Goal: Information Seeking & Learning: Learn about a topic

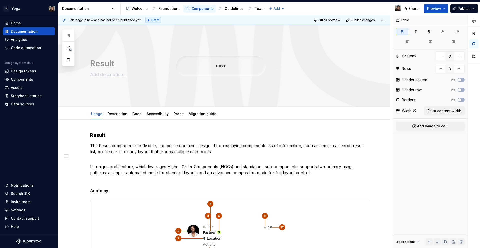
scroll to position [75, 0]
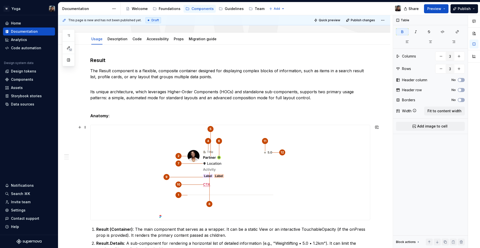
click at [165, 142] on img at bounding box center [231, 172] width 146 height 95
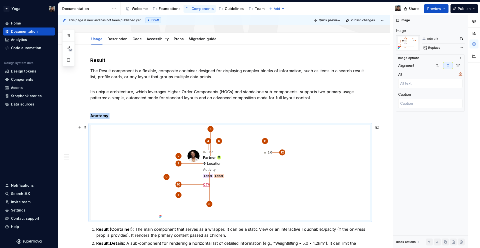
click at [215, 155] on img at bounding box center [231, 172] width 146 height 95
click at [462, 41] on button "button" at bounding box center [461, 38] width 7 height 7
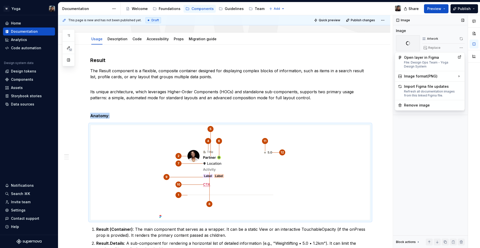
click at [461, 49] on div "Comments Open comments No comments yet Select ‘Comment’ from the block context …" at bounding box center [436, 131] width 87 height 233
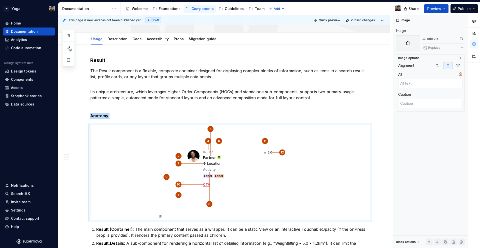
click at [290, 139] on html "W Yoga Home Documentation Analytics Code automation Design system data Design t…" at bounding box center [240, 124] width 480 height 248
click at [460, 47] on div "Comments Open comments No comments yet Select ‘Comment’ from the block context …" at bounding box center [436, 131] width 87 height 233
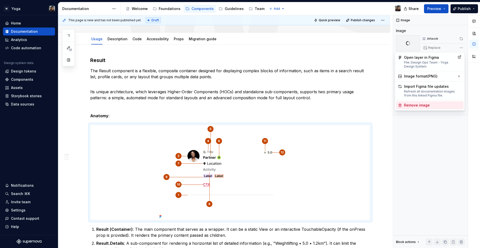
click at [419, 108] on div "Remove image" at bounding box center [430, 105] width 68 height 8
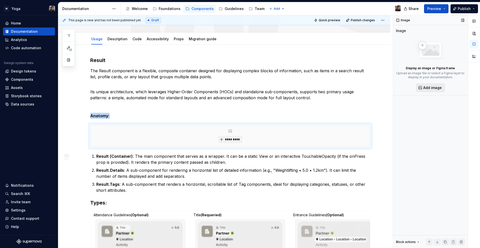
click at [432, 86] on span "Add image" at bounding box center [432, 87] width 19 height 5
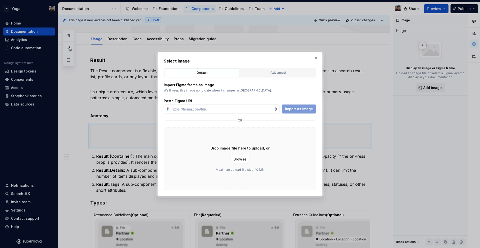
type textarea "*"
type input "[URL][DOMAIN_NAME]"
click at [302, 110] on span "Import as image" at bounding box center [299, 109] width 28 height 5
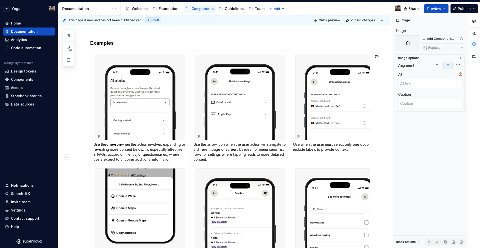
scroll to position [557, 0]
click at [438, 3] on div "Share Preview Publish" at bounding box center [442, 8] width 75 height 13
click at [436, 8] on span "Preview" at bounding box center [434, 8] width 14 height 5
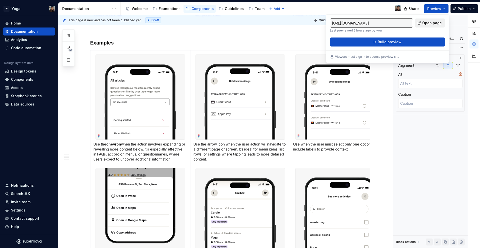
click at [436, 24] on span "Open page" at bounding box center [432, 23] width 20 height 5
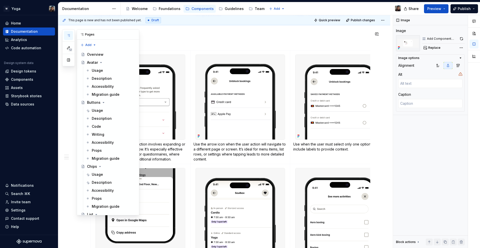
click at [69, 37] on icon "button" at bounding box center [69, 36] width 4 height 4
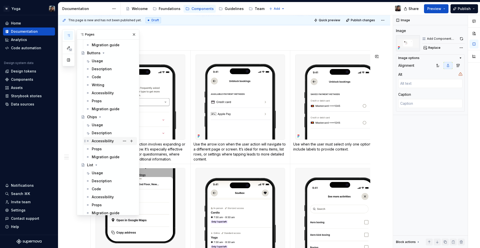
scroll to position [90, 0]
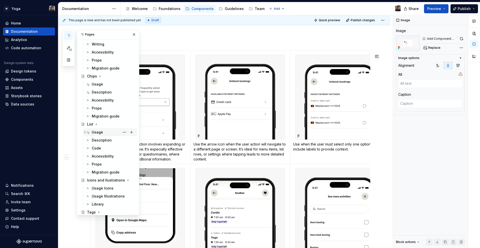
click at [102, 128] on div "Usage" at bounding box center [110, 132] width 53 height 8
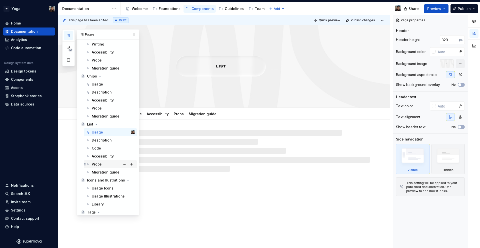
click at [104, 163] on div "Props" at bounding box center [113, 164] width 43 height 7
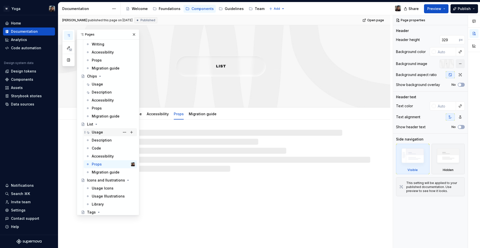
click at [101, 129] on div "Usage" at bounding box center [113, 132] width 43 height 7
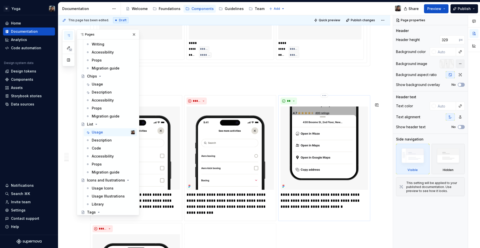
scroll to position [969, 0]
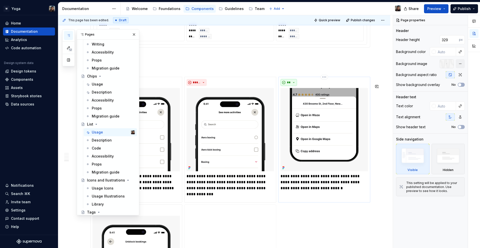
click at [288, 85] on span "**" at bounding box center [289, 83] width 4 height 4
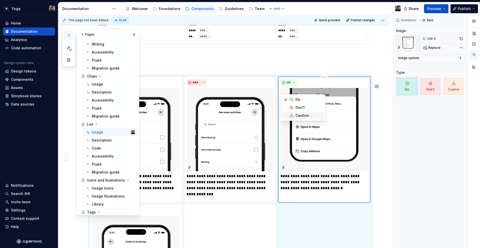
click at [312, 116] on div "Caution" at bounding box center [309, 115] width 27 height 5
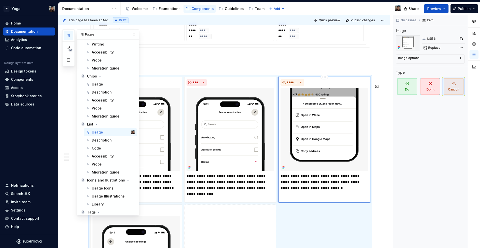
click at [317, 187] on p "**********" at bounding box center [325, 182] width 88 height 18
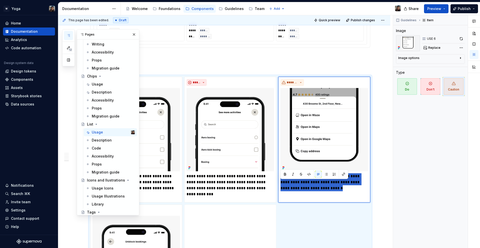
click at [310, 191] on p "**********" at bounding box center [325, 182] width 88 height 18
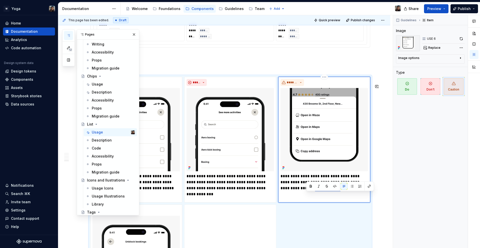
click at [310, 191] on p "**********" at bounding box center [325, 182] width 88 height 18
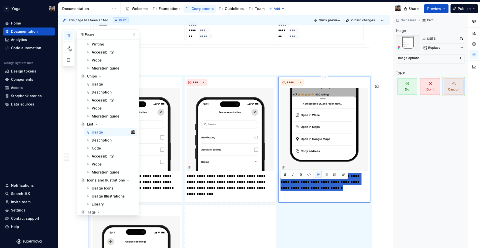
click at [310, 191] on p "**********" at bounding box center [325, 182] width 88 height 18
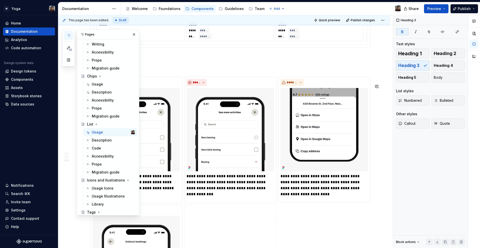
click at [309, 224] on div "**********" at bounding box center [230, 199] width 280 height 245
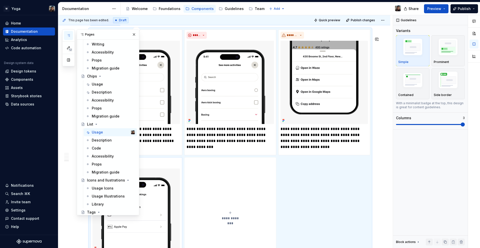
scroll to position [994, 0]
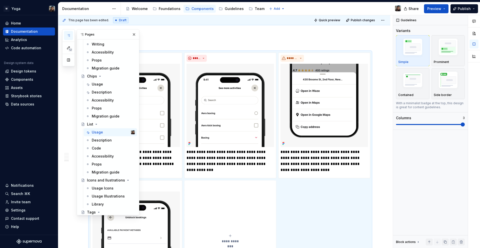
drag, startPoint x: 113, startPoint y: 31, endPoint x: 126, endPoint y: 35, distance: 13.4
click at [128, 34] on div "Pages" at bounding box center [108, 35] width 62 height 10
drag, startPoint x: 105, startPoint y: 37, endPoint x: 128, endPoint y: 37, distance: 23.0
click at [128, 37] on div "Pages" at bounding box center [108, 35] width 62 height 10
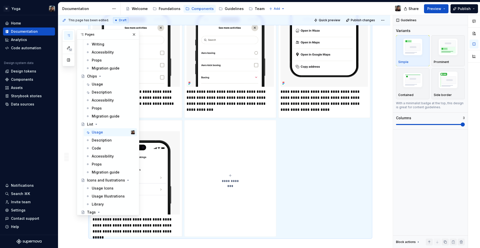
scroll to position [1044, 0]
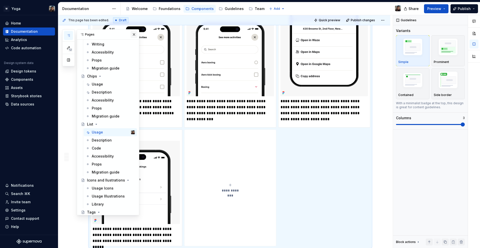
click at [131, 34] on button "button" at bounding box center [134, 34] width 7 height 7
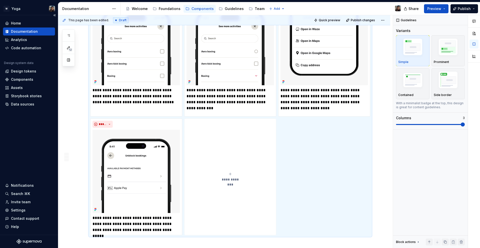
scroll to position [1056, 0]
type textarea "*"
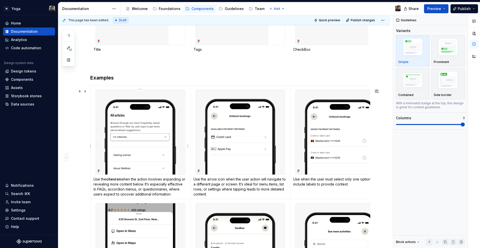
scroll to position [511, 0]
click at [101, 184] on p "Use the chevron when the action involves expanding or revealing more content be…" at bounding box center [141, 187] width 94 height 20
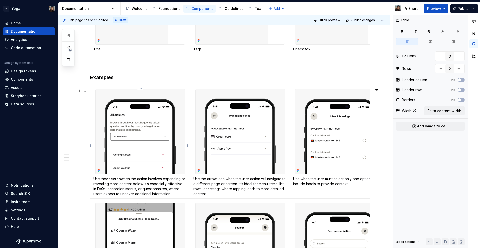
click at [95, 182] on p "Use the chevron when the action involves expanding or revealing more content be…" at bounding box center [141, 187] width 94 height 20
click at [94, 182] on p "Use the chevron when the action involves expanding or revealing more content be…" at bounding box center [141, 187] width 94 height 20
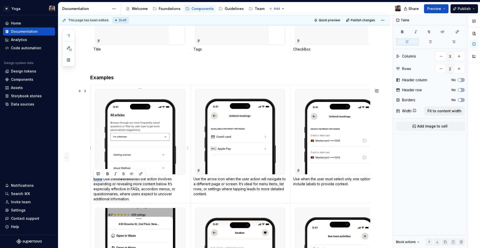
drag, startPoint x: 96, startPoint y: 183, endPoint x: 93, endPoint y: 183, distance: 3.3
click at [93, 183] on td "Icons Use the chevron when the action involves expanding or revealing more cont…" at bounding box center [141, 144] width 100 height 119
copy p "Icons"
click at [107, 174] on button "button" at bounding box center [107, 173] width 7 height 7
click at [103, 185] on p "Icons Use the chevron when the action involves expanding or revealing more cont…" at bounding box center [141, 189] width 94 height 25
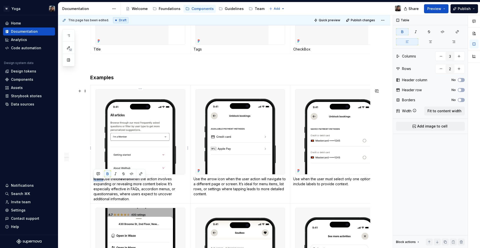
drag, startPoint x: 103, startPoint y: 183, endPoint x: 91, endPoint y: 183, distance: 11.3
click at [91, 183] on td "Icons Use the chevron when the action involves expanding or revealing more cont…" at bounding box center [141, 144] width 100 height 119
copy strong "Icons"
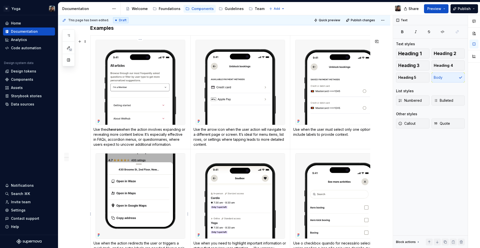
scroll to position [560, 0]
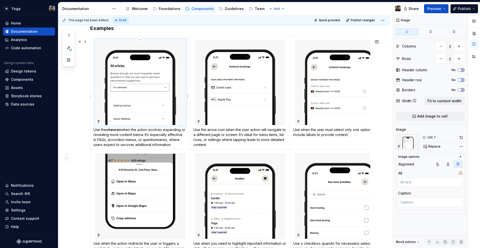
click at [122, 102] on img at bounding box center [140, 82] width 89 height 85
click at [114, 53] on img at bounding box center [140, 82] width 89 height 85
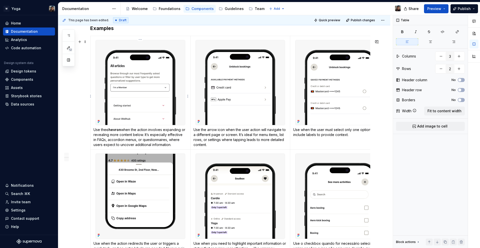
click at [92, 135] on td "Use the chevron when the action involves expanding or revealing more content be…" at bounding box center [141, 93] width 100 height 114
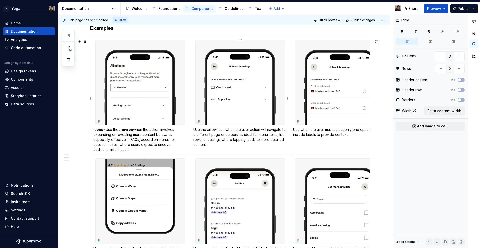
click at [196, 136] on p "Use the arrow icon when the user action will navigate to a different page or sc…" at bounding box center [241, 137] width 94 height 20
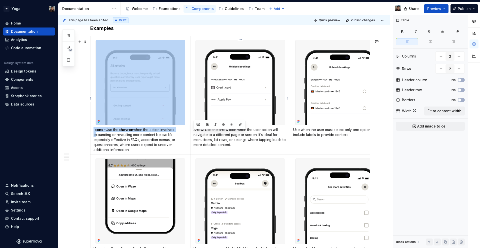
drag, startPoint x: 204, startPoint y: 133, endPoint x: 188, endPoint y: 133, distance: 16.0
click at [188, 133] on tr "Icons - Use the chevron when the action involves expanding or revealing more co…" at bounding box center [241, 95] width 300 height 119
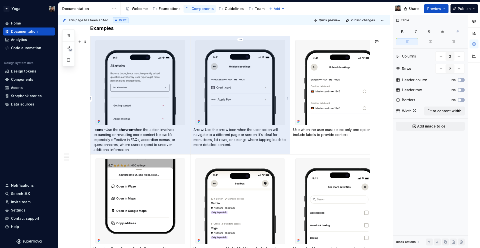
drag, startPoint x: 210, startPoint y: 132, endPoint x: 203, endPoint y: 133, distance: 6.9
click at [210, 132] on p "Arrow: Use the arrow icon when the user action will navigate to a different pag…" at bounding box center [241, 137] width 94 height 20
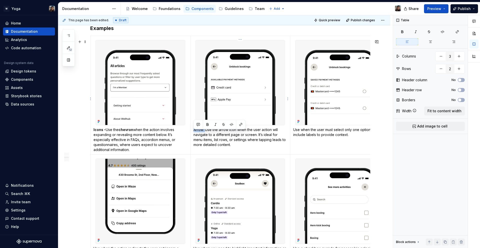
drag, startPoint x: 206, startPoint y: 135, endPoint x: 194, endPoint y: 135, distance: 12.3
click at [194, 135] on p "Arrow: Use the arrow icon when the user action will navigate to a different pag…" at bounding box center [241, 137] width 94 height 20
click at [208, 122] on button "button" at bounding box center [207, 124] width 7 height 7
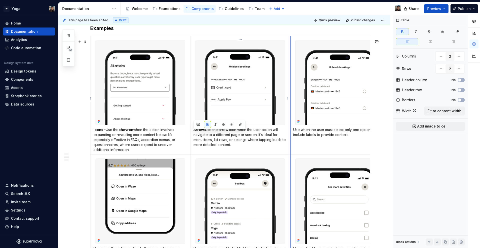
click at [289, 134] on td "Arrow: Use the arrow icon when the user action will navigate to a different pag…" at bounding box center [240, 95] width 100 height 119
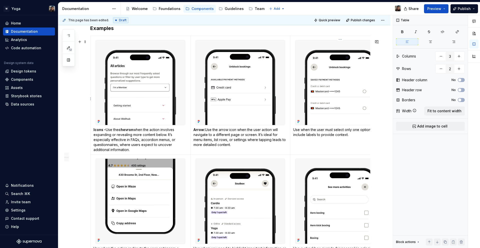
click at [292, 134] on td "Use when the user must select only one option.Always include labels to provide …" at bounding box center [340, 95] width 100 height 119
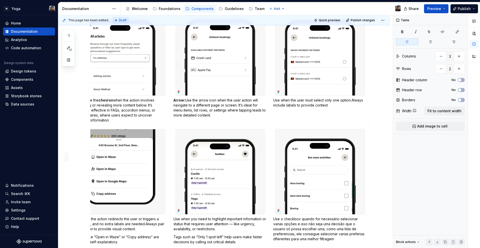
scroll to position [589, 0]
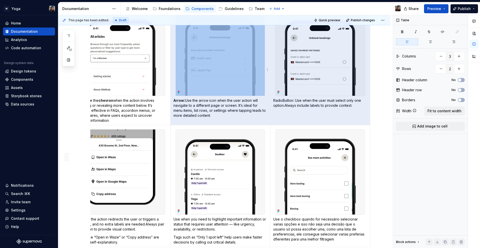
drag, startPoint x: 296, startPoint y: 104, endPoint x: 267, endPoint y: 104, distance: 29.0
click at [267, 104] on tr "Icons - Use the chevron when the action involves expanding or revealing more co…" at bounding box center [221, 66] width 300 height 119
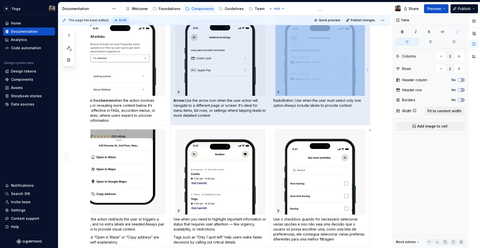
drag, startPoint x: 271, startPoint y: 104, endPoint x: 280, endPoint y: 104, distance: 9.0
click at [271, 105] on tr "Icons - Use the chevron when the action involves expanding or revealing more co…" at bounding box center [221, 66] width 300 height 119
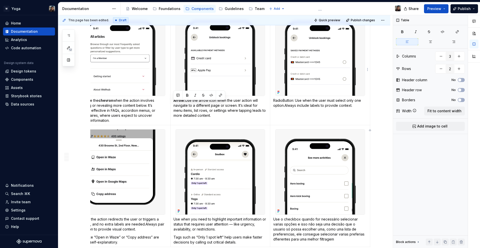
click at [287, 104] on p "RadioButton: Use when the user must select only one option.Always include label…" at bounding box center [320, 103] width 94 height 10
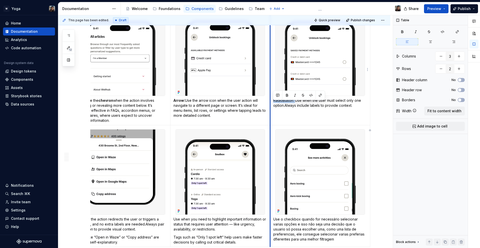
drag, startPoint x: 295, startPoint y: 105, endPoint x: 270, endPoint y: 103, distance: 24.6
click at [270, 103] on td "RadioButton: Use when the user must select only one option.Always include label…" at bounding box center [320, 66] width 100 height 119
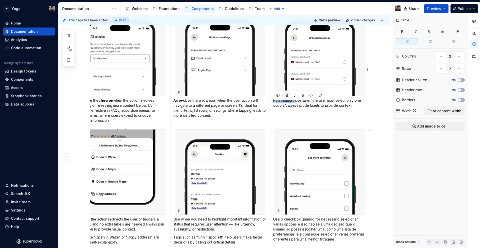
click at [285, 96] on button "button" at bounding box center [287, 95] width 7 height 7
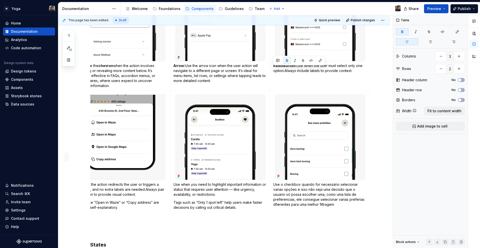
scroll to position [0, 0]
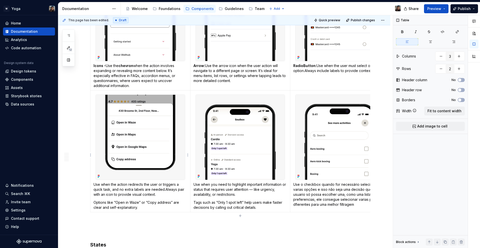
click at [125, 190] on p "Use when the action redirects the user or triggers a quick task, and no extra l…" at bounding box center [141, 189] width 94 height 15
click at [94, 187] on p "Use when the action redirects the user or triggers a quick task, and no extra l…" at bounding box center [141, 189] width 94 height 15
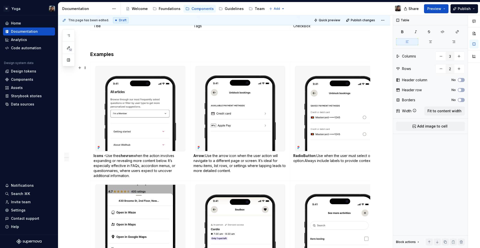
scroll to position [714, 0]
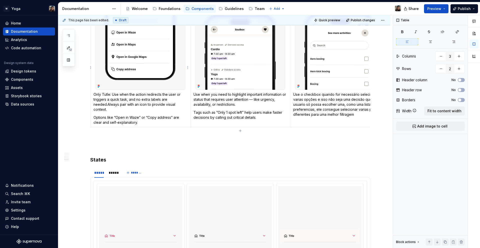
click at [104, 98] on p "Only Tutle: Use when the action redirects the user or triggers a quick task, an…" at bounding box center [141, 102] width 94 height 20
click at [110, 99] on p "Only Tutle: Use when the action redirects the user or triggers a quick task, an…" at bounding box center [141, 102] width 94 height 20
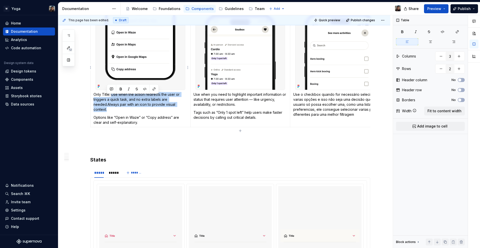
drag, startPoint x: 112, startPoint y: 97, endPoint x: 120, endPoint y: 112, distance: 16.6
click at [120, 112] on p "Only Title: Use when the action redirects the user or triggers a quick task, an…" at bounding box center [141, 102] width 94 height 20
copy p "Use when the action redirects the user or triggers a quick task, and no extra l…"
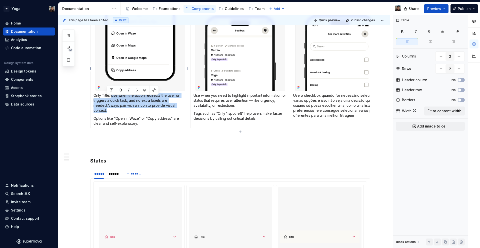
click at [105, 110] on p "Only Title: Use when the action redirects the user or triggers a quick task, an…" at bounding box center [141, 103] width 94 height 20
drag, startPoint x: 106, startPoint y: 110, endPoint x: 110, endPoint y: 113, distance: 4.6
click at [110, 113] on p "Only Title: Use when the action redirects the user or triggers a quick task, an…" at bounding box center [141, 103] width 94 height 20
drag, startPoint x: 108, startPoint y: 109, endPoint x: 111, endPoint y: 112, distance: 4.5
click at [111, 112] on p "Only Title: Use when the action redirects the user or triggers a quick task, an…" at bounding box center [141, 103] width 94 height 20
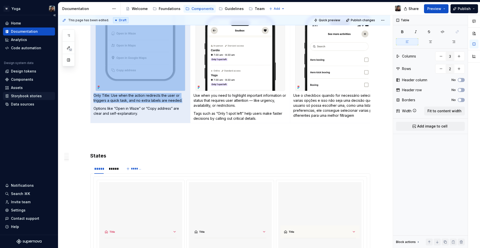
drag, startPoint x: 141, startPoint y: 121, endPoint x: 20, endPoint y: 98, distance: 123.5
click at [20, 98] on div "W Yoga Home Documentation Analytics Code automation Design system data Design t…" at bounding box center [240, 124] width 480 height 248
click at [126, 116] on p "Options like “Open in Waze” or “Copy address” are clear and self-explanatory." at bounding box center [141, 111] width 94 height 10
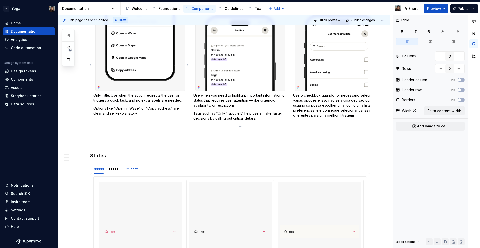
click at [125, 113] on p "Options like “Open in Waze” or “Copy address” are clear and self-explanatory." at bounding box center [141, 111] width 94 height 10
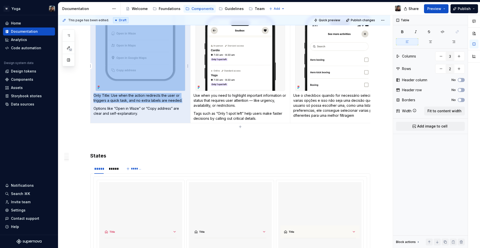
click at [125, 113] on p "Options like “Open in Waze” or “Copy address” are clear and self-explanatory." at bounding box center [141, 111] width 94 height 10
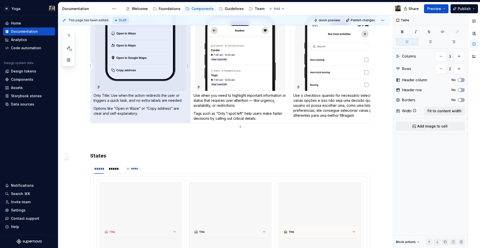
click at [140, 115] on p "Options like “Open in Waze” or “Copy address” are clear and self-explanatory." at bounding box center [141, 111] width 94 height 10
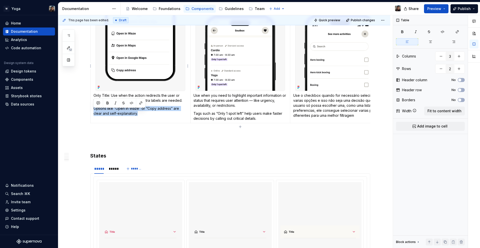
drag, startPoint x: 142, startPoint y: 116, endPoint x: 93, endPoint y: 114, distance: 49.3
click at [93, 114] on td "Only Title: Use when the action redirects the user or triggers a quick task, an…" at bounding box center [141, 63] width 100 height 122
copy p "Options like “Open in Waze” or “Copy address” are clear and self-explanatory."
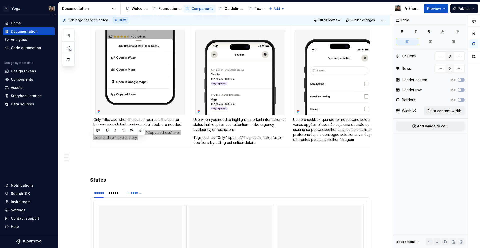
scroll to position [669, 0]
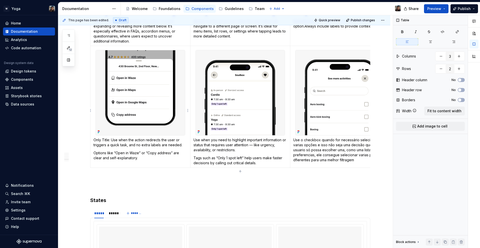
click at [131, 161] on p "Options like “Open in Waze” or “Copy address” are clear and self-explanatory." at bounding box center [141, 156] width 94 height 10
drag, startPoint x: 139, startPoint y: 163, endPoint x: 96, endPoint y: 158, distance: 43.1
click at [94, 157] on p "Options like “Open in Waze” or “Copy address” are clear and self-explanatory." at bounding box center [141, 156] width 94 height 10
click at [139, 148] on p "Only Title: Use when the action redirects the user or triggers a quick task, an…" at bounding box center [141, 143] width 94 height 10
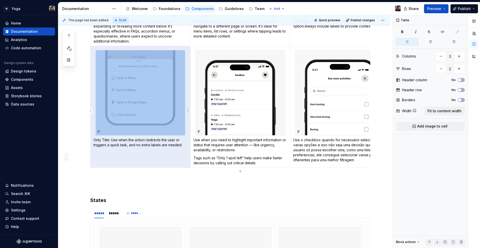
click at [139, 148] on p "Only Title: Use when the action redirects the user or triggers a quick task, an…" at bounding box center [141, 143] width 94 height 10
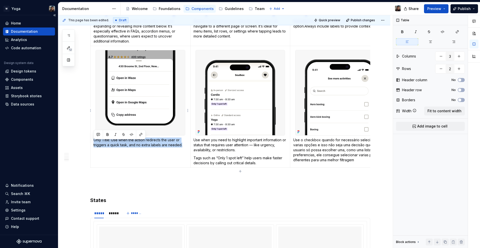
drag, startPoint x: 182, startPoint y: 146, endPoint x: 27, endPoint y: 142, distance: 154.7
click at [90, 144] on table "Icons - Use the chevron when the action involves expanding or revealing more co…" at bounding box center [240, 47] width 300 height 241
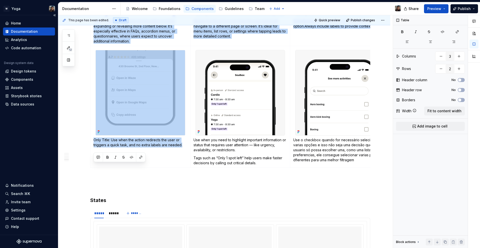
copy tbody "Icons - Use the chevron when the action involves expanding or revealing more co…"
click at [176, 148] on p "Only Title: Use when the action redirects the user or triggers a quick task, an…" at bounding box center [141, 143] width 94 height 10
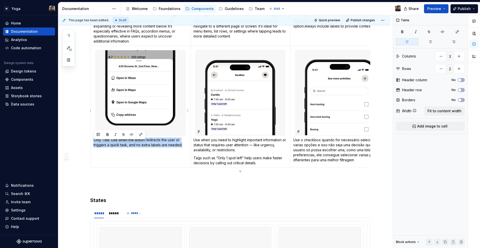
drag, startPoint x: 182, startPoint y: 150, endPoint x: 94, endPoint y: 145, distance: 88.0
click at [94, 145] on p "Only Title: Use when the action redirects the user or triggers a quick task, an…" at bounding box center [141, 143] width 94 height 10
copy p "Only Title: Use when the action redirects the user or triggers a quick task, an…"
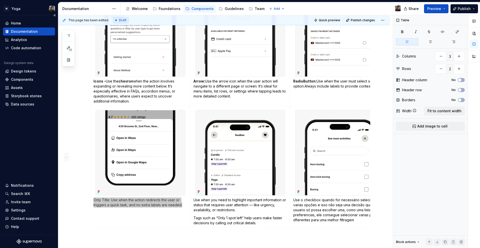
scroll to position [616, 0]
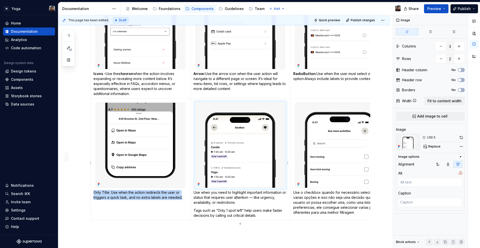
click at [235, 169] on img at bounding box center [240, 145] width 89 height 85
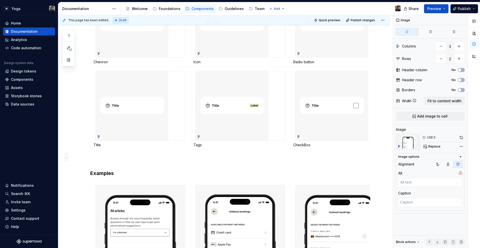
scroll to position [413, 0]
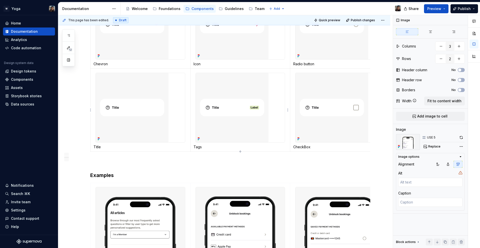
click at [245, 120] on img at bounding box center [232, 107] width 73 height 69
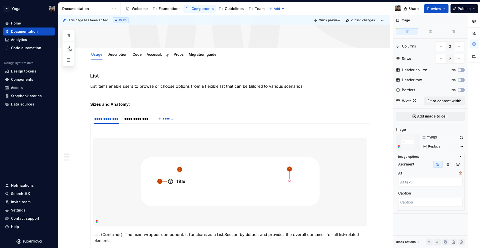
scroll to position [0, 0]
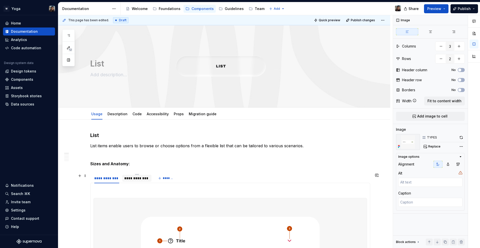
click at [124, 174] on div "**********" at bounding box center [136, 178] width 29 height 10
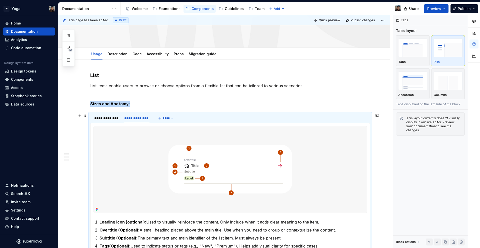
scroll to position [63, 0]
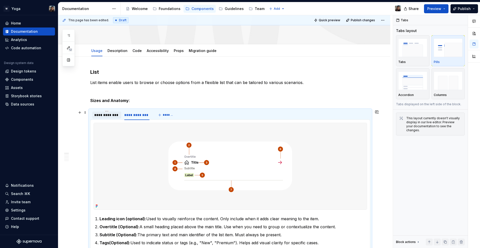
click at [115, 114] on div "**********" at bounding box center [106, 115] width 25 height 5
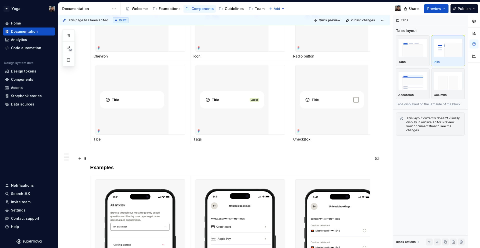
scroll to position [431, 0]
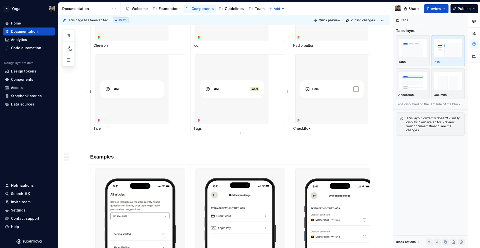
click at [202, 129] on p "Tags" at bounding box center [241, 128] width 94 height 5
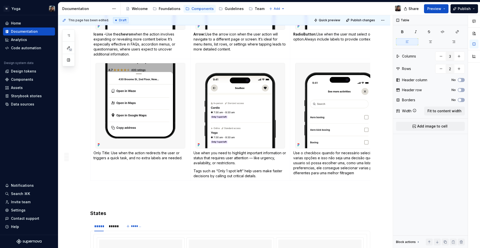
scroll to position [670, 0]
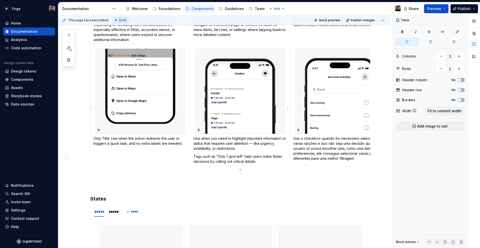
click at [200, 146] on p "Use when you need to highlight important information or status that requires us…" at bounding box center [241, 143] width 94 height 15
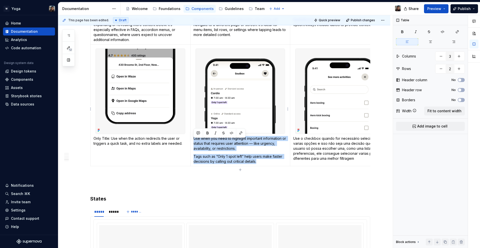
drag, startPoint x: 262, startPoint y: 165, endPoint x: 192, endPoint y: 140, distance: 74.2
click at [192, 140] on td "Use when you need to highlight important information or status that requires us…" at bounding box center [240, 106] width 100 height 122
copy td "Use when you need to highlight important information or status that requires us…"
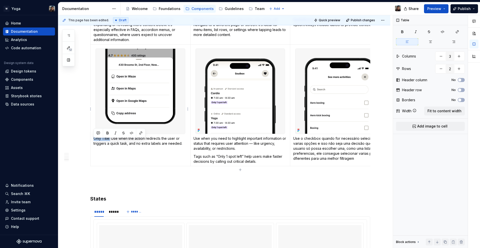
drag, startPoint x: 110, startPoint y: 142, endPoint x: 94, endPoint y: 140, distance: 15.9
click at [94, 140] on p "Only Title: Use when the action redirects the user or triggers a quick task, an…" at bounding box center [141, 141] width 94 height 10
click at [107, 133] on button "button" at bounding box center [107, 133] width 7 height 7
click at [194, 142] on p "Use when you need to highlight important information or status that requires us…" at bounding box center [241, 143] width 94 height 15
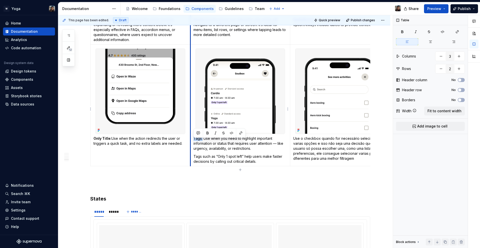
drag, startPoint x: 203, startPoint y: 142, endPoint x: 191, endPoint y: 141, distance: 11.5
click at [191, 141] on td "Tags: Use when you need to highlight important information or status that requi…" at bounding box center [240, 106] width 100 height 122
click at [207, 135] on button "button" at bounding box center [207, 133] width 7 height 7
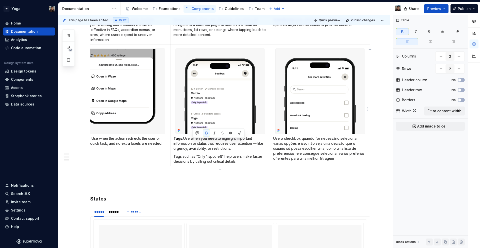
click at [335, 166] on td "Use o checkbox quando for necessário selecionar varias opções e isso não seja u…" at bounding box center [320, 106] width 100 height 122
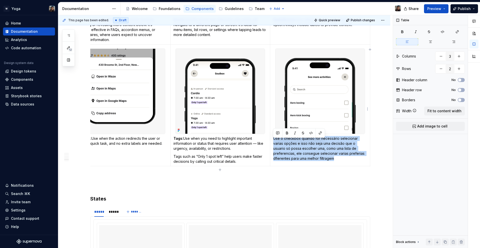
drag, startPoint x: 316, startPoint y: 158, endPoint x: 273, endPoint y: 143, distance: 45.3
click at [273, 143] on p "Use o checkbox quando for necessário selecionar varias opções e isso não seja u…" at bounding box center [320, 148] width 94 height 25
copy p "Use o checkbox quando for necessário selecionar varias opções e isso não seja u…"
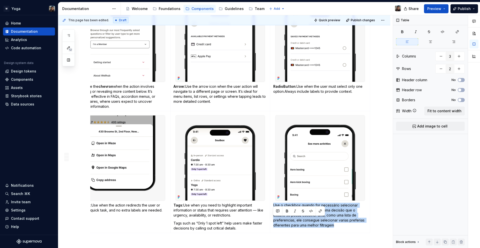
scroll to position [605, 0]
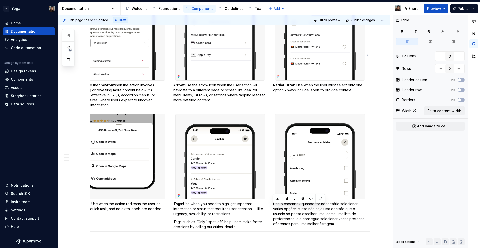
click at [291, 93] on p "RadioButton: Use when the user must select only one option.Always include label…" at bounding box center [320, 88] width 94 height 10
drag, startPoint x: 283, startPoint y: 95, endPoint x: 289, endPoint y: 96, distance: 5.4
click at [283, 93] on p "RadioButton: Use when the user must select only one option.Always include label…" at bounding box center [320, 88] width 94 height 10
click at [289, 93] on p "RadioButton: Use when the user must select only one option.Always include label…" at bounding box center [320, 88] width 94 height 10
click at [325, 221] on p "Use o checkbox quando for necessário selecionar varias opções e isso não seja u…" at bounding box center [320, 214] width 94 height 25
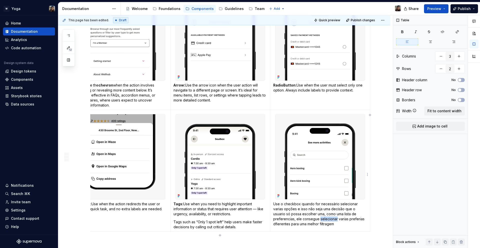
click at [325, 221] on p "Use o checkbox quando for necessário selecionar varias opções e isso não seja u…" at bounding box center [320, 214] width 94 height 25
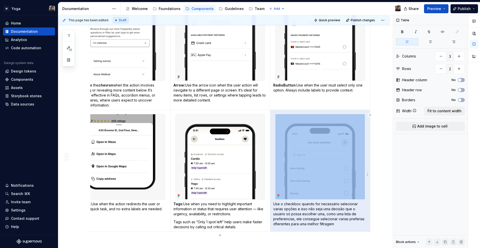
click at [303, 216] on p "Use o checkbox quando for necessário selecionar varias opções e isso não seja u…" at bounding box center [320, 214] width 94 height 25
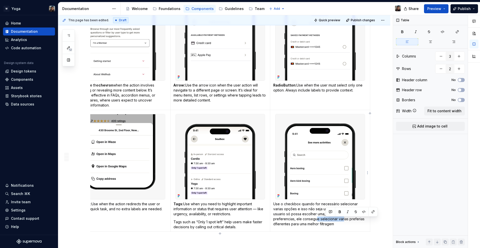
scroll to position [606, 0]
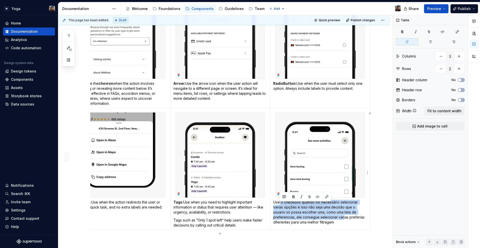
drag, startPoint x: 343, startPoint y: 225, endPoint x: 280, endPoint y: 208, distance: 64.9
click at [280, 208] on p "Use o checkbox quando for necessário selecionar varias opções e isso não seja u…" at bounding box center [320, 212] width 94 height 25
click at [320, 216] on p "Use o checkbox quando for necessário selecionar varias opções e isso não seja u…" at bounding box center [320, 212] width 94 height 25
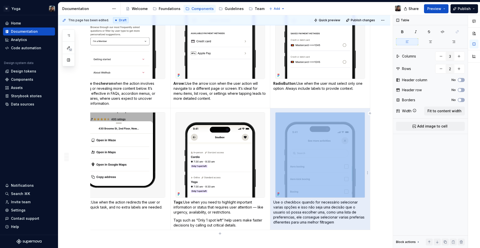
drag, startPoint x: 335, startPoint y: 225, endPoint x: 279, endPoint y: 206, distance: 58.3
click at [279, 206] on p "Use o checkbox quando for necessário selecionar varias opções e isso não seja u…" at bounding box center [320, 212] width 94 height 25
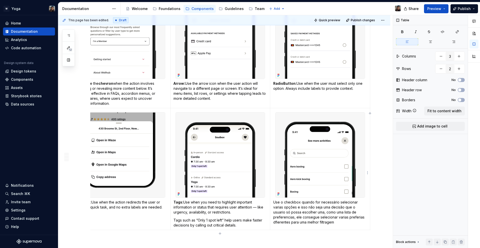
scroll to position [609, 0]
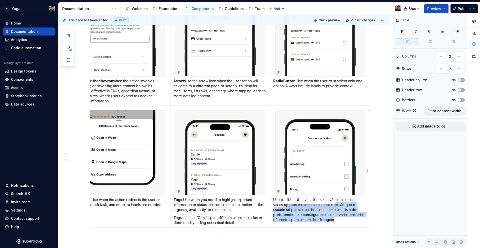
drag, startPoint x: 336, startPoint y: 225, endPoint x: 284, endPoint y: 207, distance: 55.4
click at [284, 207] on p "Use o checkbox quando for necessário selecionar varias opções e isso não seja u…" at bounding box center [320, 209] width 94 height 25
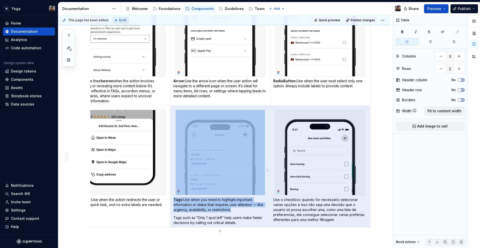
drag, startPoint x: 284, startPoint y: 207, endPoint x: 276, endPoint y: 198, distance: 11.8
click at [242, 195] on tr "Only Title: Use when the action redirects the user or triggers a quick task, an…" at bounding box center [221, 167] width 300 height 122
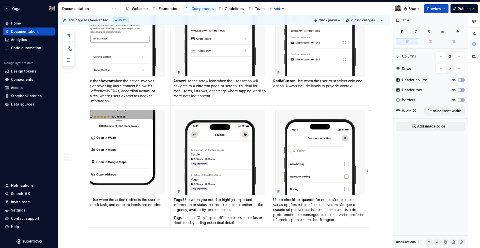
click at [294, 195] on div at bounding box center [320, 153] width 90 height 86
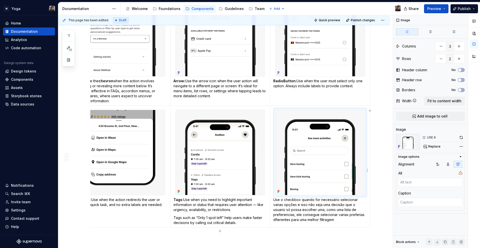
drag, startPoint x: 305, startPoint y: 224, endPoint x: 307, endPoint y: 222, distance: 3.1
click at [305, 222] on p "Use o checkbox quando for necessário selecionar varias opções e isso não seja u…" at bounding box center [320, 209] width 94 height 25
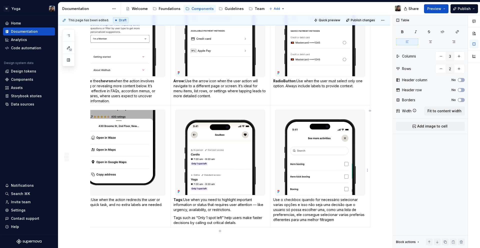
click at [308, 221] on p "Use o checkbox quando for necessário selecionar varias opções e isso não seja u…" at bounding box center [320, 209] width 94 height 25
click at [348, 220] on p "Use o checkbox quando for necessário selecionar varias opções e isso não seja u…" at bounding box center [320, 209] width 94 height 25
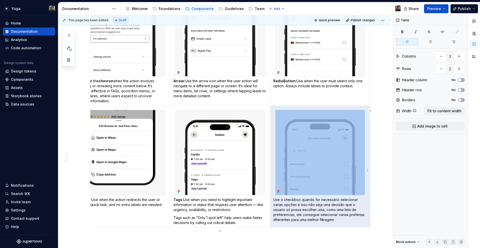
drag, startPoint x: 337, startPoint y: 224, endPoint x: 277, endPoint y: 204, distance: 62.6
click at [278, 205] on p "Use o checkbox quando for necessário selecionar varias opções e isso não seja u…" at bounding box center [320, 209] width 94 height 25
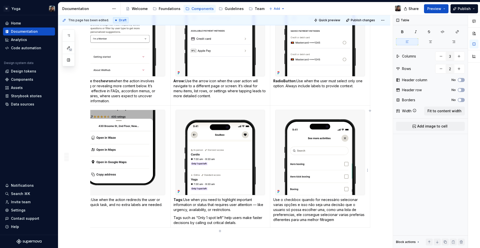
click at [277, 204] on p "Use o checkbox quando for necessário selecionar varias opções e isso não seja u…" at bounding box center [320, 209] width 94 height 25
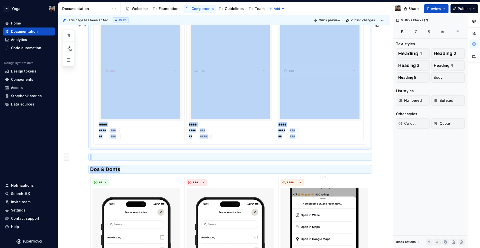
drag, startPoint x: 273, startPoint y: 204, endPoint x: 365, endPoint y: 238, distance: 98.5
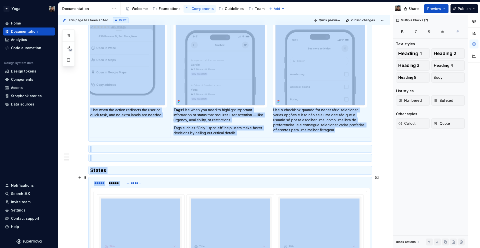
scroll to position [658, 0]
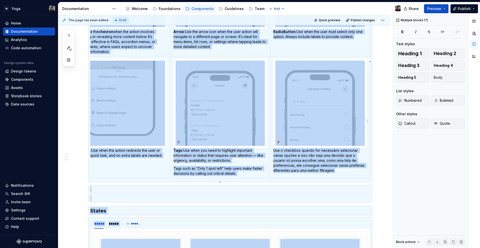
click at [321, 156] on p "Use o checkbox quando for necessário selecionar varias opções e isso não seja u…" at bounding box center [320, 160] width 94 height 25
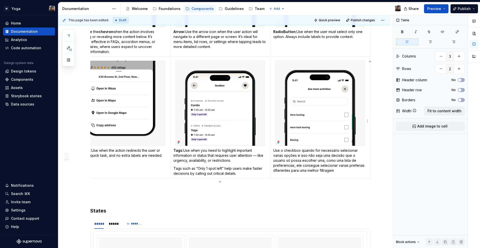
click at [339, 172] on p "Use o checkbox quando for necessário selecionar varias opções e isso não seja u…" at bounding box center [320, 160] width 94 height 25
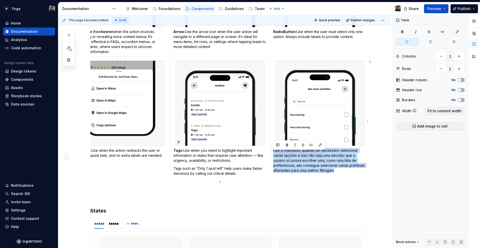
drag, startPoint x: 338, startPoint y: 173, endPoint x: 273, endPoint y: 155, distance: 66.9
click at [273, 155] on p "Use o checkbox quando for necessário selecionar varias opções e isso não seja u…" at bounding box center [320, 160] width 94 height 25
copy p "Use o checkbox quando for necessário selecionar varias opções e isso não seja u…"
click at [304, 164] on p "Use o checkbox quando for necessário selecionar varias opções e isso não seja u…" at bounding box center [320, 160] width 94 height 25
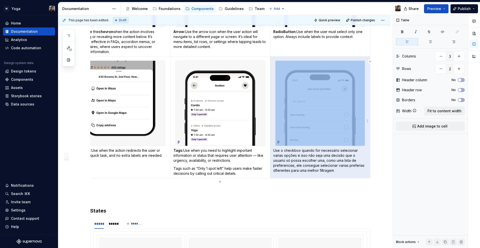
click at [304, 164] on p "Use o checkbox quando for necessário selecionar varias opções e isso não seja u…" at bounding box center [320, 160] width 94 height 25
click at [301, 163] on p "Use o checkbox quando for necessário selecionar varias opções e isso não seja u…" at bounding box center [320, 160] width 94 height 25
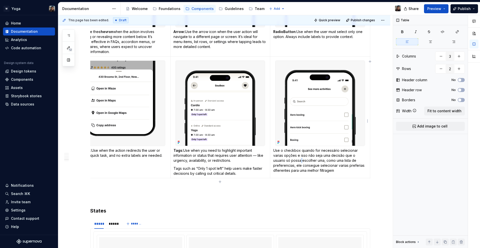
click at [301, 163] on p "Use o checkbox quando for necessário selecionar varias opções e isso não seja u…" at bounding box center [320, 160] width 94 height 25
click at [331, 173] on p "Use o checkbox quando for necessário selecionar varias opções e isso não seja u…" at bounding box center [320, 160] width 94 height 25
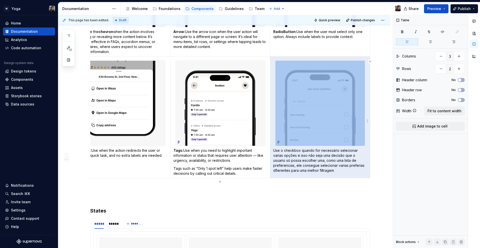
drag, startPoint x: 338, startPoint y: 175, endPoint x: 277, endPoint y: 154, distance: 64.6
click at [277, 154] on p "Use o checkbox quando for necessário selecionar varias opções e isso não seja u…" at bounding box center [320, 160] width 94 height 25
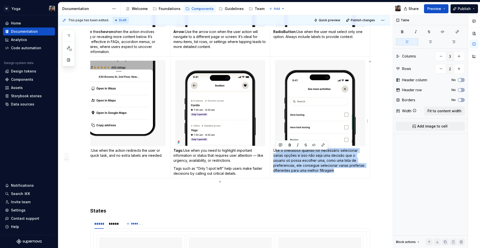
drag, startPoint x: 275, startPoint y: 154, endPoint x: 336, endPoint y: 174, distance: 63.8
click at [336, 173] on p "Use o checkbox quando for necessário selecionar varias opções e isso não seja u…" at bounding box center [320, 160] width 94 height 25
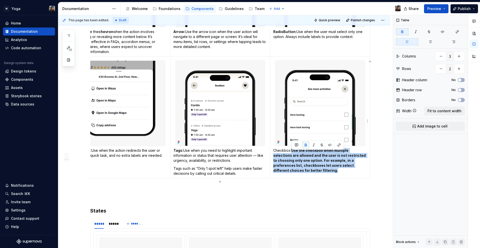
drag, startPoint x: 293, startPoint y: 154, endPoint x: 303, endPoint y: 172, distance: 21.0
click at [303, 172] on p "Checkbox: Use the checkbox when multiple selections are allowed and the user is…" at bounding box center [320, 160] width 94 height 25
click at [305, 143] on button "button" at bounding box center [305, 145] width 7 height 7
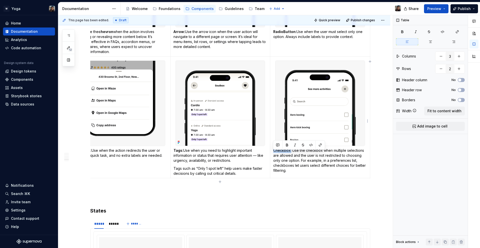
drag, startPoint x: 291, startPoint y: 154, endPoint x: 272, endPoint y: 153, distance: 19.0
click at [272, 153] on td "Checkbox: Use the checkbox when multiple selections are allowed and the user is…" at bounding box center [320, 118] width 100 height 122
click at [285, 144] on button "button" at bounding box center [287, 145] width 7 height 7
click at [298, 166] on p "Checkbox: Use the checkbox when multiple selections are allowed and the user is…" at bounding box center [320, 160] width 94 height 25
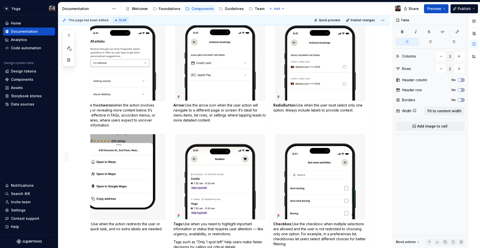
scroll to position [582, 0]
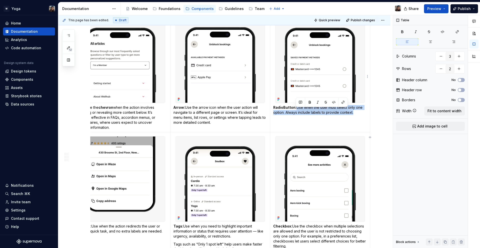
drag, startPoint x: 350, startPoint y: 115, endPoint x: 296, endPoint y: 113, distance: 54.1
click at [296, 113] on p "RadioButton: Use when the user must select only one option. Always include labe…" at bounding box center [320, 110] width 94 height 10
drag, startPoint x: 296, startPoint y: 113, endPoint x: 241, endPoint y: 113, distance: 54.8
click at [241, 113] on tr "Icons - Use the chevron when the action involves expanding or revealing more co…" at bounding box center [221, 73] width 300 height 119
click at [306, 115] on p "RadioButton: Use when the user must select only one option. Always include labe…" at bounding box center [320, 110] width 94 height 10
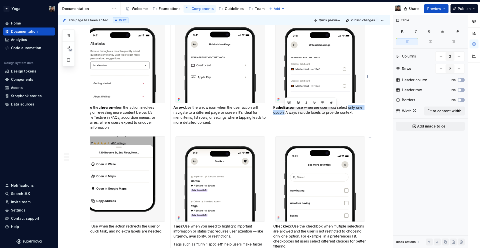
drag, startPoint x: 349, startPoint y: 112, endPoint x: 284, endPoint y: 116, distance: 64.4
click at [284, 115] on p "RadioButton: Use when the user must select only one option. Always include labe…" at bounding box center [320, 110] width 94 height 10
click at [297, 102] on button "button" at bounding box center [298, 102] width 7 height 7
click at [300, 120] on td "RadioButton: Use when the user must select only one option. Always include labe…" at bounding box center [320, 73] width 100 height 119
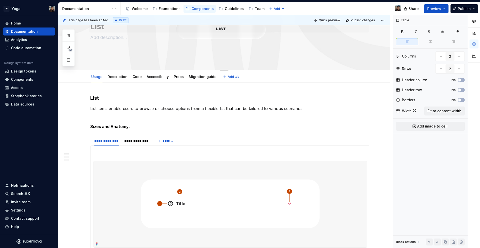
scroll to position [0, 0]
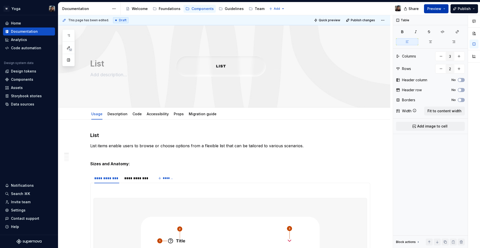
click at [433, 8] on span "Preview" at bounding box center [434, 8] width 14 height 5
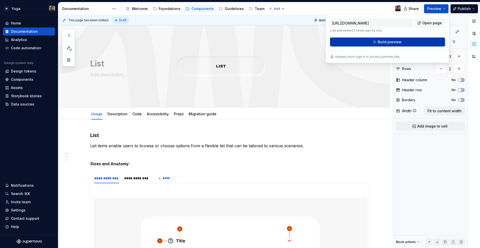
click at [415, 43] on button "Build preview" at bounding box center [387, 42] width 115 height 9
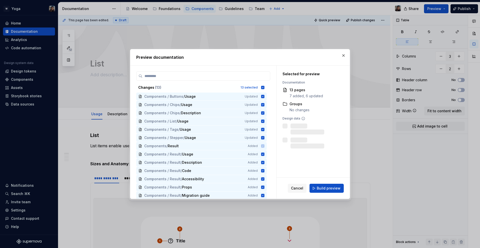
click at [331, 182] on div "Cancel Build preview" at bounding box center [313, 188] width 73 height 21
click at [328, 184] on button "Build preview" at bounding box center [327, 188] width 34 height 9
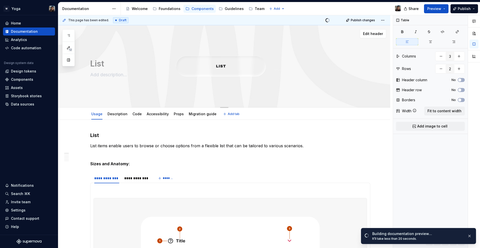
scroll to position [194, 0]
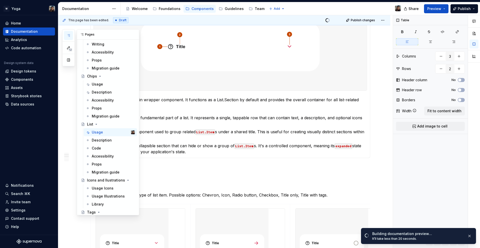
click at [68, 35] on icon "button" at bounding box center [69, 36] width 4 height 4
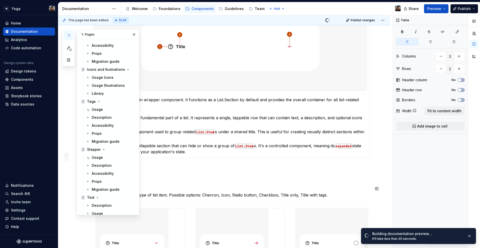
scroll to position [293, 0]
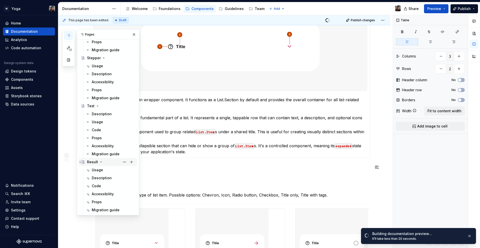
click at [107, 163] on div "Result" at bounding box center [111, 162] width 48 height 7
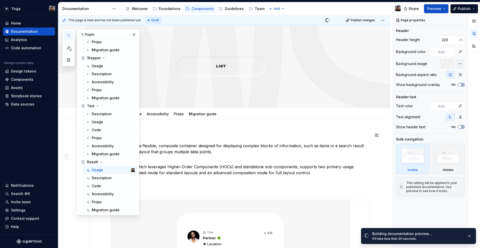
click at [239, 133] on h3 "Result" at bounding box center [230, 135] width 280 height 7
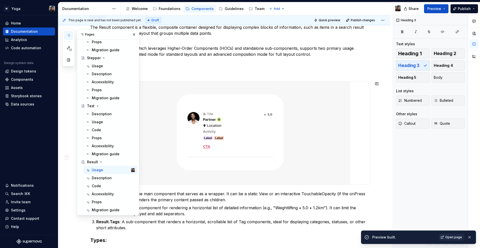
scroll to position [160, 0]
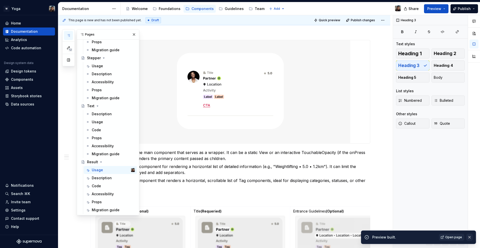
click at [472, 238] on button "button" at bounding box center [470, 237] width 7 height 7
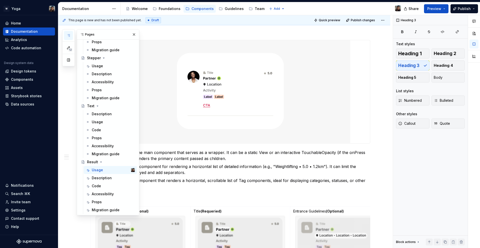
type textarea "*"
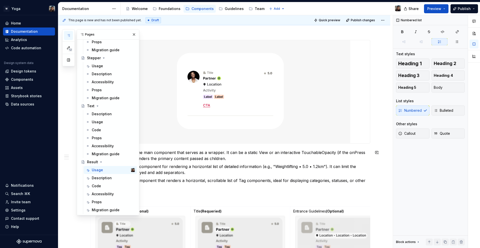
click at [252, 161] on p "Result (Container) : The main component that serves as a wrapper. It can be a s…" at bounding box center [233, 156] width 274 height 12
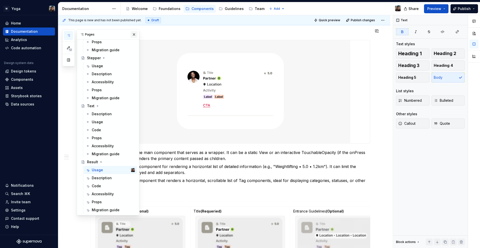
click at [131, 32] on button "button" at bounding box center [134, 34] width 7 height 7
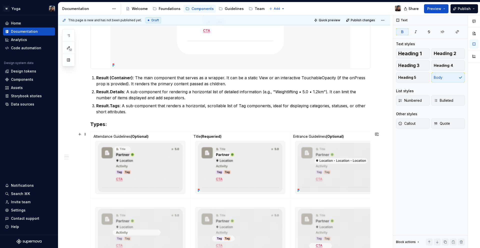
scroll to position [234, 0]
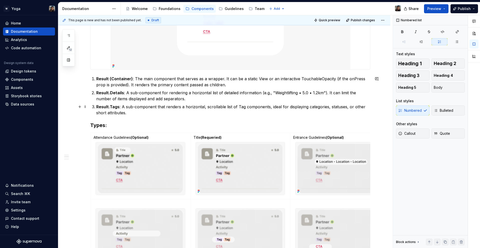
click at [129, 113] on p "Result.Tags : A sub-component that renders a horizontal, scrollable list of Tag…" at bounding box center [233, 110] width 274 height 12
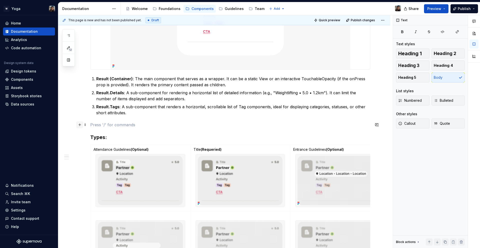
click at [82, 125] on button "button" at bounding box center [79, 124] width 7 height 7
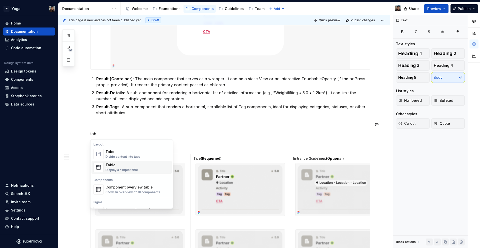
click at [114, 172] on span "Table Display a simple table" at bounding box center [132, 167] width 80 height 13
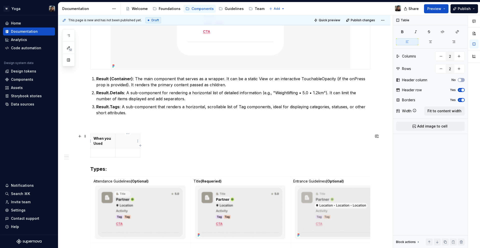
click at [137, 146] on th at bounding box center [127, 141] width 25 height 14
drag, startPoint x: 167, startPoint y: 140, endPoint x: 141, endPoint y: 141, distance: 25.3
click at [164, 140] on div "When you Used" at bounding box center [230, 147] width 280 height 26
click at [128, 141] on p at bounding box center [128, 138] width 19 height 5
click at [454, 105] on div "Table Columns 2 Rows 2 Header column No Header row Yes Borders Yes Width Fit to…" at bounding box center [430, 131] width 75 height 233
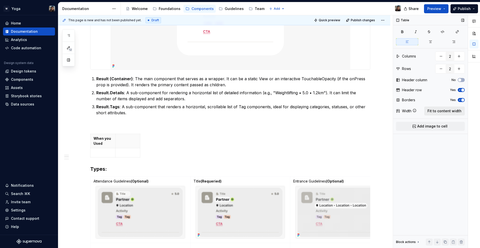
click at [451, 108] on button "Fit to content width" at bounding box center [444, 111] width 41 height 9
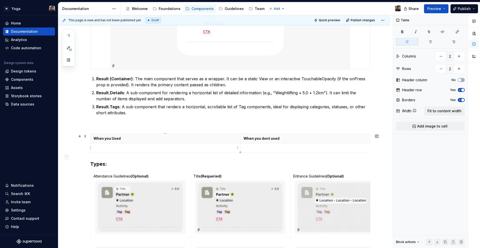
click at [166, 145] on td at bounding box center [166, 147] width 150 height 9
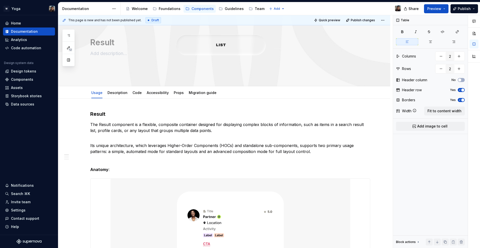
scroll to position [21, 0]
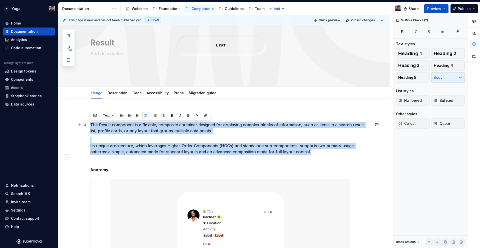
drag, startPoint x: 288, startPoint y: 149, endPoint x: 89, endPoint y: 126, distance: 201.0
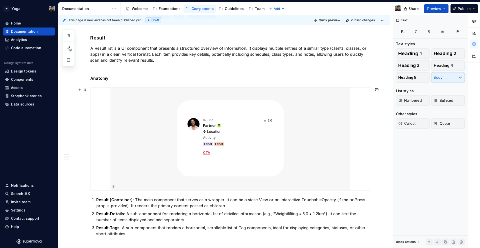
scroll to position [107, 0]
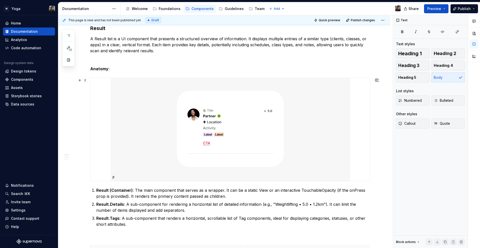
type textarea "*"
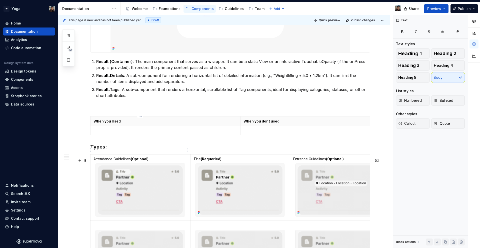
scroll to position [278, 0]
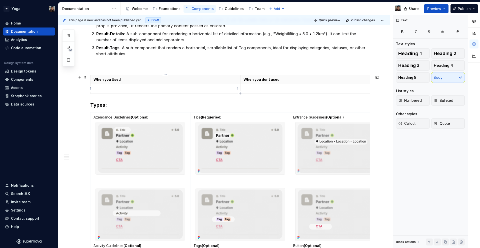
click at [110, 86] on p at bounding box center [166, 88] width 144 height 5
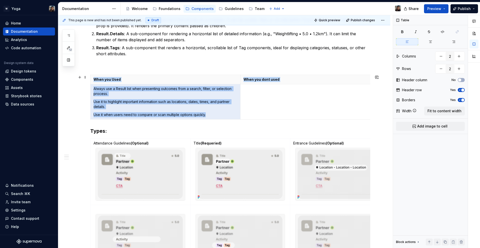
drag, startPoint x: 211, startPoint y: 115, endPoint x: 86, endPoint y: 85, distance: 128.7
drag, startPoint x: 109, startPoint y: 96, endPoint x: 176, endPoint y: 111, distance: 69.3
click at [109, 96] on td "Always use a Result list when presenting outcomes from a search, filter, or sel…" at bounding box center [166, 101] width 150 height 35
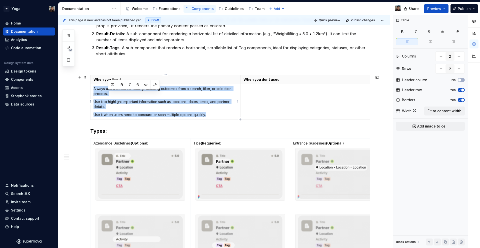
drag, startPoint x: 206, startPoint y: 115, endPoint x: 81, endPoint y: 86, distance: 128.8
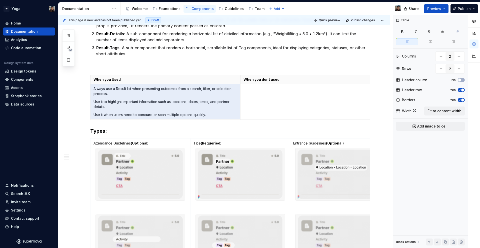
click at [265, 90] on p at bounding box center [316, 88] width 144 height 5
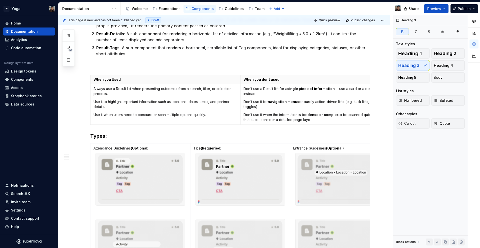
click at [109, 79] on p "When you Used" at bounding box center [166, 79] width 144 height 5
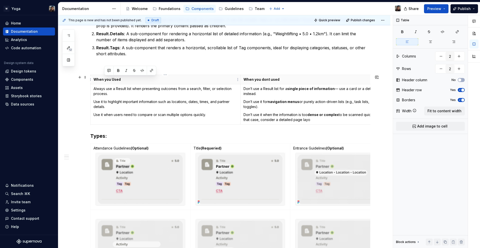
click at [109, 79] on p "When you Used" at bounding box center [166, 79] width 144 height 5
click at [258, 77] on p "When you dont used" at bounding box center [316, 79] width 144 height 5
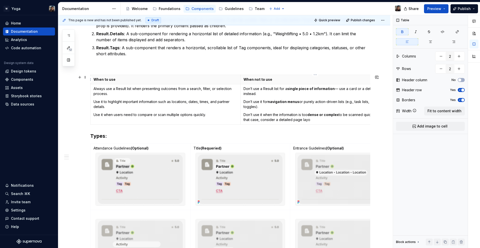
click at [285, 82] on p "When not to use" at bounding box center [316, 79] width 144 height 5
drag, startPoint x: 285, startPoint y: 80, endPoint x: 321, endPoint y: 75, distance: 36.2
click at [285, 80] on p "When not to use" at bounding box center [316, 79] width 144 height 5
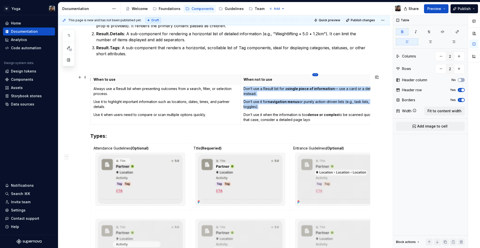
click at [314, 76] on html "W Yoga Home Documentation Analytics Code automation Design system data Design t…" at bounding box center [240, 124] width 480 height 248
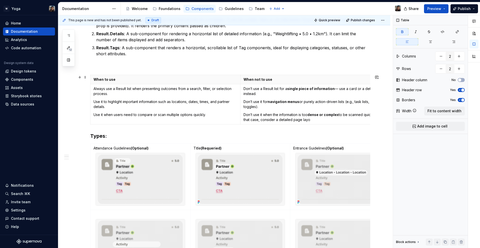
click at [302, 78] on html "W Yoga Home Documentation Analytics Code automation Design system data Design t…" at bounding box center [240, 124] width 480 height 248
click at [290, 80] on p "When not to use" at bounding box center [316, 79] width 144 height 5
click at [258, 80] on strong "When not to use" at bounding box center [258, 79] width 29 height 4
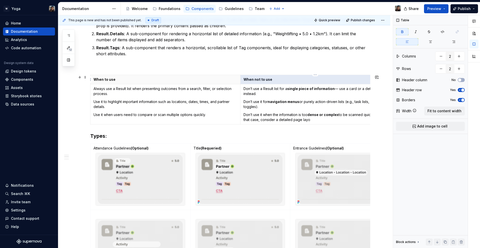
click at [258, 80] on strong "When not to use" at bounding box center [258, 79] width 29 height 4
drag, startPoint x: 275, startPoint y: 80, endPoint x: 232, endPoint y: 79, distance: 43.5
click at [232, 79] on tr "When to use When not to use" at bounding box center [241, 79] width 300 height 9
click at [280, 80] on p "When not to use" at bounding box center [316, 79] width 144 height 5
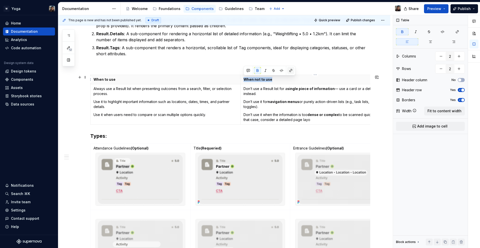
drag, startPoint x: 273, startPoint y: 79, endPoint x: 289, endPoint y: 71, distance: 18.0
click at [244, 79] on p "When not to use" at bounding box center [316, 79] width 144 height 5
click at [279, 69] on button "button" at bounding box center [281, 70] width 7 height 7
click at [280, 72] on button "button" at bounding box center [282, 71] width 7 height 7
type input "3"
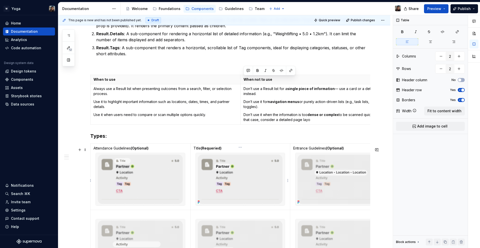
type input "3"
click at [254, 151] on p "Title (Requeried)" at bounding box center [241, 148] width 94 height 5
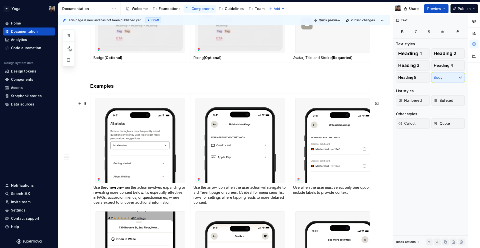
scroll to position [568, 0]
click at [154, 120] on img at bounding box center [140, 140] width 89 height 85
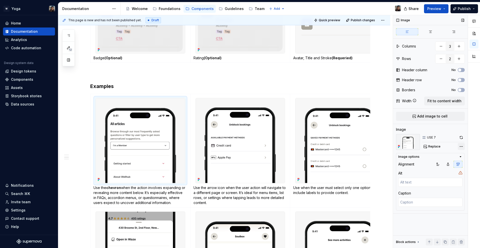
click at [463, 147] on div "Comments Open comments No comments yet Select ‘Comment’ from the block context …" at bounding box center [436, 131] width 87 height 233
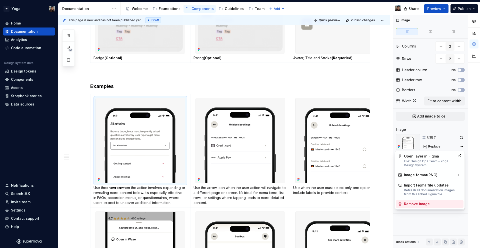
click at [422, 204] on div "Remove image" at bounding box center [433, 204] width 58 height 5
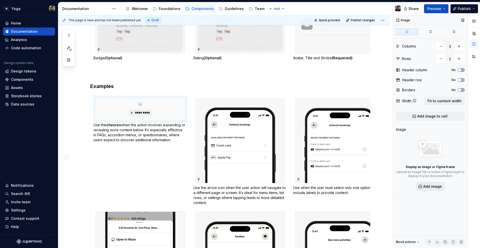
click at [429, 188] on span "Add image" at bounding box center [432, 186] width 19 height 5
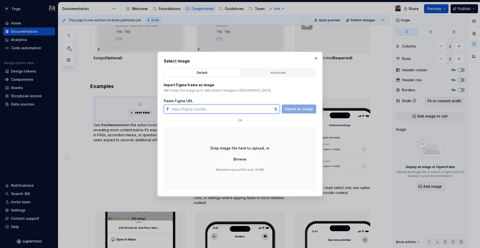
type textarea "*"
paste input "[URL][DOMAIN_NAME]"
type input "[URL][DOMAIN_NAME]"
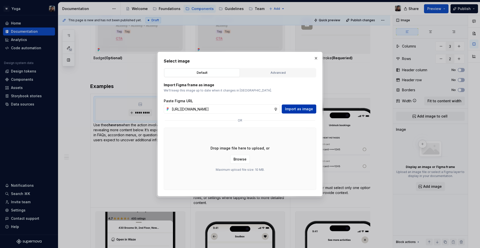
scroll to position [0, 0]
click at [302, 107] on span "Import as image" at bounding box center [299, 109] width 28 height 5
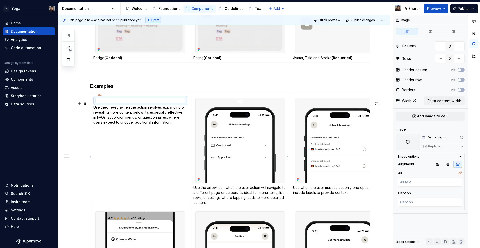
click at [215, 115] on img at bounding box center [240, 140] width 89 height 85
click at [457, 145] on div "Replace" at bounding box center [443, 146] width 43 height 7
drag, startPoint x: 465, startPoint y: 149, endPoint x: 463, endPoint y: 146, distance: 3.5
click at [465, 149] on div "Image Columns 3 Rows 2 Header column No Header row No Borders No Width Fit to c…" at bounding box center [430, 131] width 75 height 233
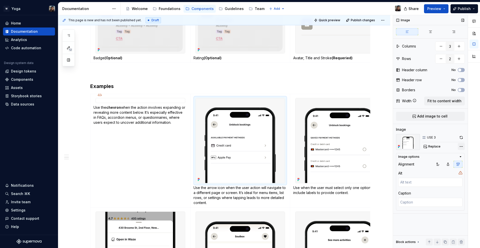
type textarea "*"
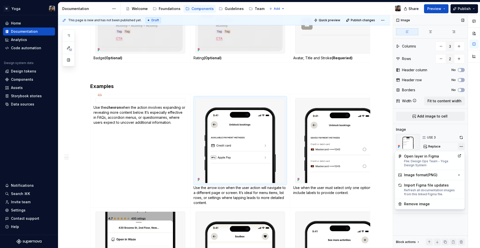
click at [463, 146] on div "Comments Open comments No comments yet Select ‘Comment’ from the block context …" at bounding box center [436, 131] width 87 height 233
click at [446, 205] on div "Remove image" at bounding box center [433, 204] width 58 height 5
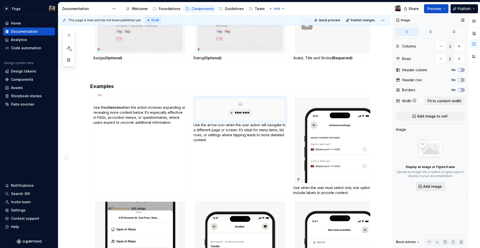
click at [431, 185] on span "Add image" at bounding box center [432, 186] width 19 height 5
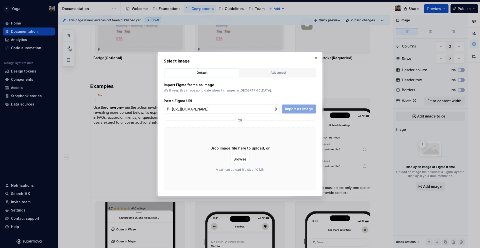
scroll to position [0, 150]
type input "[URL][DOMAIN_NAME]"
click at [292, 110] on span "Import as image" at bounding box center [299, 109] width 28 height 5
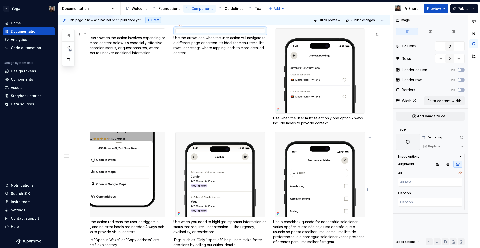
scroll to position [637, 0]
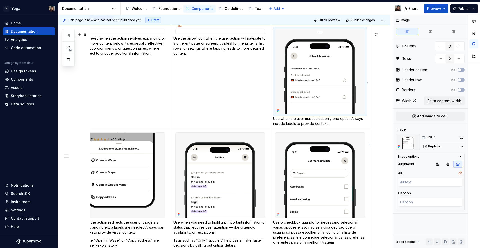
click at [328, 114] on img at bounding box center [320, 71] width 89 height 85
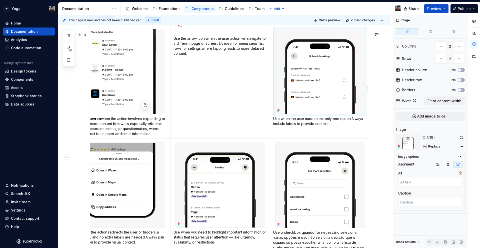
click at [352, 104] on img at bounding box center [320, 71] width 89 height 85
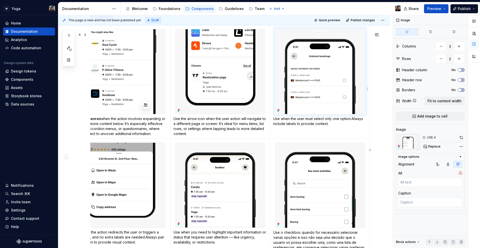
click at [347, 88] on img at bounding box center [320, 71] width 89 height 85
type textarea "*"
click at [459, 145] on div "Comments Open comments No comments yet Select ‘Comment’ from the block context …" at bounding box center [436, 131] width 87 height 233
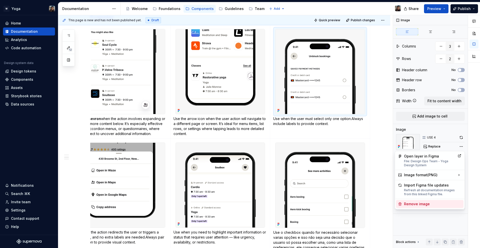
click at [445, 207] on div "Remove image" at bounding box center [430, 204] width 68 height 8
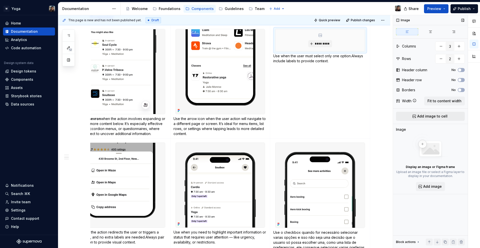
click at [431, 115] on span "Add image to cell" at bounding box center [432, 116] width 30 height 5
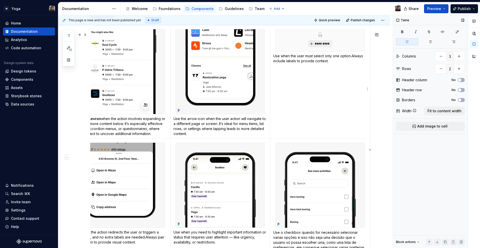
click at [319, 46] on span "*********" at bounding box center [322, 44] width 15 height 4
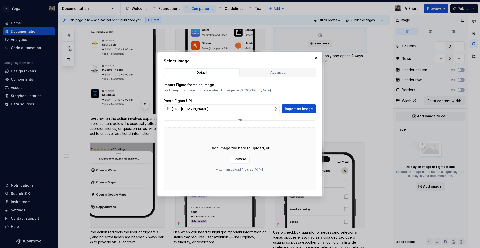
scroll to position [0, 148]
type input "[URL][DOMAIN_NAME]"
click at [300, 109] on span "Import as image" at bounding box center [299, 109] width 28 height 5
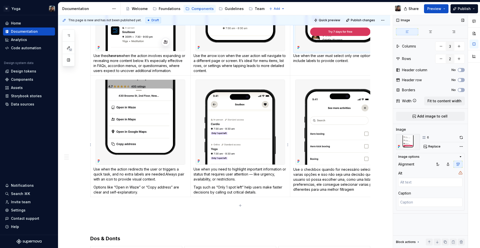
scroll to position [699, 0]
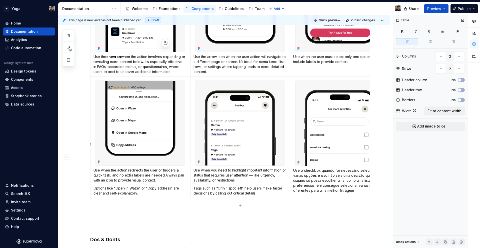
click at [292, 90] on td "Use o checkbox quando for necessário selecionar varias opções e isso não seja u…" at bounding box center [340, 138] width 100 height 122
click at [310, 52] on img at bounding box center [340, 9] width 89 height 85
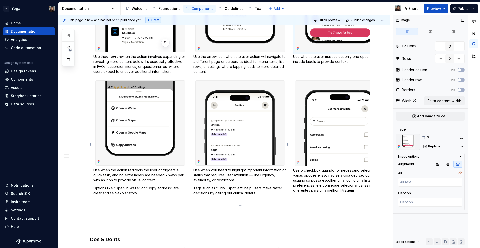
click at [240, 105] on img at bounding box center [240, 123] width 89 height 85
click at [337, 131] on img at bounding box center [340, 123] width 89 height 85
click at [256, 132] on img at bounding box center [240, 123] width 89 height 85
type textarea "*"
click at [462, 147] on div "Comments Open comments No comments yet Select ‘Comment’ from the block context …" at bounding box center [436, 131] width 87 height 233
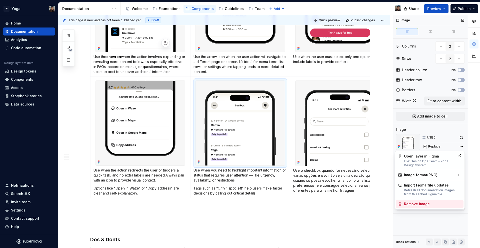
drag, startPoint x: 434, startPoint y: 201, endPoint x: 444, endPoint y: 178, distance: 24.2
click at [434, 201] on div "Remove image" at bounding box center [430, 204] width 68 height 8
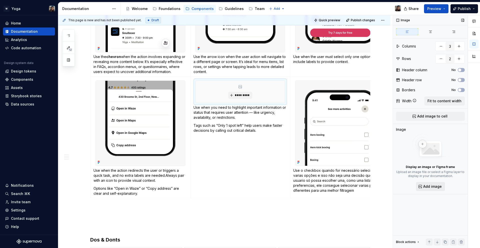
click at [427, 189] on span "Add image" at bounding box center [432, 186] width 19 height 5
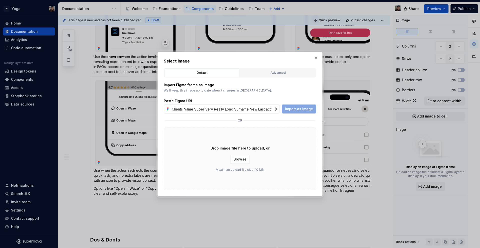
scroll to position [0, 1244]
type input "Clients Name Super Very Really Long Surname New Last activity - [DATE] Assign w…"
click at [297, 113] on button "Import as image" at bounding box center [299, 109] width 35 height 9
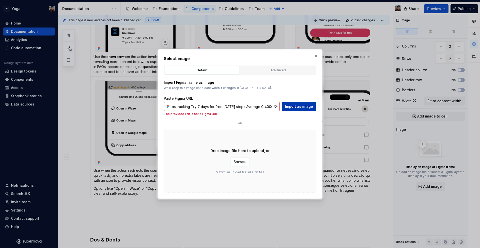
scroll to position [0, 1244]
click at [295, 106] on span "Import as image" at bounding box center [299, 106] width 28 height 5
type textarea "*"
click at [221, 108] on input "Clients Name Super Very Really Long Surname New Last activity - [DATE] Assign w…" at bounding box center [222, 106] width 104 height 9
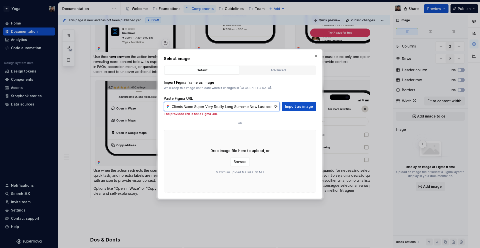
click at [221, 108] on input "Clients Name Super Very Really Long Surname New Last activity - [DATE] Assign w…" at bounding box center [222, 106] width 104 height 9
paste input "[URL][DOMAIN_NAME]"
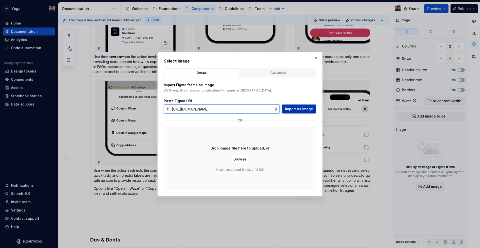
type input "[URL][DOMAIN_NAME]"
click at [301, 107] on span "Import as image" at bounding box center [299, 109] width 28 height 5
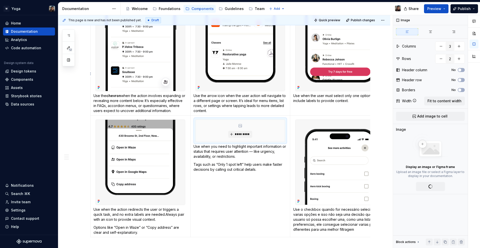
scroll to position [651, 0]
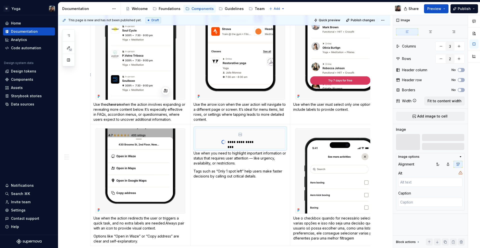
click at [319, 90] on img at bounding box center [340, 57] width 89 height 85
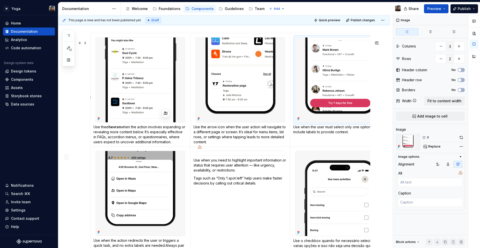
click at [325, 102] on img at bounding box center [340, 80] width 89 height 85
click at [173, 168] on img at bounding box center [140, 193] width 89 height 85
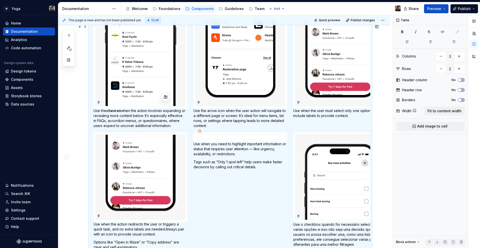
scroll to position [733, 0]
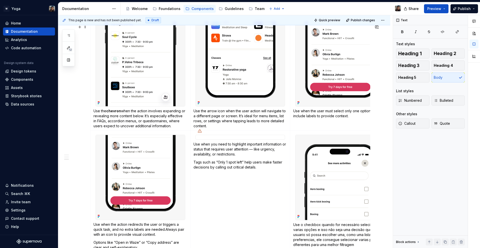
scroll to position [667, 0]
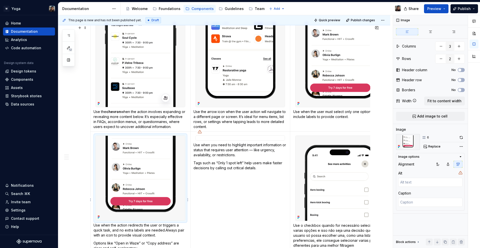
click at [168, 192] on img at bounding box center [140, 178] width 89 height 85
type textarea "*"
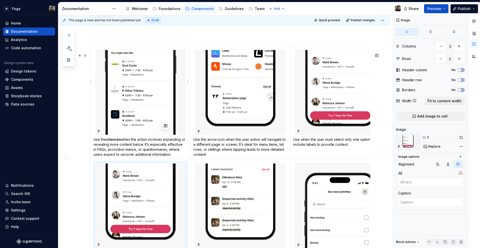
scroll to position [585, 0]
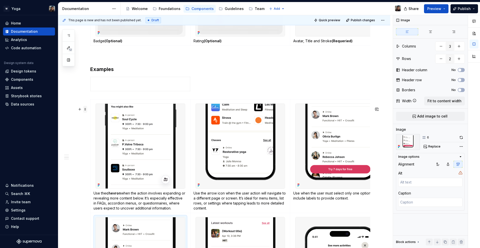
click at [86, 110] on span at bounding box center [85, 109] width 4 height 7
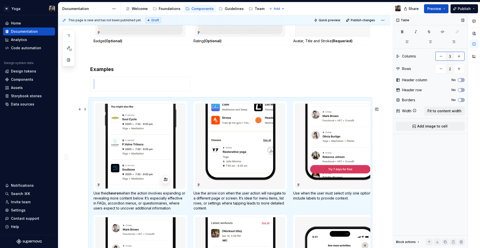
click at [442, 58] on button "button" at bounding box center [441, 56] width 9 height 9
type input "2"
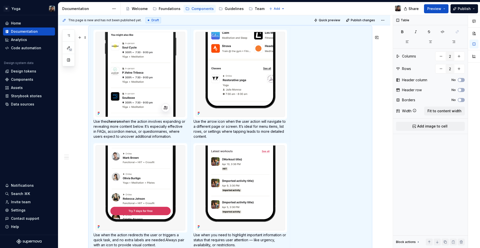
scroll to position [647, 0]
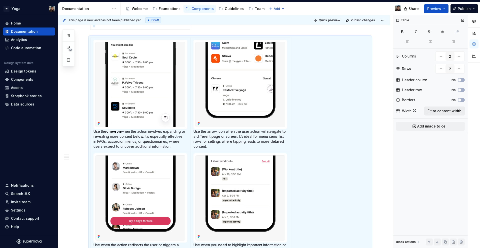
click at [441, 107] on button "Fit to content width" at bounding box center [444, 111] width 41 height 9
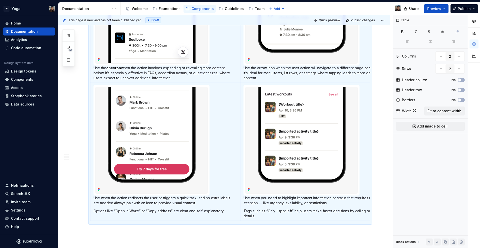
scroll to position [812, 0]
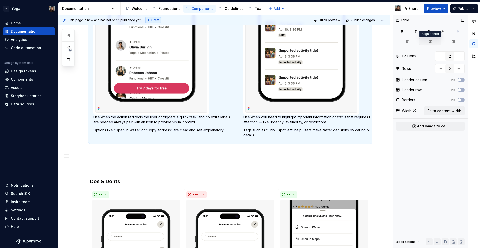
click at [431, 44] on button "button" at bounding box center [430, 41] width 22 height 7
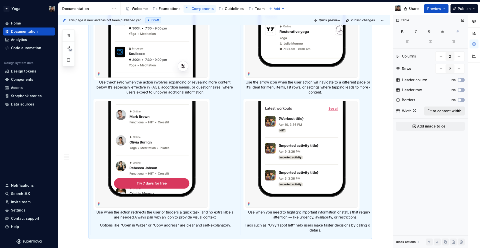
click at [443, 112] on span "Fit to content width" at bounding box center [445, 111] width 34 height 5
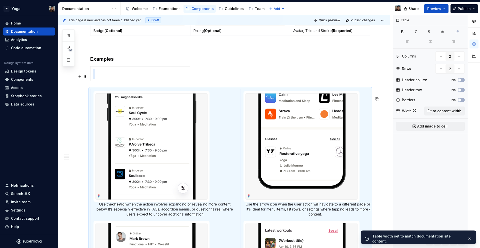
scroll to position [556, 0]
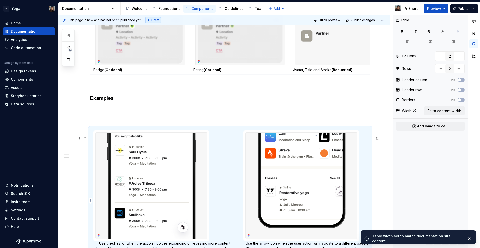
click at [358, 149] on div at bounding box center [302, 186] width 112 height 107
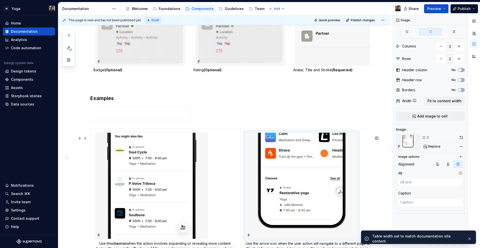
click at [312, 136] on td "Use the arrow icon when the user action will navigate to a different page or sc…" at bounding box center [315, 193] width 150 height 130
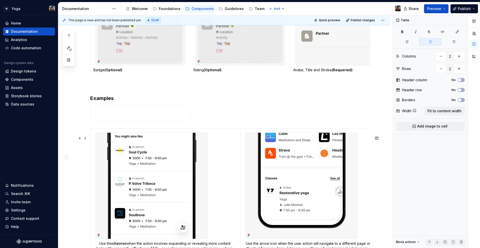
type textarea "*"
click at [85, 139] on span at bounding box center [85, 138] width 4 height 7
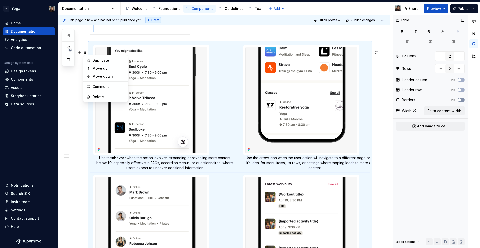
scroll to position [677, 0]
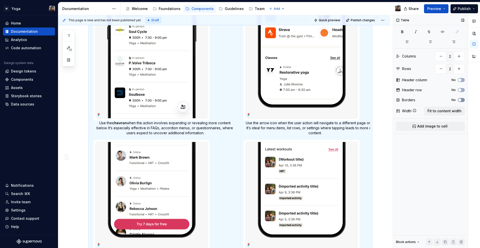
click at [462, 100] on button "No" at bounding box center [461, 100] width 7 height 4
click at [462, 100] on span "button" at bounding box center [463, 100] width 3 height 3
click at [462, 100] on button "No" at bounding box center [461, 100] width 7 height 4
click at [462, 100] on span "button" at bounding box center [463, 100] width 3 height 3
click at [462, 100] on button "No" at bounding box center [461, 100] width 7 height 4
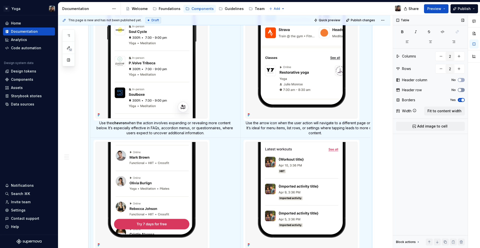
click at [461, 91] on icon "button" at bounding box center [460, 90] width 4 height 3
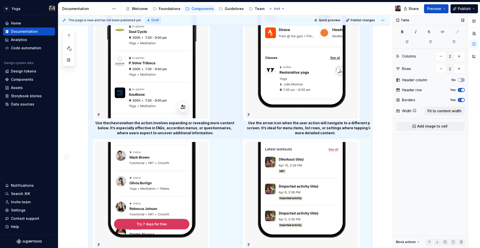
click at [461, 91] on icon "button" at bounding box center [460, 90] width 4 height 3
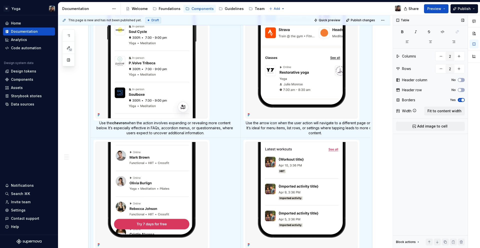
click at [461, 82] on div "Header column No" at bounding box center [430, 80] width 69 height 7
click at [462, 81] on icon "button" at bounding box center [460, 80] width 4 height 3
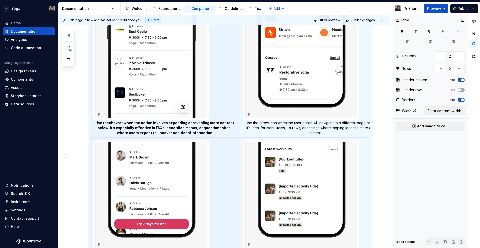
click at [462, 81] on span "button" at bounding box center [463, 80] width 3 height 3
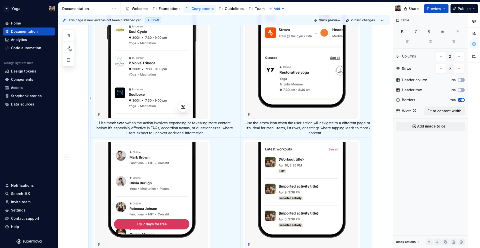
scroll to position [588, 0]
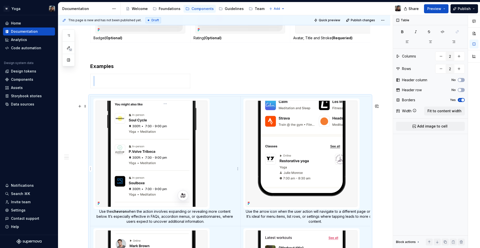
type input "1"
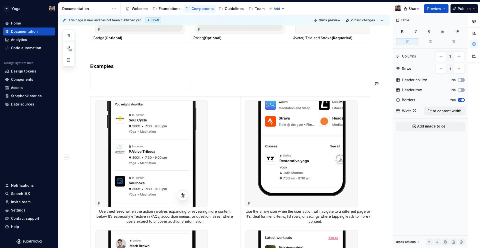
click at [231, 78] on div "Result A Result list is a UI component that presents a structured overview of i…" at bounding box center [230, 101] width 280 height 1114
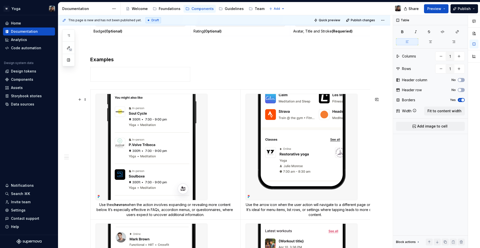
scroll to position [587, 0]
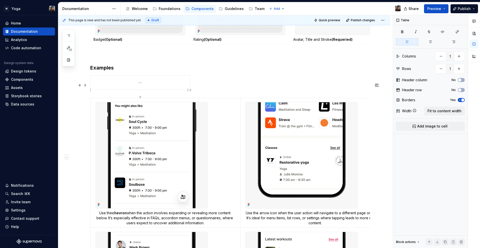
click at [118, 87] on p at bounding box center [141, 83] width 94 height 10
click at [85, 86] on span at bounding box center [85, 85] width 4 height 7
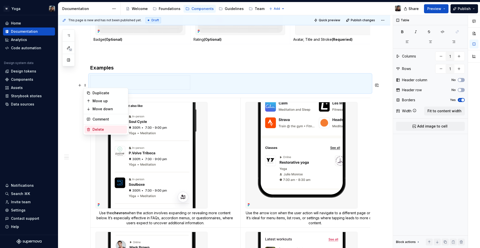
click at [101, 128] on div "Delete" at bounding box center [109, 129] width 33 height 5
type input "2"
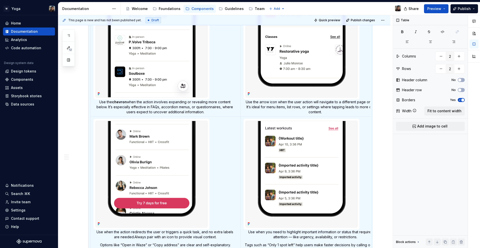
scroll to position [591, 0]
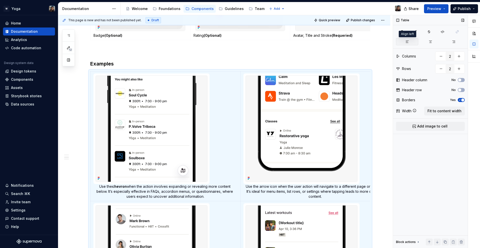
click at [403, 45] on button "button" at bounding box center [407, 41] width 22 height 7
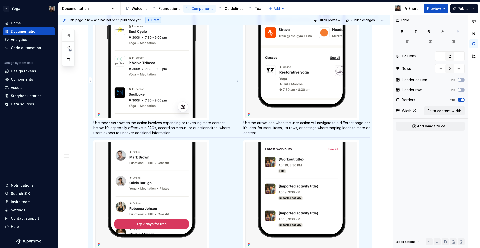
click at [146, 136] on p "Use the chevron when the action involves expanding or revealing more content be…" at bounding box center [166, 128] width 144 height 15
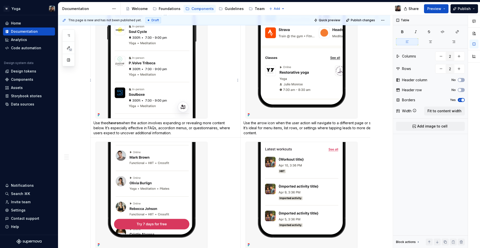
click at [213, 115] on td "Use the chevron when the action involves expanding or revealing more content be…" at bounding box center [166, 73] width 150 height 130
click at [193, 104] on img at bounding box center [152, 65] width 112 height 106
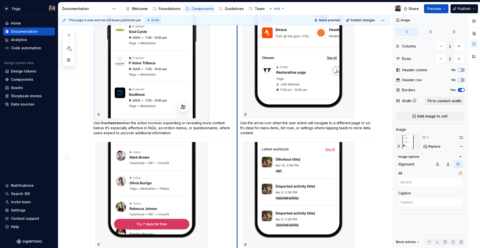
drag, startPoint x: 239, startPoint y: 78, endPoint x: 236, endPoint y: 78, distance: 3.3
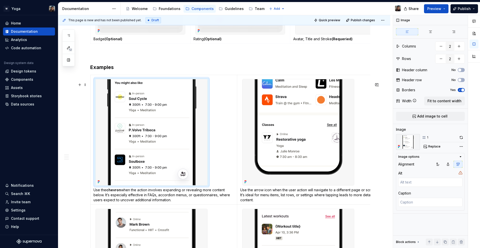
scroll to position [584, 0]
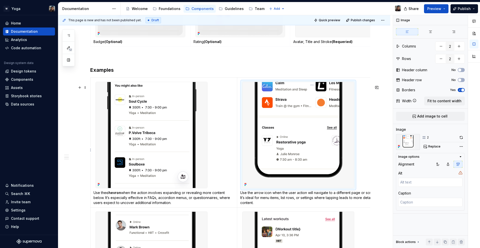
click at [316, 96] on img at bounding box center [299, 135] width 112 height 106
type textarea "*"
click at [191, 121] on img at bounding box center [152, 135] width 112 height 106
click at [217, 125] on td "Use the chevron when the action involves expanding or revealing more content be…" at bounding box center [164, 143] width 147 height 130
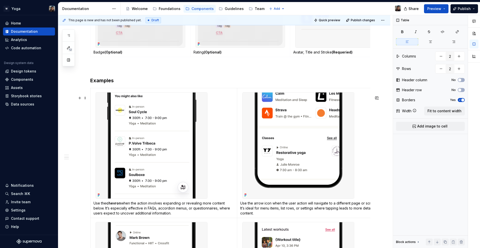
scroll to position [574, 0]
click at [148, 215] on p "Use the chevron when the action involves expanding or revealing more content be…" at bounding box center [164, 208] width 141 height 15
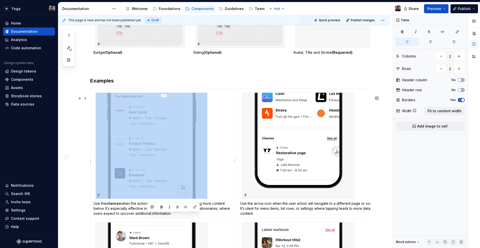
click at [148, 215] on p "Use the chevron when the action involves expanding or revealing more content be…" at bounding box center [164, 208] width 141 height 15
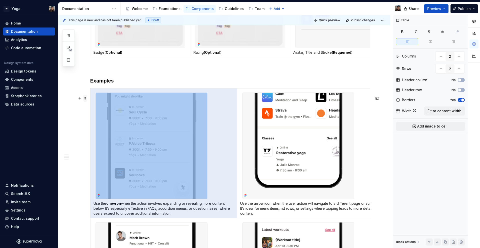
click at [86, 99] on span at bounding box center [85, 98] width 4 height 7
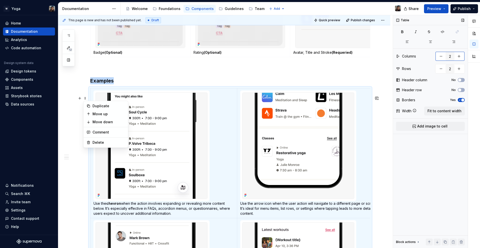
scroll to position [654, 0]
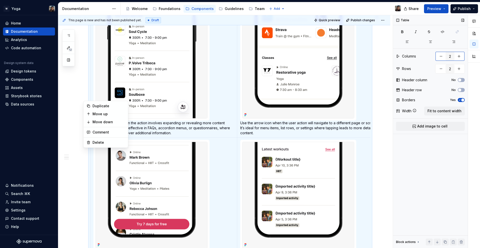
click at [459, 57] on button "button" at bounding box center [459, 56] width 9 height 9
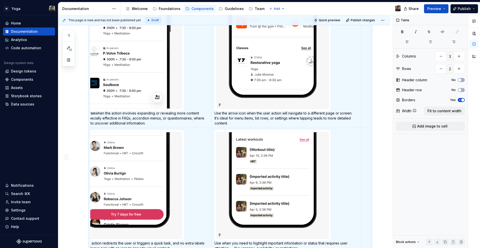
scroll to position [569, 0]
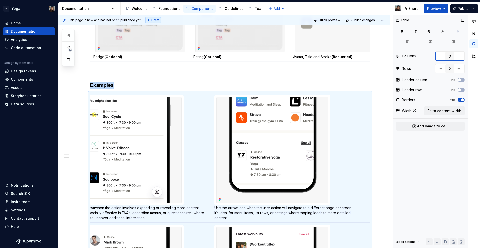
click at [443, 57] on button "button" at bounding box center [441, 56] width 9 height 9
type input "2"
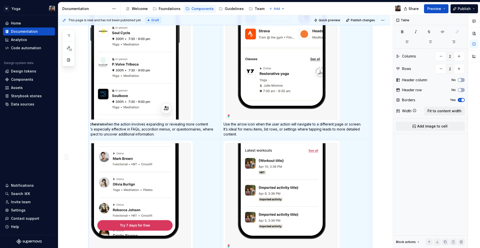
scroll to position [652, 0]
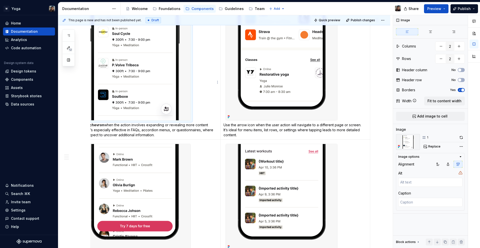
click at [162, 66] on img at bounding box center [135, 67] width 112 height 106
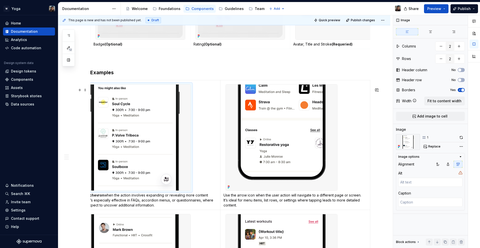
type textarea "*"
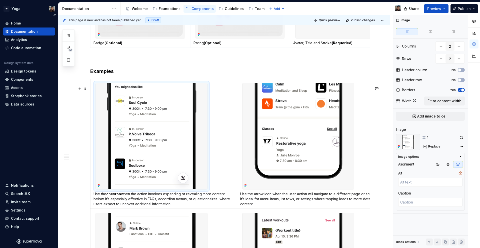
scroll to position [625, 0]
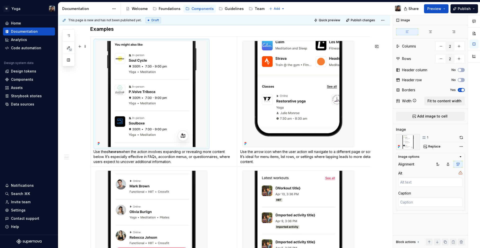
click at [133, 164] on p "Use the chevron when the action involves expanding or revealing more content be…" at bounding box center [164, 156] width 141 height 15
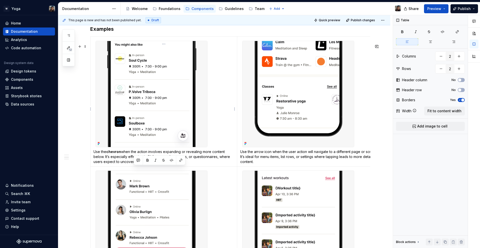
click at [133, 164] on p "Use the chevron when the action involves expanding or revealing more content be…" at bounding box center [164, 156] width 141 height 15
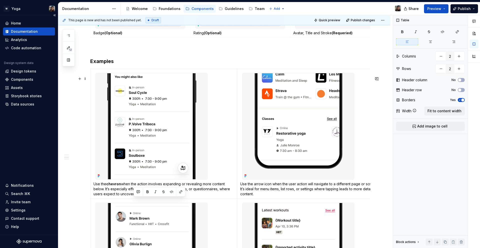
scroll to position [594, 0]
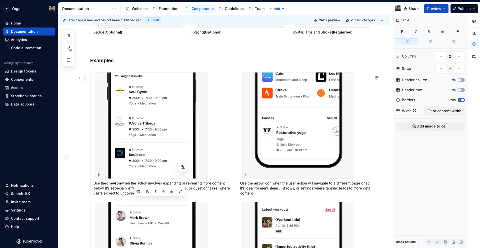
click at [87, 78] on span at bounding box center [85, 78] width 4 height 7
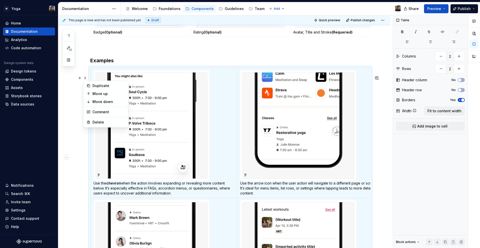
click at [221, 88] on td "Use the chevron when the action involves expanding or revealing more content be…" at bounding box center [164, 133] width 147 height 130
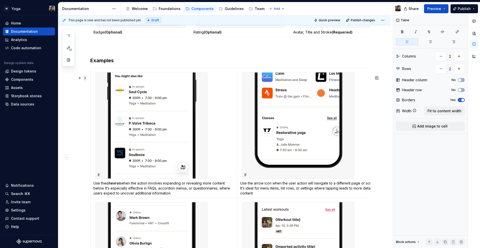
click at [87, 77] on span at bounding box center [85, 78] width 4 height 7
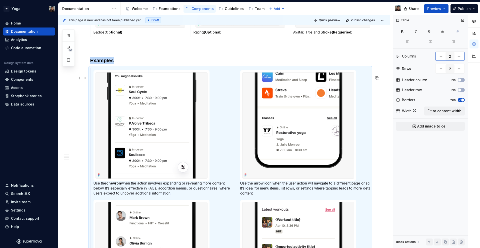
scroll to position [654, 0]
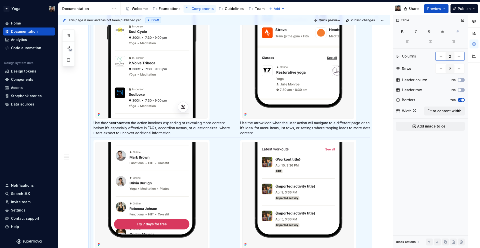
click at [464, 58] on button "button" at bounding box center [459, 56] width 9 height 9
click at [463, 58] on button "button" at bounding box center [459, 56] width 9 height 9
type input "4"
click at [197, 162] on img at bounding box center [152, 195] width 112 height 106
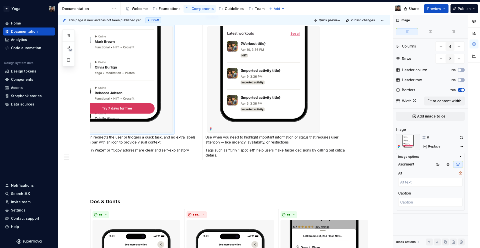
scroll to position [576, 0]
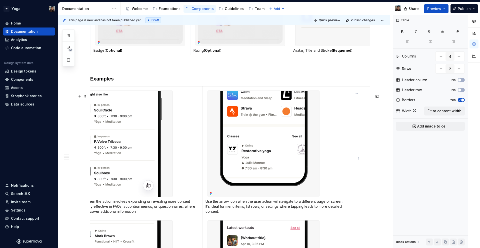
click at [356, 104] on td at bounding box center [356, 151] width 9 height 130
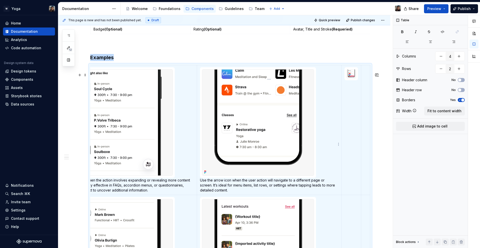
scroll to position [605, 0]
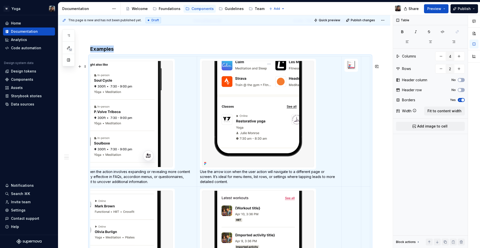
type textarea "*"
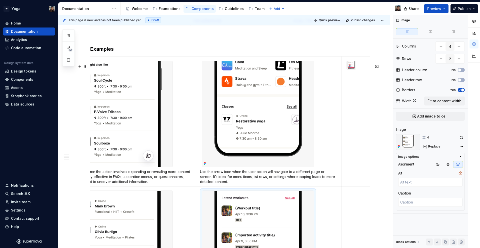
click at [254, 206] on img at bounding box center [258, 244] width 112 height 106
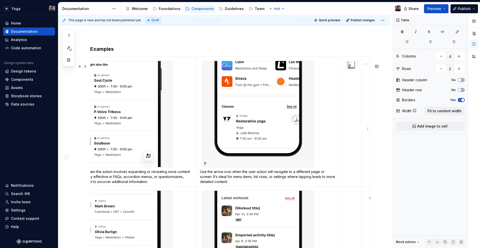
click at [364, 106] on td at bounding box center [365, 122] width 9 height 130
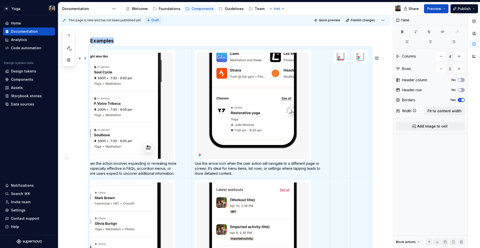
scroll to position [620, 0]
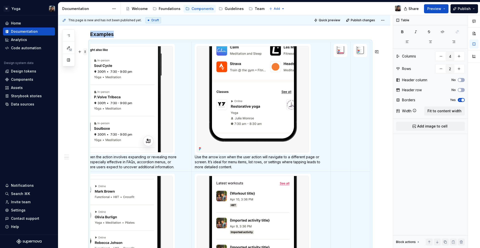
click at [85, 51] on span at bounding box center [85, 51] width 4 height 7
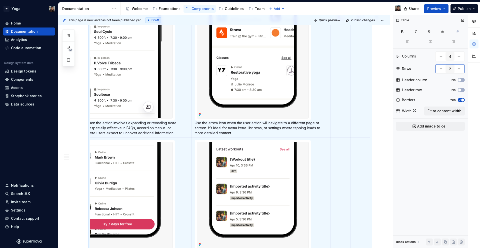
click at [443, 69] on button "button" at bounding box center [441, 68] width 9 height 9
type input "1"
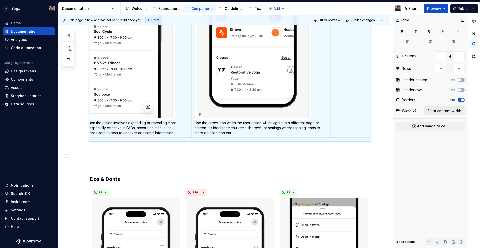
click at [447, 111] on span "Fit to content width" at bounding box center [445, 111] width 34 height 5
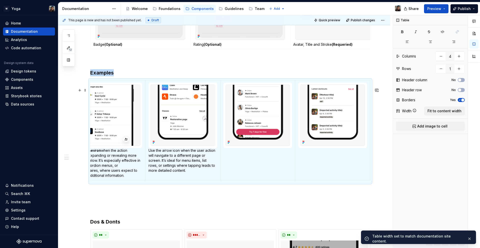
scroll to position [0, 0]
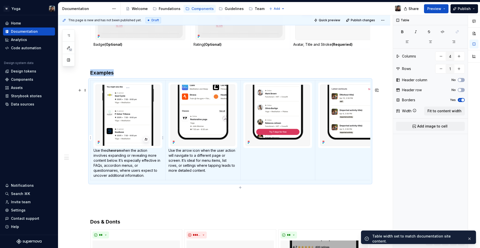
click at [141, 167] on p "Use the chevron when the action involves expanding or revealing more content be…" at bounding box center [128, 163] width 69 height 30
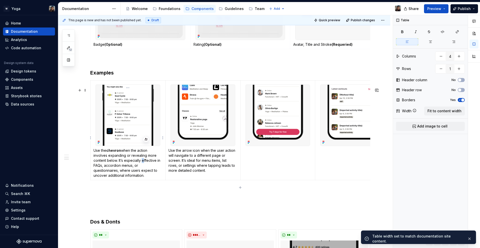
click at [141, 167] on p "Use the chevron when the action involves expanding or revealing more content be…" at bounding box center [128, 163] width 69 height 30
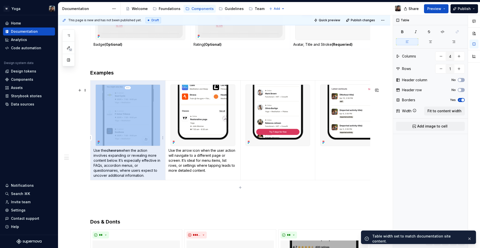
click at [141, 167] on p "Use the chevron when the action involves expanding or revealing more content be…" at bounding box center [128, 163] width 69 height 30
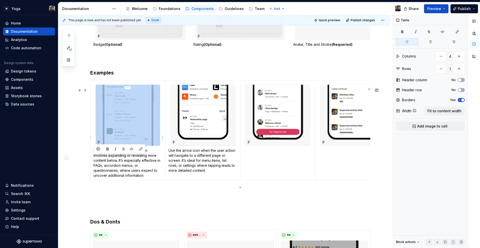
click at [141, 167] on p "Use the chevron when the action involves expanding or revealing more content be…" at bounding box center [128, 163] width 69 height 30
drag, startPoint x: 151, startPoint y: 179, endPoint x: 150, endPoint y: 182, distance: 3.6
click at [151, 178] on p "Use the chevron when the action involves expanding or revealing more content be…" at bounding box center [128, 163] width 69 height 30
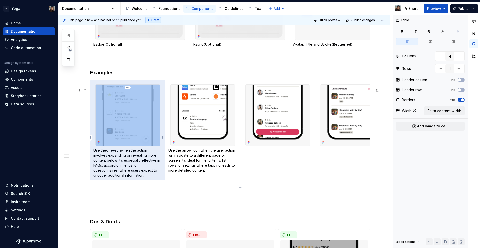
drag, startPoint x: 150, startPoint y: 183, endPoint x: 170, endPoint y: 173, distance: 22.0
click at [95, 161] on p "Use the chevron when the action involves expanding or revealing more content be…" at bounding box center [128, 163] width 69 height 30
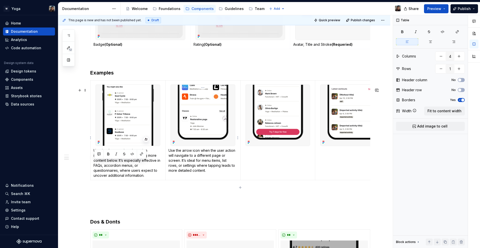
click at [206, 180] on td "Use the arrow icon when the user action will navigate to a different page or sc…" at bounding box center [202, 130] width 75 height 100
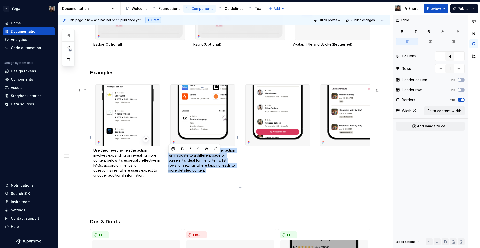
drag, startPoint x: 207, startPoint y: 180, endPoint x: 169, endPoint y: 160, distance: 43.3
click at [169, 160] on p "Use the arrow icon when the user action will navigate to a different page or sc…" at bounding box center [203, 160] width 69 height 25
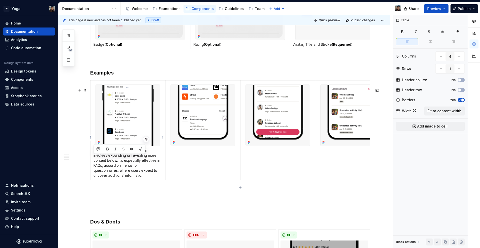
drag, startPoint x: 148, startPoint y: 186, endPoint x: 92, endPoint y: 159, distance: 62.0
click at [92, 159] on td "Use the chevron when the action involves expanding or revealing more content be…" at bounding box center [128, 130] width 75 height 100
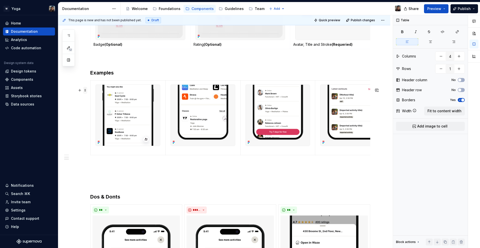
click at [86, 92] on span at bounding box center [85, 90] width 4 height 7
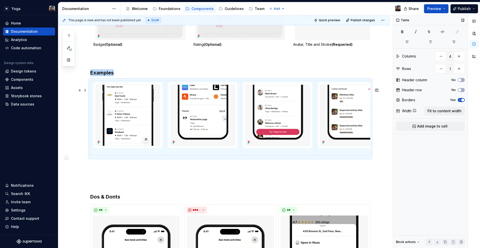
click at [462, 99] on span "button" at bounding box center [463, 100] width 3 height 3
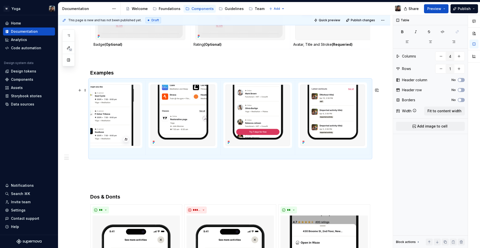
click at [335, 183] on div "Result A Result list is a UI component that presents a structured overview of i…" at bounding box center [230, -1] width 280 height 899
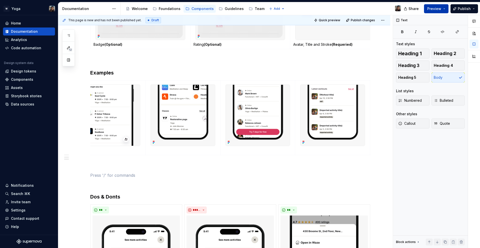
click at [434, 7] on span "Preview" at bounding box center [434, 8] width 14 height 5
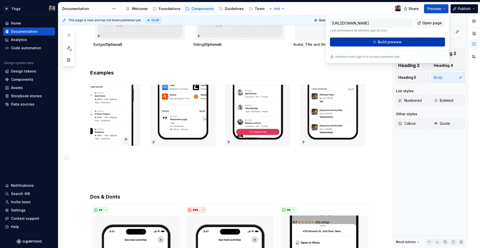
click at [410, 45] on button "Build preview" at bounding box center [387, 42] width 115 height 9
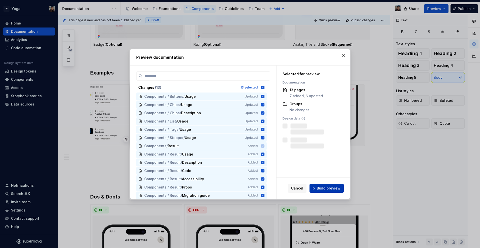
click at [327, 189] on span "Build preview" at bounding box center [329, 188] width 24 height 5
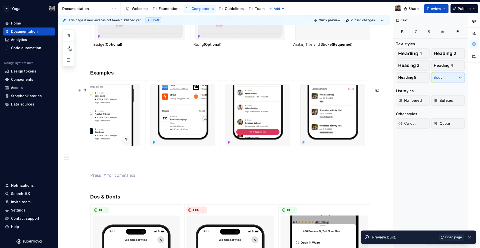
scroll to position [0, 0]
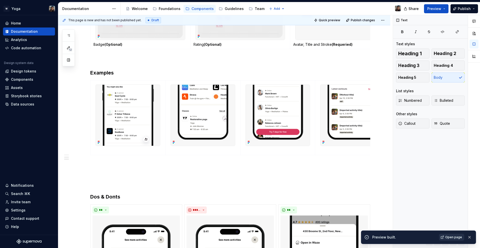
click at [454, 236] on span "Open page" at bounding box center [454, 237] width 17 height 4
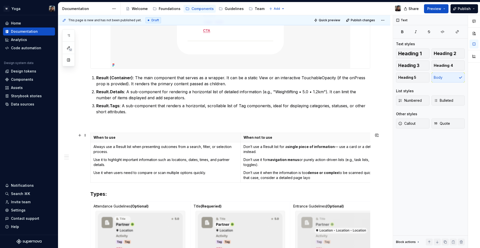
scroll to position [221, 0]
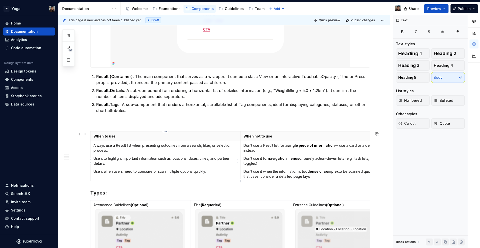
click at [113, 149] on p "Always use a Result list when presenting outcomes from a search, filter, or sel…" at bounding box center [166, 148] width 144 height 10
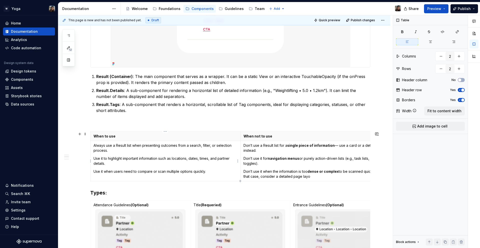
click at [96, 146] on p "Always use a Result list when presenting outcomes from a search, filter, or sel…" at bounding box center [166, 148] width 144 height 10
click at [95, 146] on p "Always use a Result list when presenting outcomes from a search, filter, or sel…" at bounding box center [166, 148] width 144 height 10
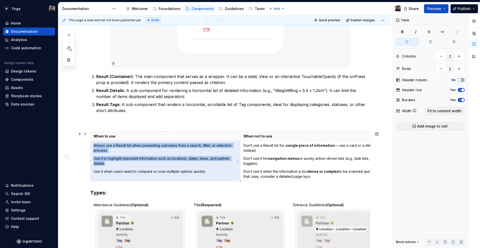
drag, startPoint x: 94, startPoint y: 145, endPoint x: 106, endPoint y: 149, distance: 13.2
click at [106, 149] on p "Always use a Result list when presenting outcomes from a search, filter, or sel…" at bounding box center [166, 148] width 144 height 10
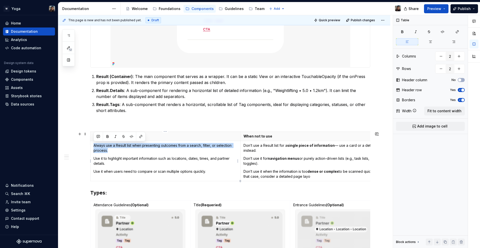
drag, startPoint x: 109, startPoint y: 150, endPoint x: 92, endPoint y: 144, distance: 17.7
click at [92, 144] on td "Always use a Result list when presenting outcomes from a search, filter, or sel…" at bounding box center [166, 161] width 150 height 40
click at [101, 144] on p "Always use a Result list when presenting outcomes from a search, filter, or sel…" at bounding box center [166, 148] width 144 height 10
click at [248, 145] on p "Don’t use a Result list for a single piece of information — use a card or a det…" at bounding box center [316, 148] width 144 height 10
click at [246, 145] on p "Don’t use a Result list for a single piece of information — use a card or a det…" at bounding box center [316, 148] width 144 height 10
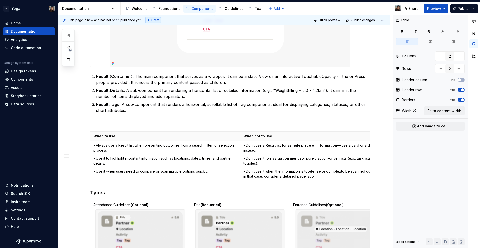
type textarea "*"
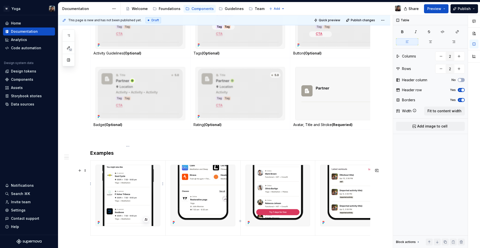
scroll to position [539, 0]
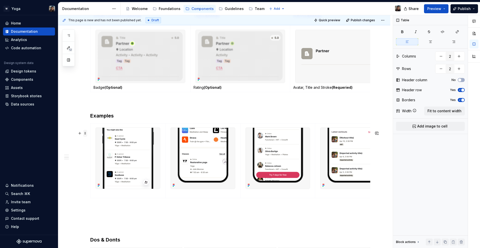
click at [84, 133] on span at bounding box center [85, 133] width 4 height 7
type input "4"
type input "1"
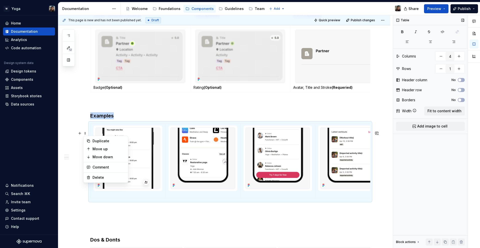
click at [434, 116] on div "Table Columns 4 Rows 1 Header column No Header row No Borders No Width Fit to c…" at bounding box center [430, 131] width 75 height 233
click at [436, 113] on span "Fit to content width" at bounding box center [445, 111] width 34 height 5
type textarea "*"
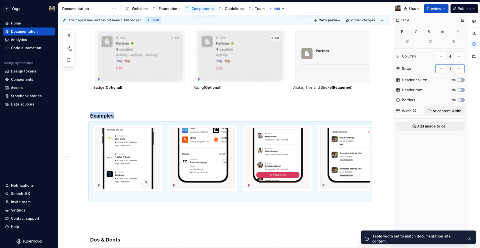
click at [460, 71] on button "button" at bounding box center [459, 68] width 9 height 9
type input "2"
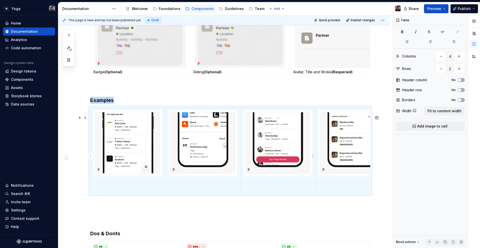
scroll to position [555, 0]
click at [282, 156] on img at bounding box center [278, 142] width 64 height 61
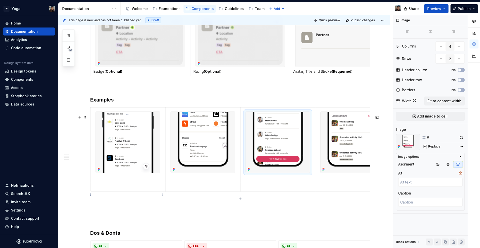
click at [126, 189] on p at bounding box center [128, 186] width 69 height 5
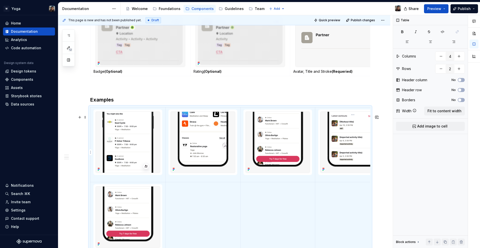
click at [341, 145] on img at bounding box center [353, 142] width 64 height 61
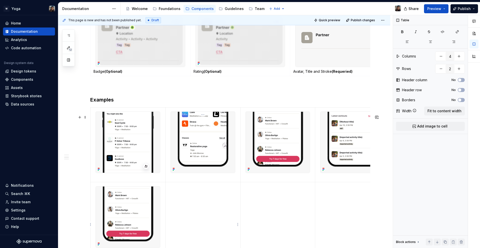
click at [209, 211] on td at bounding box center [202, 217] width 75 height 70
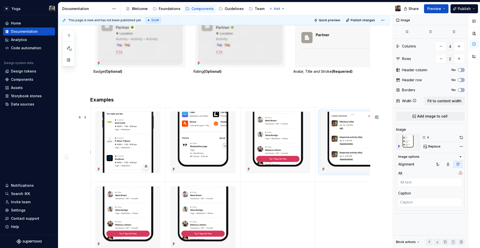
click at [339, 124] on img at bounding box center [353, 142] width 64 height 61
click at [293, 139] on img at bounding box center [278, 142] width 64 height 61
click at [349, 142] on img at bounding box center [353, 142] width 64 height 61
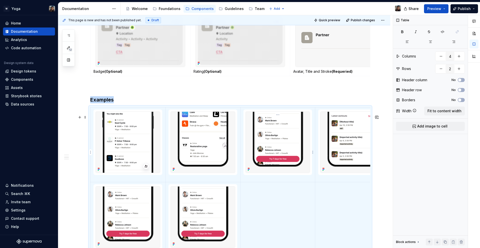
click at [235, 138] on div at bounding box center [203, 143] width 65 height 62
type textarea "*"
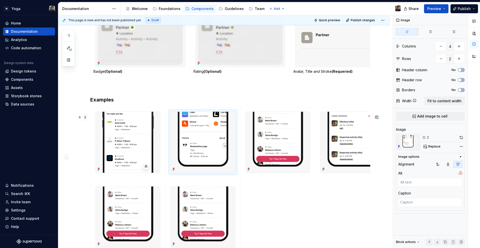
click at [86, 118] on span at bounding box center [85, 117] width 4 height 7
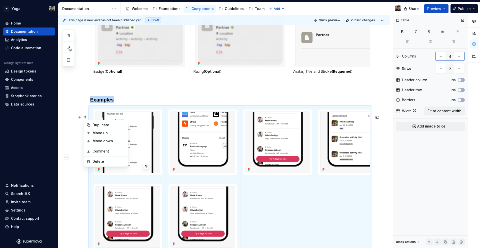
click at [442, 59] on button "button" at bounding box center [441, 56] width 9 height 9
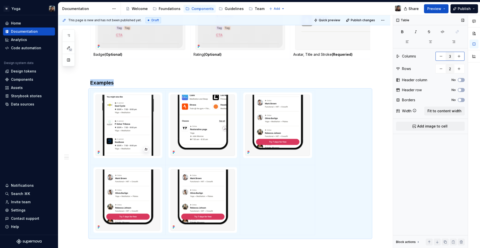
click at [442, 59] on button "button" at bounding box center [441, 56] width 9 height 9
type input "2"
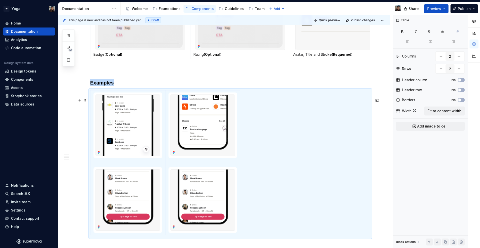
click at [294, 154] on div at bounding box center [230, 163] width 280 height 147
click at [429, 44] on button "button" at bounding box center [430, 41] width 22 height 7
click at [413, 43] on button "button" at bounding box center [407, 41] width 22 height 7
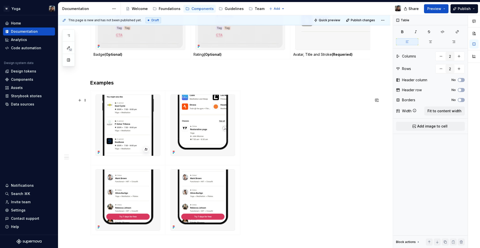
drag, startPoint x: 240, startPoint y: 126, endPoint x: 244, endPoint y: 127, distance: 3.6
click at [246, 127] on div at bounding box center [230, 163] width 280 height 147
click at [239, 125] on td at bounding box center [202, 127] width 75 height 75
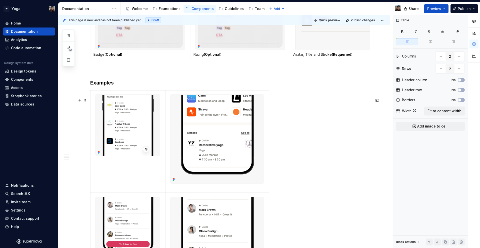
drag, startPoint x: 240, startPoint y: 126, endPoint x: 269, endPoint y: 130, distance: 29.2
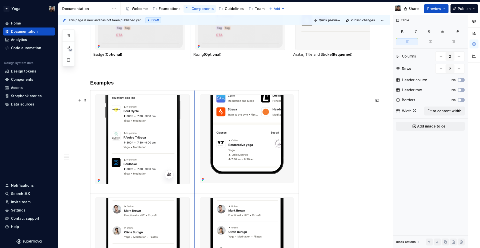
drag, startPoint x: 165, startPoint y: 127, endPoint x: 195, endPoint y: 143, distance: 33.6
click at [195, 143] on td at bounding box center [247, 141] width 104 height 103
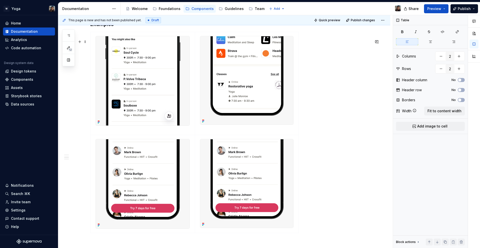
scroll to position [630, 0]
click at [85, 40] on span at bounding box center [85, 42] width 4 height 7
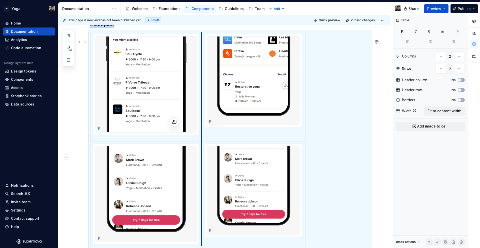
drag, startPoint x: 195, startPoint y: 146, endPoint x: 201, endPoint y: 145, distance: 6.8
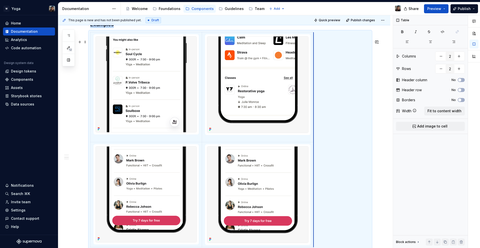
drag, startPoint x: 305, startPoint y: 136, endPoint x: 313, endPoint y: 136, distance: 8.3
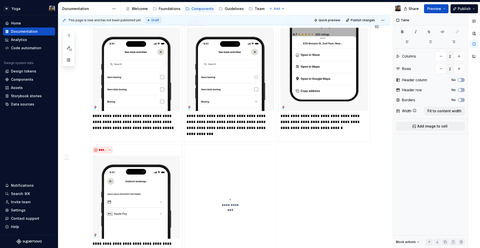
scroll to position [910, 0]
click at [141, 77] on img at bounding box center [137, 69] width 88 height 83
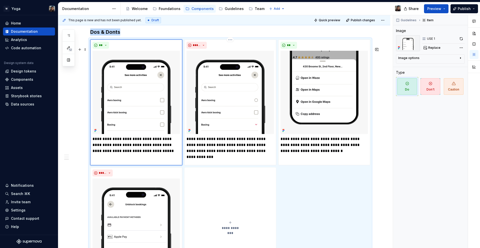
scroll to position [880, 0]
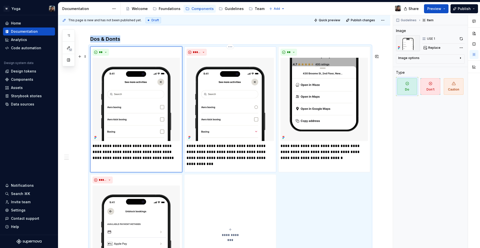
click at [226, 112] on img at bounding box center [231, 99] width 88 height 83
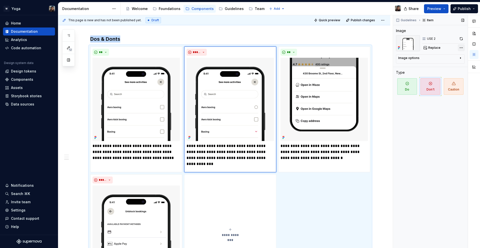
type textarea "*"
click at [465, 48] on div "Comments Open comments No comments yet Select ‘Comment’ from the block context …" at bounding box center [436, 131] width 87 height 233
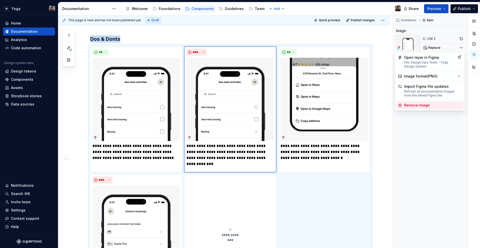
click at [432, 108] on div "Remove image" at bounding box center [433, 105] width 58 height 5
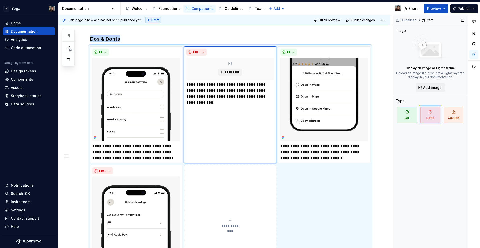
scroll to position [922, 0]
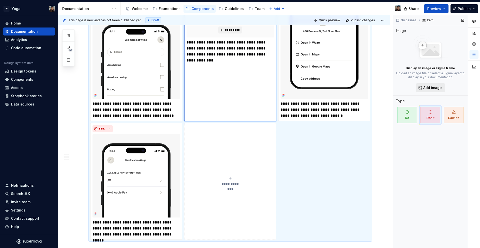
click at [433, 87] on span "Add image" at bounding box center [432, 87] width 19 height 5
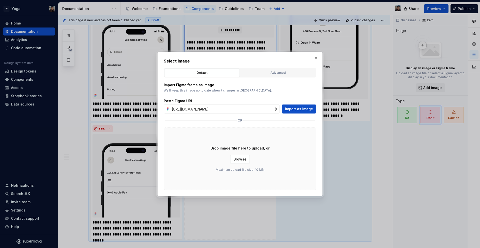
scroll to position [0, 149]
type input "[URL][DOMAIN_NAME]"
click at [300, 111] on span "Import as image" at bounding box center [299, 109] width 28 height 5
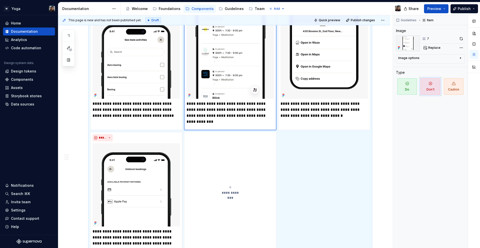
click at [227, 117] on p "**********" at bounding box center [231, 110] width 88 height 18
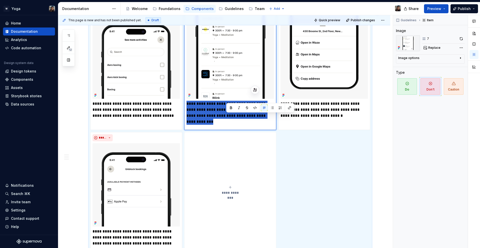
click at [227, 117] on p "**********" at bounding box center [231, 110] width 88 height 18
paste div
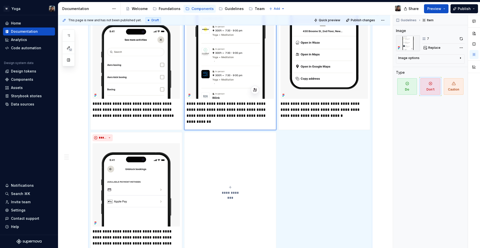
click at [188, 110] on p "**********" at bounding box center [231, 110] width 88 height 18
type textarea "*"
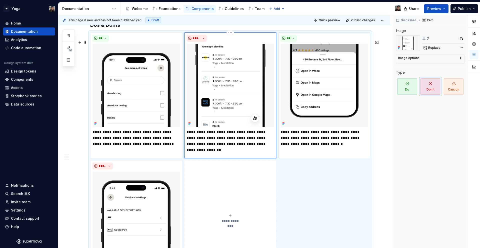
scroll to position [841, 0]
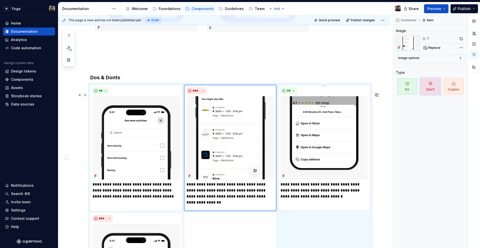
click at [317, 166] on img at bounding box center [325, 137] width 88 height 83
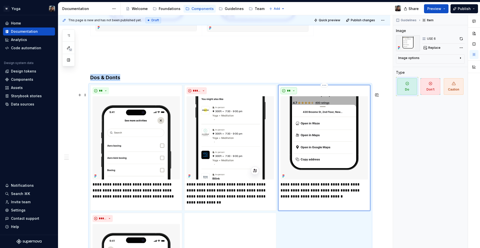
click at [288, 93] on span "**" at bounding box center [289, 91] width 4 height 4
click at [299, 119] on span "Don't" at bounding box center [303, 116] width 43 height 8
click at [311, 197] on p "**********" at bounding box center [325, 191] width 88 height 18
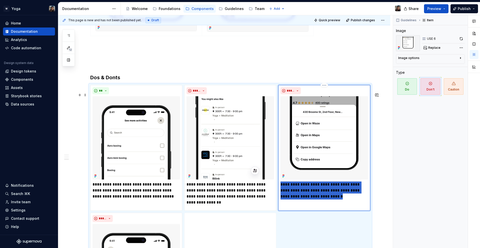
click at [311, 197] on p "**********" at bounding box center [325, 191] width 88 height 18
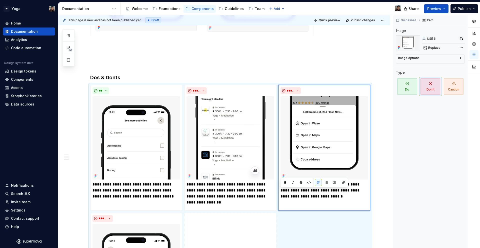
click at [295, 200] on p "**********" at bounding box center [325, 191] width 88 height 18
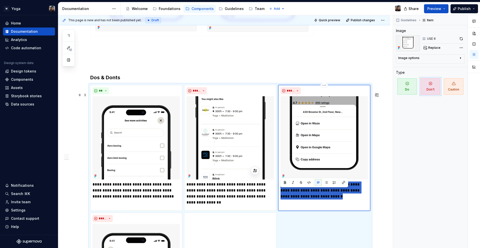
click at [295, 200] on p "**********" at bounding box center [325, 191] width 88 height 18
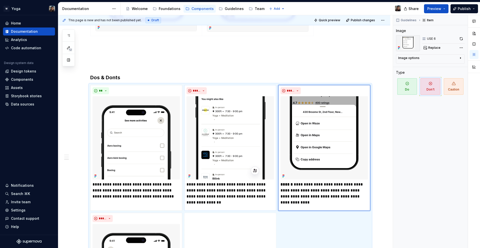
click at [209, 200] on p "**********" at bounding box center [231, 191] width 88 height 18
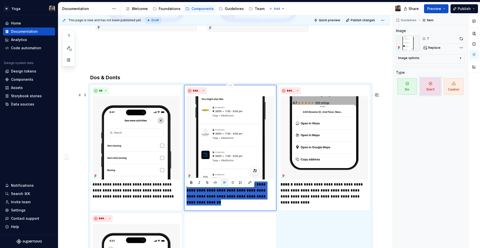
click at [209, 200] on p "**********" at bounding box center [231, 191] width 88 height 18
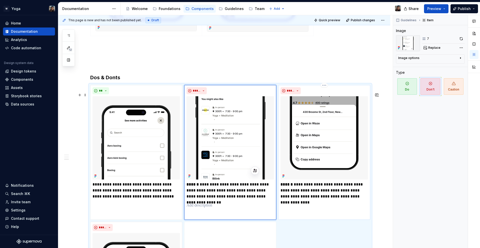
click at [311, 200] on p "**********" at bounding box center [325, 191] width 88 height 18
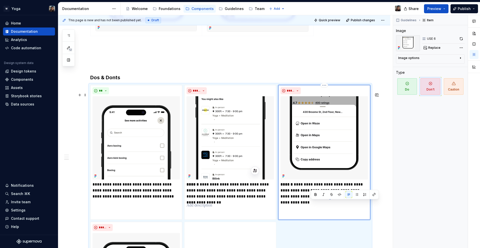
click at [311, 200] on p "**********" at bounding box center [325, 191] width 88 height 18
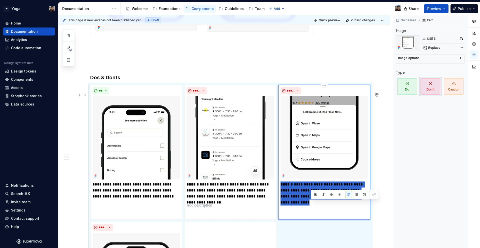
click at [311, 200] on p "**********" at bounding box center [325, 191] width 88 height 18
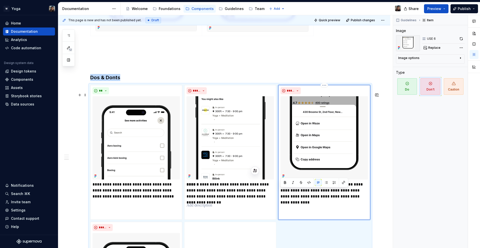
click at [301, 119] on img at bounding box center [325, 137] width 88 height 83
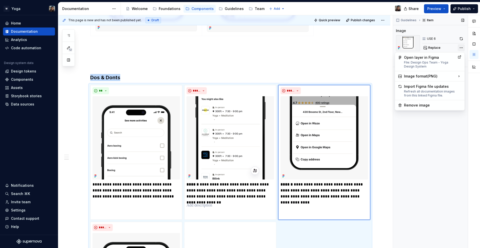
click at [461, 47] on div "Comments Open comments No comments yet Select ‘Comment’ from the block context …" at bounding box center [436, 131] width 87 height 233
click at [413, 103] on div "Remove image" at bounding box center [433, 105] width 58 height 5
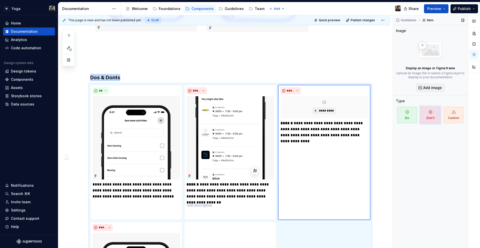
scroll to position [940, 0]
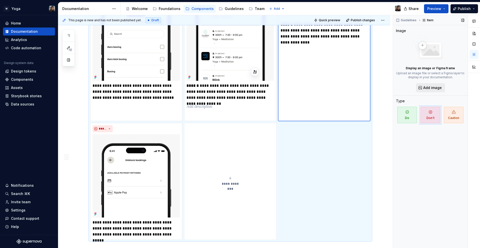
click at [436, 88] on span "Add image" at bounding box center [432, 87] width 19 height 5
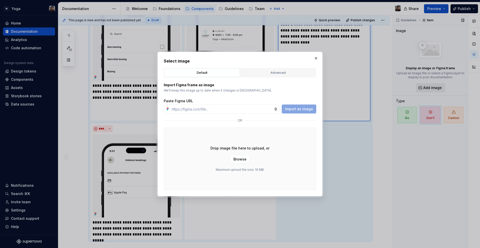
type textarea "*"
type input "[URL][DOMAIN_NAME]"
type textarea "*"
type input "[URL][DOMAIN_NAME]"
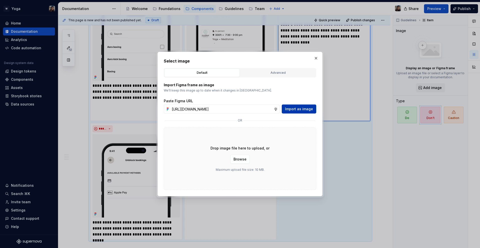
scroll to position [0, 0]
click at [301, 111] on span "Import as image" at bounding box center [299, 109] width 28 height 5
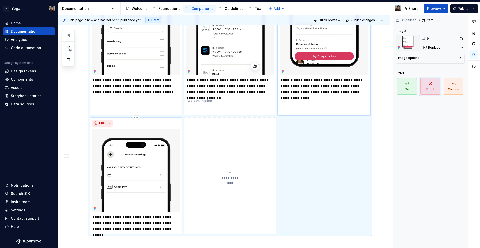
scroll to position [953, 0]
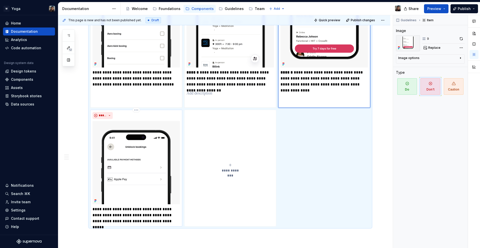
click at [139, 222] on p "**********" at bounding box center [137, 215] width 88 height 18
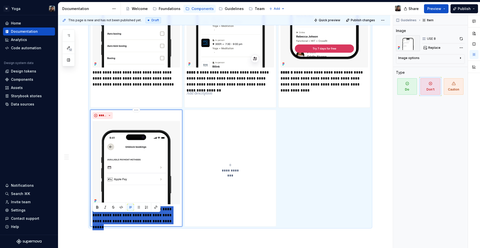
click at [139, 222] on p "**********" at bounding box center [137, 215] width 88 height 18
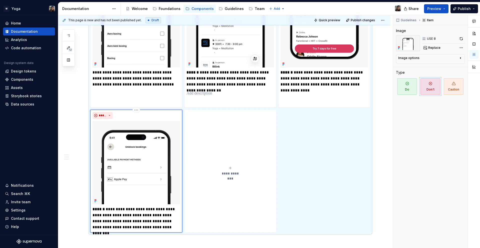
click at [143, 147] on img at bounding box center [137, 162] width 88 height 83
click at [464, 48] on div "Guidelines Item Image USE 8 Replace Image options Alignment Alt Caption Type Do…" at bounding box center [430, 131] width 75 height 233
click at [464, 48] on div "Comments Open comments No comments yet Select ‘Comment’ from the block context …" at bounding box center [436, 131] width 87 height 233
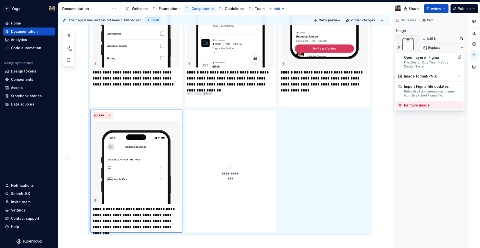
click at [419, 104] on div "Remove image" at bounding box center [433, 105] width 58 height 5
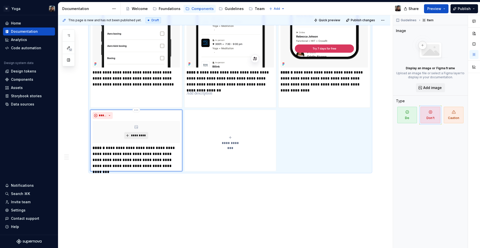
click at [130, 139] on button "*********" at bounding box center [136, 135] width 24 height 7
type textarea "*"
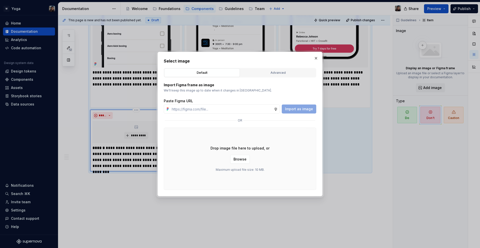
type input "[URL][DOMAIN_NAME]"
type textarea "*"
type input "[URL][DOMAIN_NAME]"
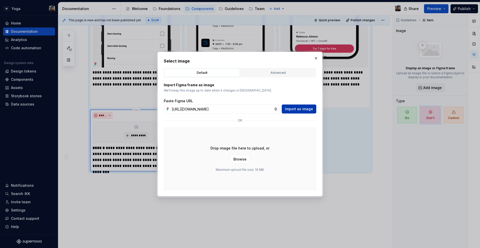
click at [309, 110] on span "Import as image" at bounding box center [299, 109] width 28 height 5
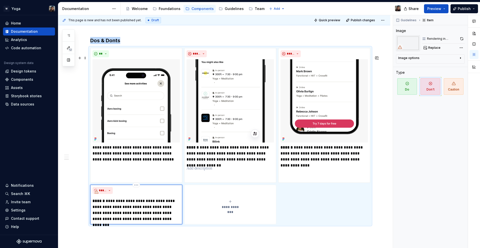
scroll to position [879, 0]
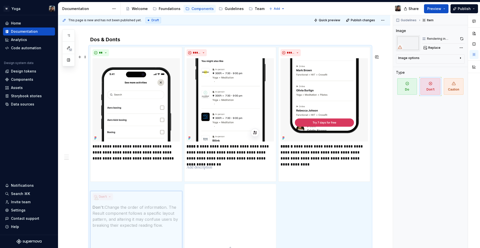
drag, startPoint x: 150, startPoint y: 201, endPoint x: 157, endPoint y: 134, distance: 67.4
click at [157, 134] on body "W Yoga Home Documentation Analytics Code automation Design system data Design t…" at bounding box center [240, 124] width 480 height 248
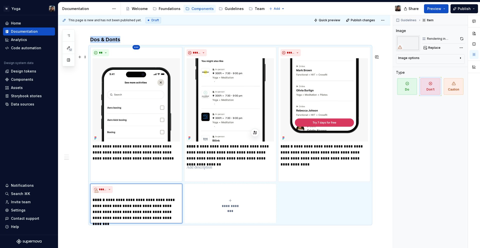
click at [136, 54] on html "W Yoga Home Documentation Analytics Code automation Design system data Design t…" at bounding box center [240, 124] width 480 height 248
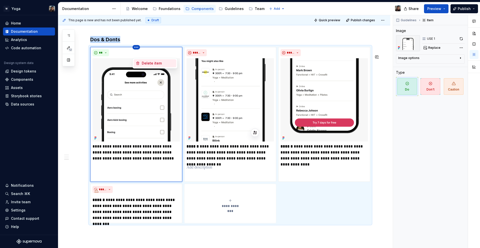
click at [151, 64] on div "Delete item" at bounding box center [158, 63] width 33 height 5
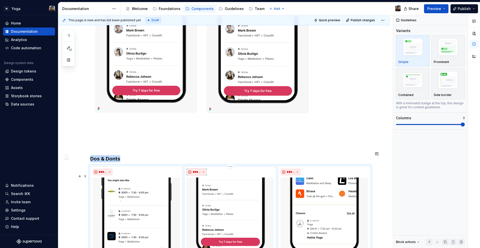
scroll to position [761, 0]
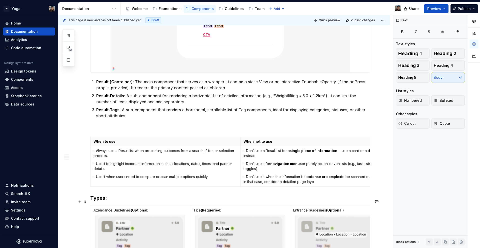
scroll to position [0, 0]
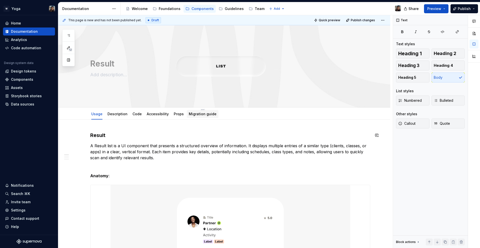
type textarea "*"
click at [229, 112] on span "Add tab" at bounding box center [234, 114] width 12 height 4
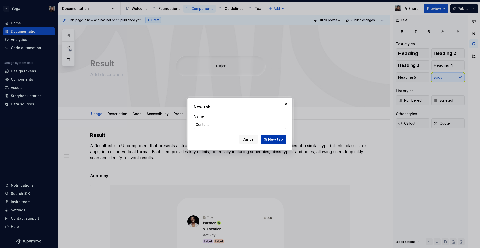
type input "Content"
click at [279, 143] on button "New tab" at bounding box center [273, 139] width 25 height 9
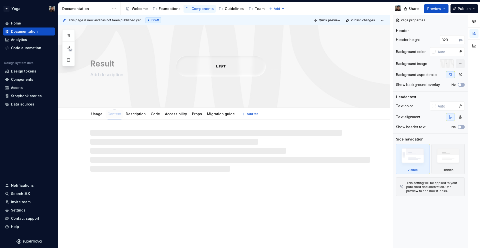
drag, startPoint x: 225, startPoint y: 114, endPoint x: 110, endPoint y: 116, distance: 114.3
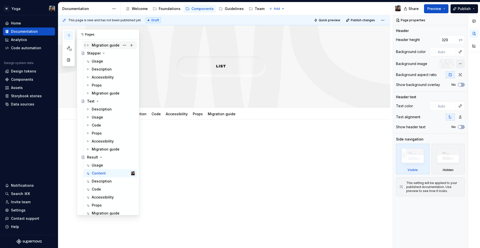
scroll to position [301, 0]
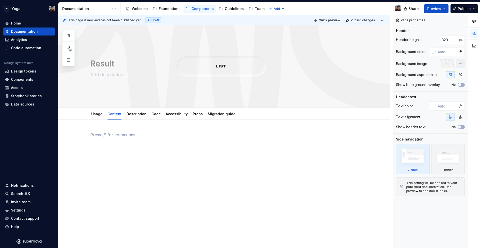
click at [187, 143] on div at bounding box center [230, 141] width 280 height 19
click at [98, 116] on link "Usage" at bounding box center [96, 114] width 11 height 4
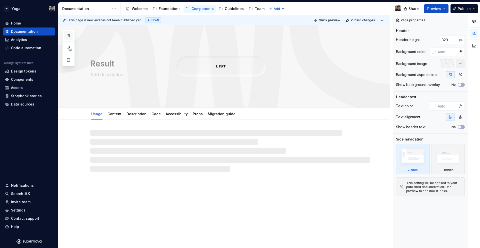
click at [68, 34] on icon "button" at bounding box center [69, 36] width 4 height 4
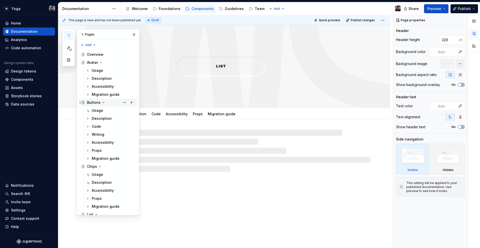
click at [111, 105] on div "Buttons" at bounding box center [111, 102] width 48 height 7
click at [92, 102] on div "Buttons" at bounding box center [94, 102] width 14 height 5
click at [242, 134] on div at bounding box center [230, 151] width 280 height 42
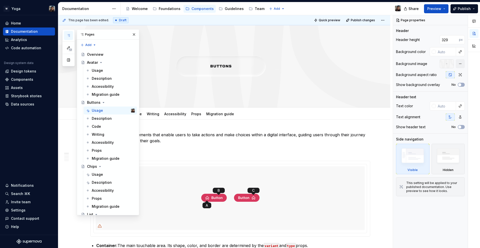
click at [128, 32] on div "Pages" at bounding box center [108, 35] width 62 height 10
click at [131, 34] on button "button" at bounding box center [134, 34] width 7 height 7
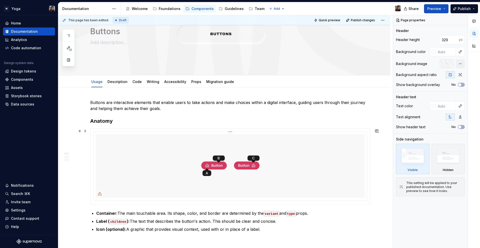
scroll to position [24, 0]
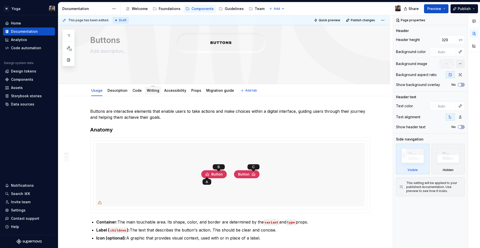
click at [151, 91] on link "Writing" at bounding box center [153, 90] width 13 height 4
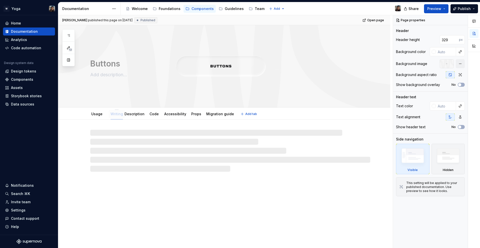
drag, startPoint x: 154, startPoint y: 114, endPoint x: 118, endPoint y: 116, distance: 36.1
click at [116, 116] on link "Writing" at bounding box center [114, 114] width 13 height 4
click at [115, 114] on link "Writing" at bounding box center [114, 114] width 13 height 4
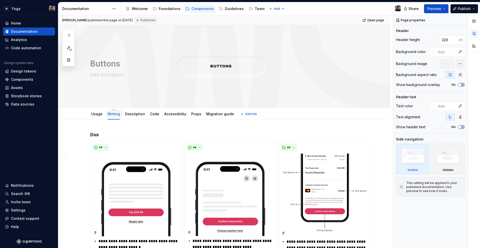
click at [115, 114] on link "Writing" at bounding box center [114, 114] width 13 height 4
click at [113, 110] on html "W Yoga Home Documentation Analytics Code automation Design system data Design t…" at bounding box center [240, 124] width 480 height 248
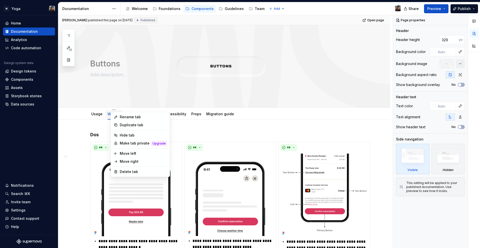
drag, startPoint x: 111, startPoint y: 110, endPoint x: 111, endPoint y: 113, distance: 2.5
click at [111, 110] on html "W Yoga Home Documentation Analytics Code automation Design system data Design t…" at bounding box center [240, 124] width 480 height 248
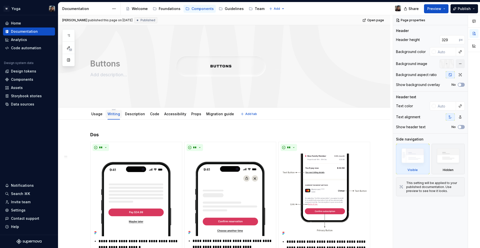
click at [111, 114] on link "Writing" at bounding box center [114, 114] width 13 height 4
click at [114, 113] on link "Writing" at bounding box center [114, 114] width 13 height 4
click at [113, 110] on html "W Yoga Home Documentation Analytics Code automation Design system data Design t…" at bounding box center [240, 124] width 480 height 248
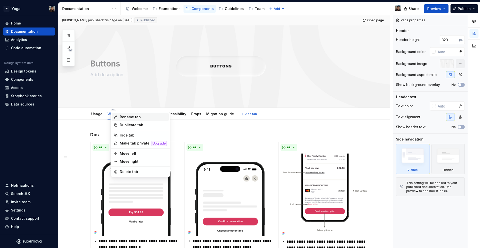
click at [120, 115] on div "Rename tab" at bounding box center [143, 117] width 47 height 5
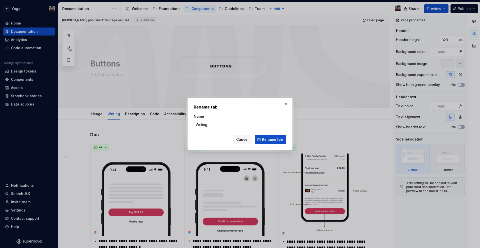
click at [244, 124] on input "Writing" at bounding box center [240, 124] width 93 height 9
click at [276, 140] on span "Rename tab" at bounding box center [272, 139] width 21 height 5
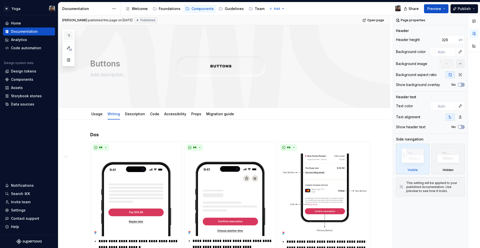
click at [67, 34] on icon "button" at bounding box center [69, 36] width 4 height 4
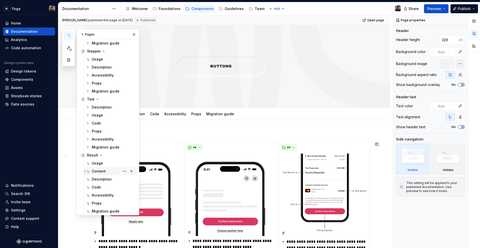
scroll to position [301, 0]
click at [106, 154] on div "Result" at bounding box center [111, 154] width 48 height 7
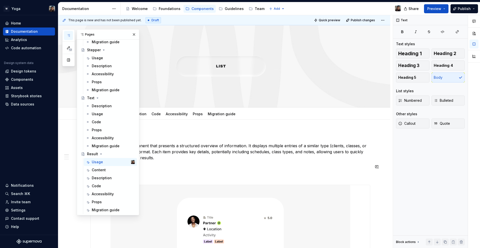
drag, startPoint x: 201, startPoint y: 162, endPoint x: 156, endPoint y: 134, distance: 52.3
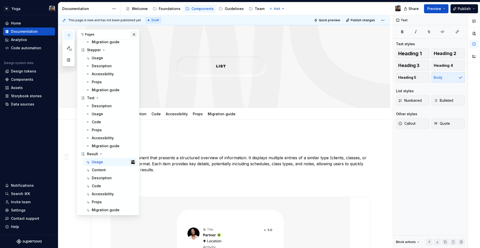
click at [133, 36] on button "button" at bounding box center [134, 34] width 7 height 7
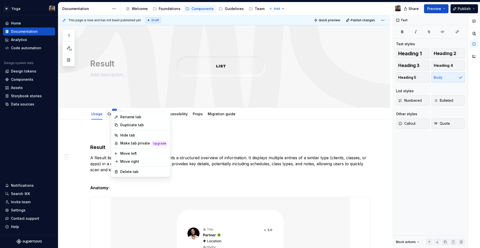
click at [114, 110] on html "W Yoga Home Documentation Analytics Code automation Design system data Design t…" at bounding box center [240, 124] width 480 height 248
type textarea "*"
click at [125, 118] on div "Rename tab" at bounding box center [143, 117] width 47 height 5
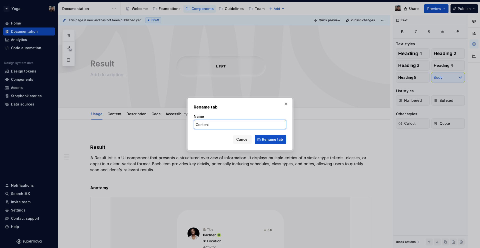
click at [242, 128] on input "Content" at bounding box center [240, 124] width 93 height 9
paste input "Writing"
click at [239, 121] on input "ContentWriting" at bounding box center [240, 124] width 93 height 9
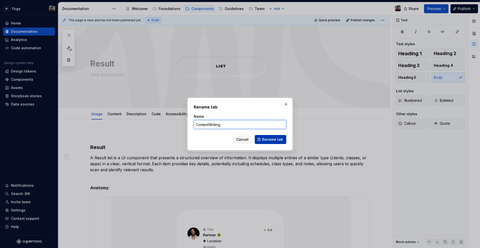
paste input "text"
type input "Writing"
click at [273, 142] on button "Rename tab" at bounding box center [271, 139] width 32 height 9
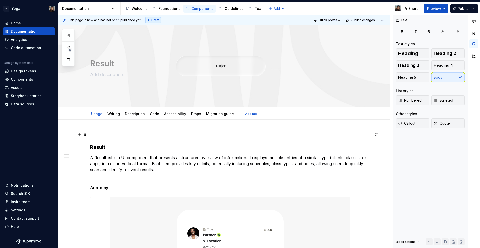
click at [127, 132] on p at bounding box center [230, 135] width 280 height 6
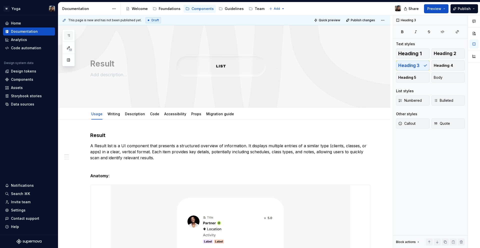
click at [69, 33] on button "button" at bounding box center [68, 35] width 9 height 9
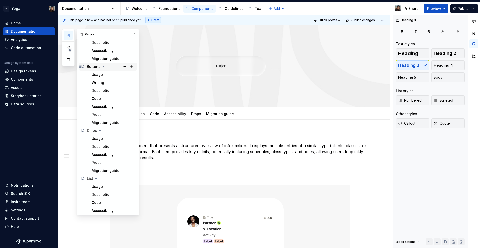
scroll to position [21, 0]
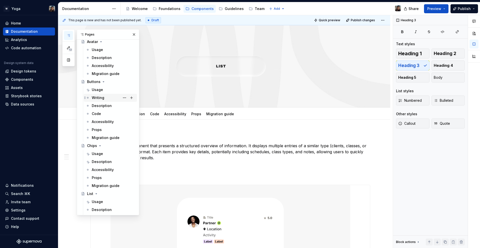
click at [104, 98] on div "Writing" at bounding box center [113, 97] width 43 height 7
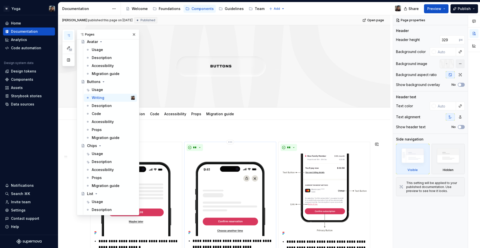
scroll to position [82, 0]
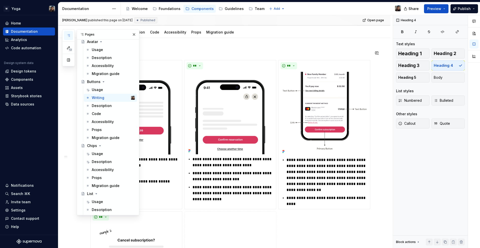
click at [211, 52] on h4 "Dos" at bounding box center [230, 53] width 280 height 6
click at [131, 33] on button "button" at bounding box center [134, 34] width 7 height 7
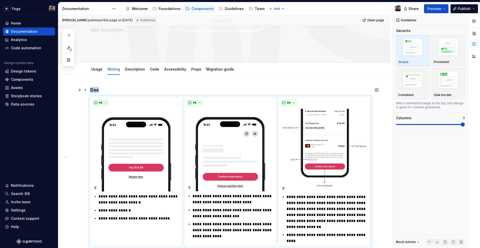
click at [90, 92] on h4 "Dos" at bounding box center [230, 90] width 280 height 6
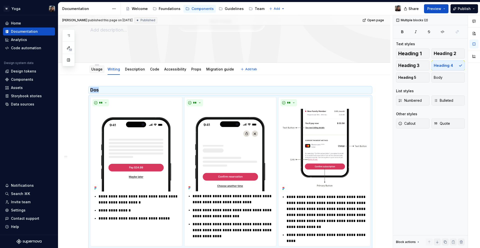
copy h4 "Dos"
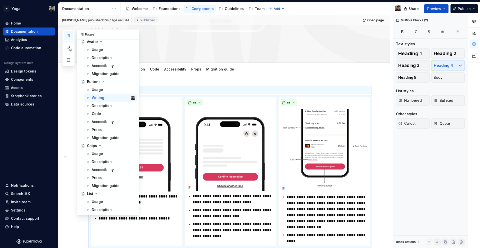
click at [69, 34] on icon "button" at bounding box center [69, 36] width 4 height 4
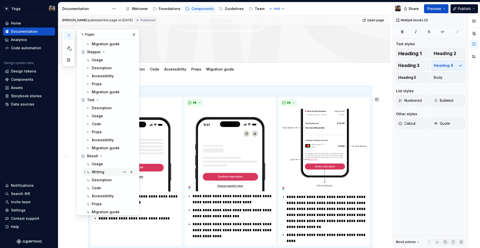
scroll to position [301, 0]
click at [105, 168] on div "Writing" at bounding box center [113, 170] width 43 height 7
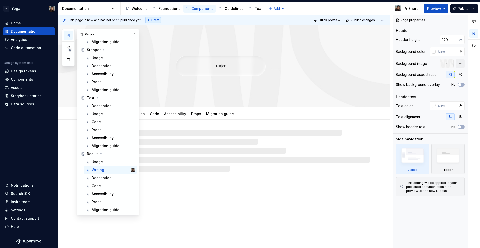
click at [200, 164] on div at bounding box center [230, 151] width 280 height 42
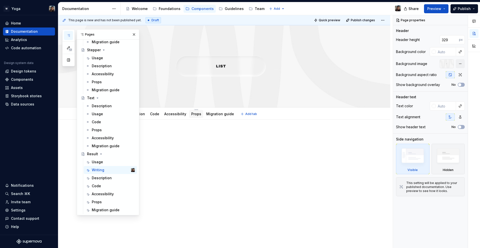
click at [195, 117] on div "Props" at bounding box center [196, 114] width 10 height 6
click at [186, 144] on div at bounding box center [230, 141] width 280 height 19
click at [131, 35] on button "button" at bounding box center [134, 34] width 7 height 7
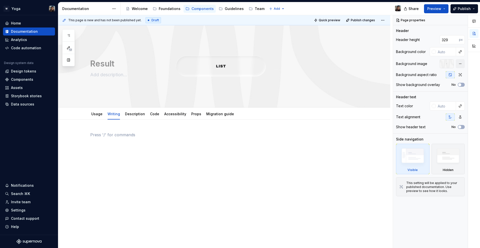
click at [133, 150] on div at bounding box center [230, 141] width 280 height 19
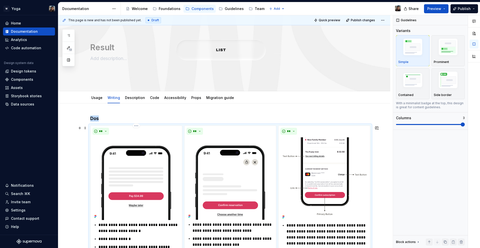
scroll to position [105, 0]
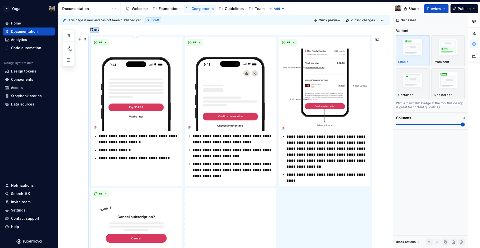
click at [146, 166] on div "**********" at bounding box center [136, 111] width 92 height 149
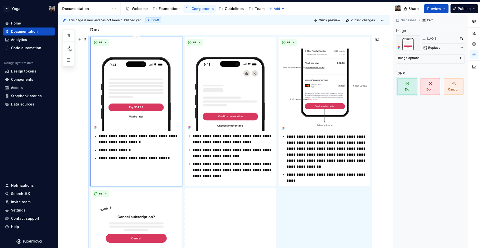
click at [151, 160] on p "**********" at bounding box center [140, 158] width 82 height 6
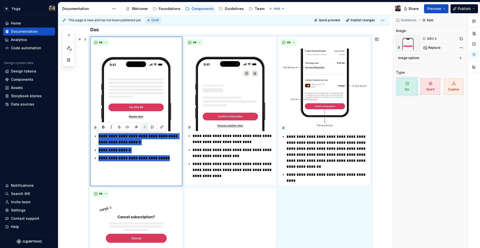
drag, startPoint x: 173, startPoint y: 158, endPoint x: 87, endPoint y: 134, distance: 90.2
click at [87, 134] on div "**********" at bounding box center [224, 208] width 332 height 386
drag, startPoint x: 87, startPoint y: 134, endPoint x: 126, endPoint y: 138, distance: 39.8
click at [82, 133] on div "**********" at bounding box center [225, 131] width 335 height 233
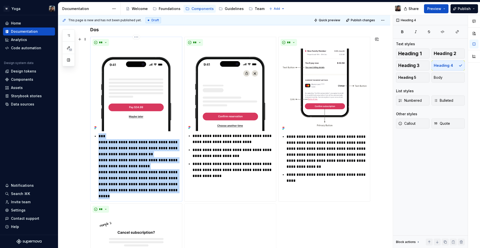
click at [152, 178] on p "**********" at bounding box center [140, 166] width 82 height 66
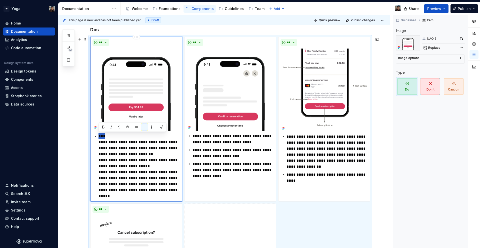
drag, startPoint x: 108, startPoint y: 139, endPoint x: 96, endPoint y: 137, distance: 12.4
click at [96, 137] on div "**********" at bounding box center [137, 166] width 88 height 66
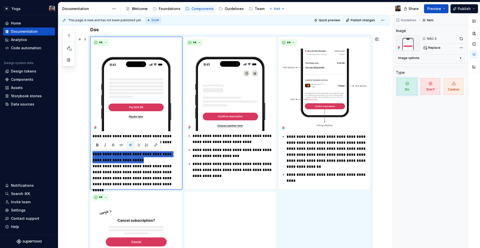
drag, startPoint x: 93, startPoint y: 155, endPoint x: 81, endPoint y: 153, distance: 11.9
click at [81, 153] on div "**********" at bounding box center [224, 209] width 332 height 389
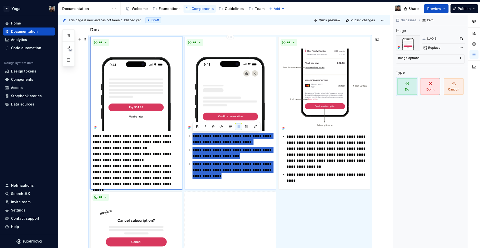
drag, startPoint x: 217, startPoint y: 176, endPoint x: 188, endPoint y: 136, distance: 49.3
click at [193, 136] on ul "**********" at bounding box center [234, 156] width 82 height 46
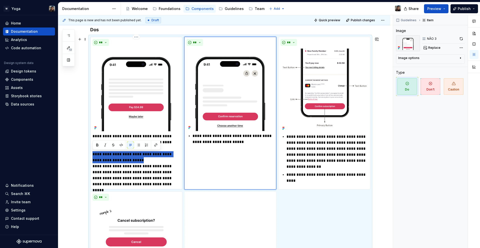
drag, startPoint x: 130, startPoint y: 163, endPoint x: 91, endPoint y: 154, distance: 40.1
click at [91, 154] on div "**********" at bounding box center [136, 113] width 92 height 153
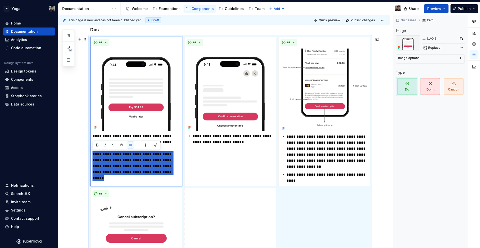
drag, startPoint x: 161, startPoint y: 172, endPoint x: 86, endPoint y: 153, distance: 77.6
click at [86, 153] on div "**********" at bounding box center [224, 208] width 332 height 386
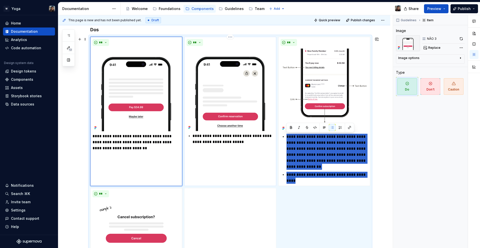
drag, startPoint x: 301, startPoint y: 179, endPoint x: 275, endPoint y: 132, distance: 54.1
click at [275, 132] on div "**********" at bounding box center [230, 178] width 280 height 283
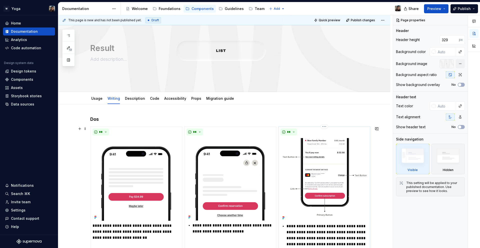
scroll to position [107, 0]
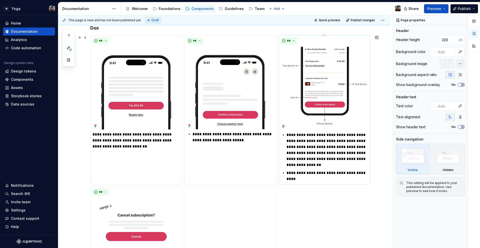
click at [311, 166] on p "**********" at bounding box center [328, 150] width 82 height 36
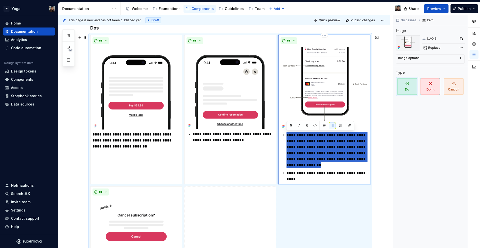
click at [311, 166] on p "**********" at bounding box center [328, 150] width 82 height 36
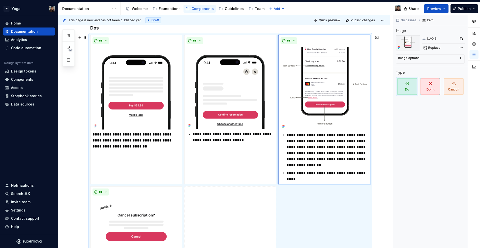
click at [299, 186] on div "**********" at bounding box center [230, 176] width 280 height 283
click at [299, 182] on div "**********" at bounding box center [324, 109] width 92 height 149
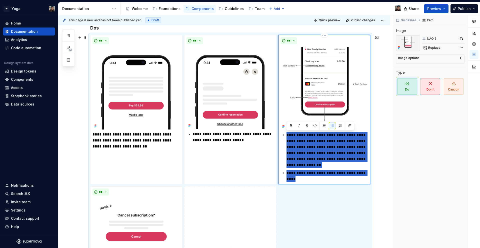
drag, startPoint x: 298, startPoint y: 180, endPoint x: 285, endPoint y: 133, distance: 48.5
click at [285, 133] on div "**********" at bounding box center [325, 157] width 88 height 50
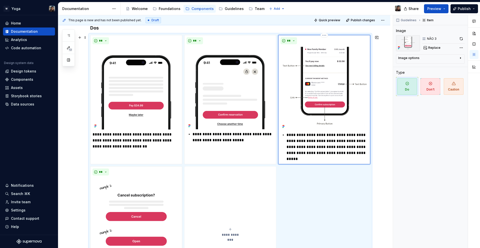
click at [284, 135] on div "**********" at bounding box center [325, 147] width 88 height 30
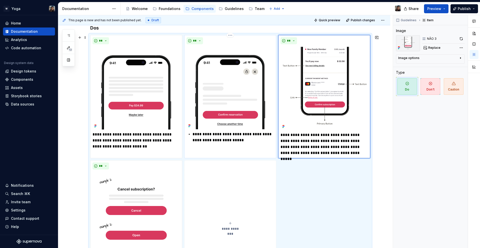
click at [192, 136] on div "**********" at bounding box center [231, 137] width 88 height 12
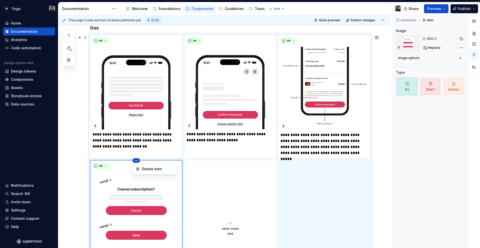
click at [135, 161] on html "W Yoga Home Documentation Analytics Code automation Design system data Design t…" at bounding box center [240, 124] width 480 height 248
click at [146, 171] on div "Delete item" at bounding box center [158, 169] width 33 height 5
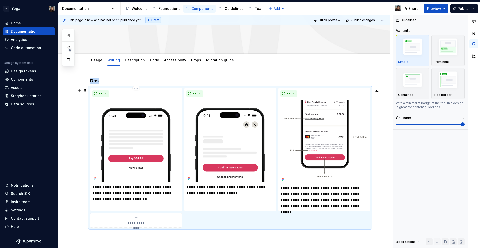
scroll to position [52, 0]
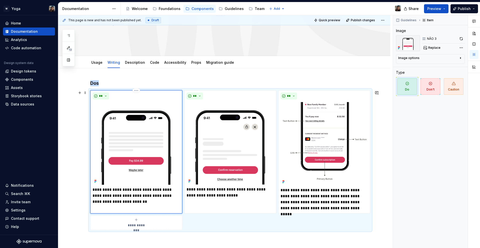
click at [164, 151] on img at bounding box center [137, 143] width 88 height 83
type textarea "*"
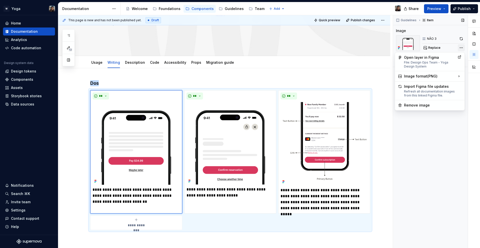
click at [461, 46] on div "Comments Open comments No comments yet Select ‘Comment’ from the block context …" at bounding box center [436, 131] width 87 height 233
click at [426, 105] on div "Remove image" at bounding box center [433, 105] width 58 height 5
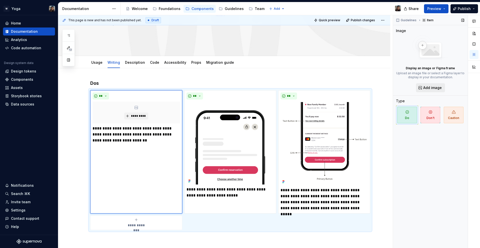
drag, startPoint x: 432, startPoint y: 82, endPoint x: 431, endPoint y: 85, distance: 2.7
click at [432, 82] on div "Display an image or Figma frame Upload an image file or select a Figma layer to…" at bounding box center [430, 63] width 69 height 57
click at [431, 86] on span "Add image" at bounding box center [432, 87] width 19 height 5
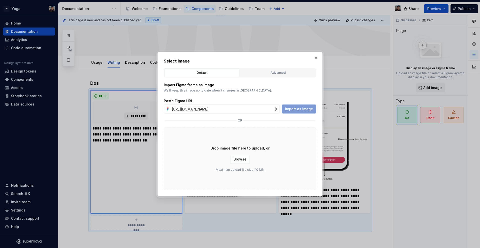
scroll to position [0, 149]
type input "[URL][DOMAIN_NAME]"
click at [298, 111] on span "Import as image" at bounding box center [299, 109] width 28 height 5
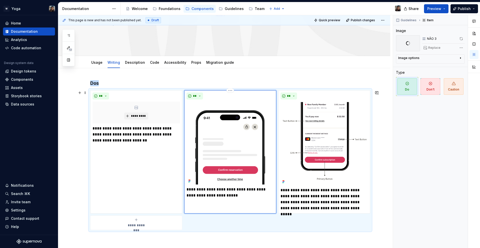
click at [249, 142] on img at bounding box center [231, 143] width 88 height 83
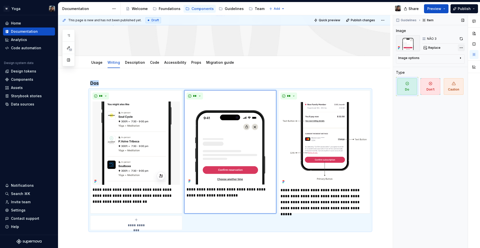
type textarea "*"
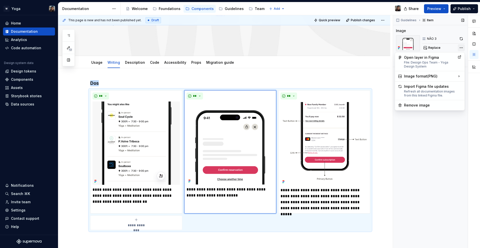
click at [463, 46] on div "Comments Open comments No comments yet Select ‘Comment’ from the block context …" at bounding box center [436, 131] width 87 height 233
click at [433, 105] on div "Remove image" at bounding box center [433, 105] width 58 height 5
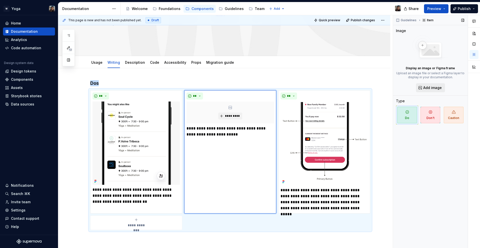
click at [444, 87] on button "Add image" at bounding box center [430, 87] width 29 height 9
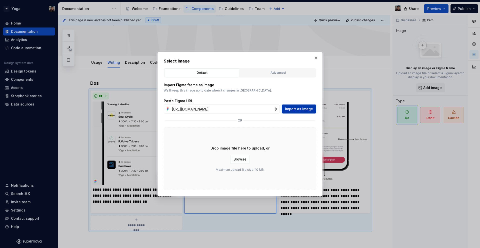
scroll to position [0, 149]
type input "[URL][DOMAIN_NAME]"
click at [298, 109] on span "Import as image" at bounding box center [299, 109] width 28 height 5
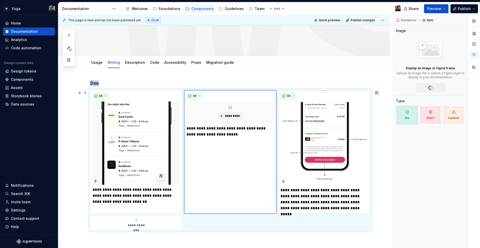
click at [312, 123] on img at bounding box center [325, 144] width 88 height 84
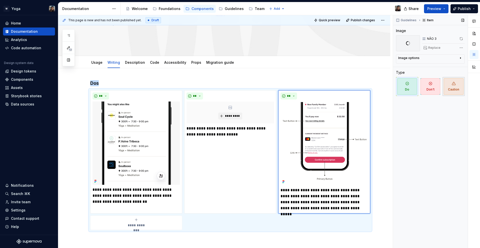
click at [445, 92] on span "Caution" at bounding box center [454, 86] width 20 height 17
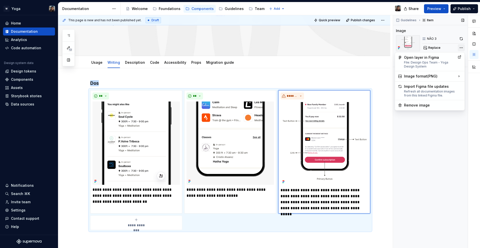
click at [462, 47] on div "Comments Open comments No comments yet Select ‘Comment’ from the block context …" at bounding box center [436, 131] width 87 height 233
click at [430, 107] on div "Remove image" at bounding box center [433, 105] width 58 height 5
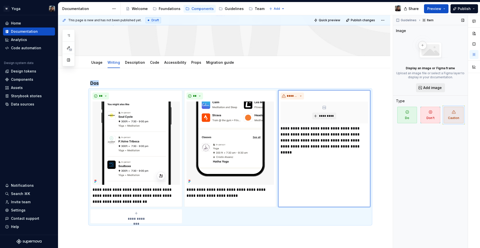
click at [432, 87] on span "Add image" at bounding box center [432, 87] width 19 height 5
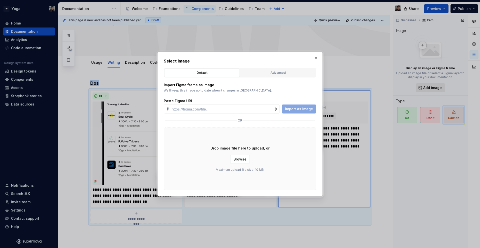
type textarea "*"
type input "[URL][DOMAIN_NAME]"
type textarea "*"
type input "[URL][DOMAIN_NAME]"
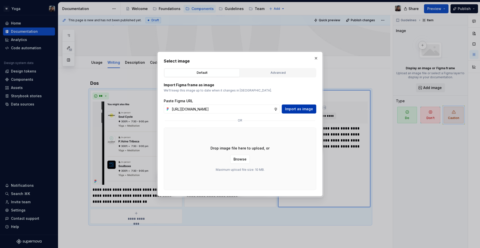
scroll to position [0, 0]
click at [312, 108] on span "Import as image" at bounding box center [299, 109] width 28 height 5
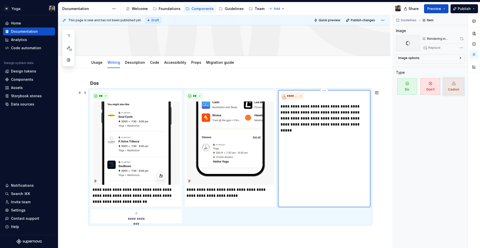
click at [274, 126] on body "W Yoga Home Documentation Analytics Code automation Design system data Design t…" at bounding box center [240, 124] width 480 height 248
click at [293, 111] on p "**********" at bounding box center [325, 116] width 88 height 24
drag, startPoint x: 286, startPoint y: 107, endPoint x: 280, endPoint y: 107, distance: 5.8
click at [280, 107] on div "**********" at bounding box center [324, 148] width 92 height 117
type textarea "*"
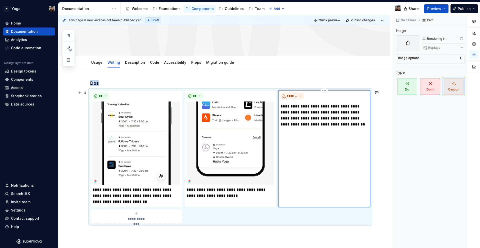
click at [370, 168] on div "**********" at bounding box center [324, 148] width 92 height 117
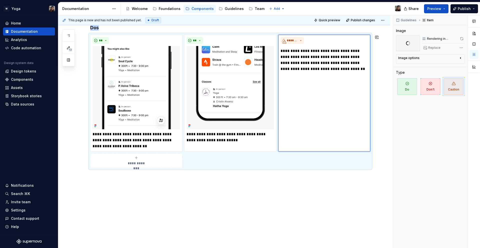
scroll to position [25, 0]
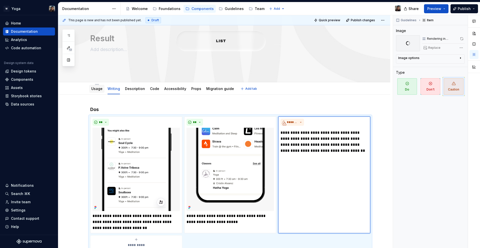
click at [95, 93] on div "Usage" at bounding box center [96, 89] width 15 height 8
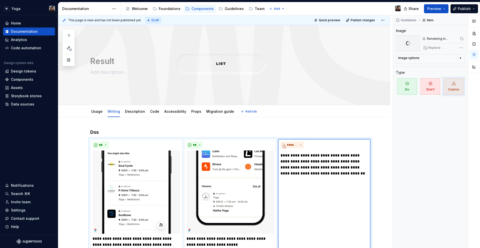
scroll to position [0, 0]
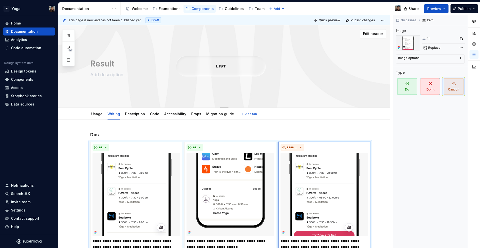
click at [212, 49] on div "Result" at bounding box center [230, 66] width 280 height 49
click at [359, 33] on div "Edit header" at bounding box center [222, 33] width 328 height 9
click at [369, 34] on span "Edit header" at bounding box center [373, 33] width 20 height 5
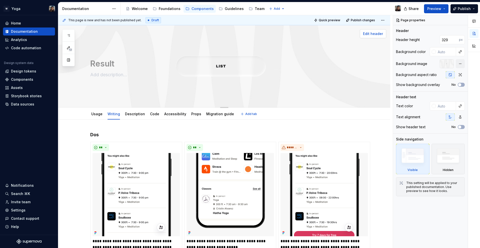
click at [377, 35] on span "Edit header" at bounding box center [373, 33] width 20 height 5
click at [458, 63] on button "button" at bounding box center [460, 63] width 9 height 9
type textarea "*"
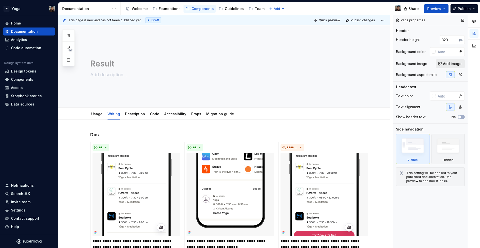
click at [456, 67] on button "Add image" at bounding box center [450, 63] width 29 height 9
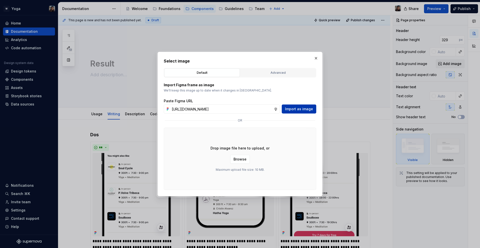
scroll to position [0, 146]
type input "[URL][DOMAIN_NAME]"
click at [302, 107] on span "Import as image" at bounding box center [299, 109] width 28 height 5
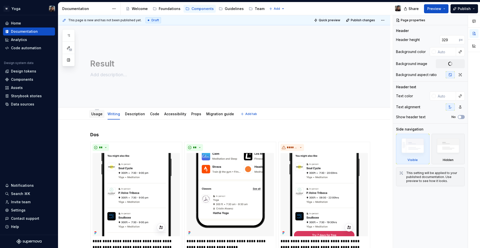
click at [92, 113] on link "Usage" at bounding box center [96, 114] width 11 height 4
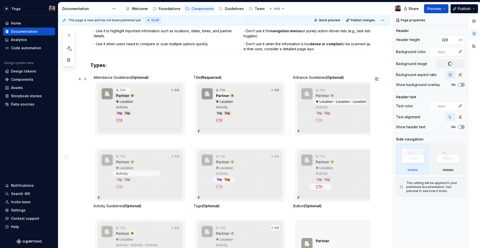
scroll to position [349, 0]
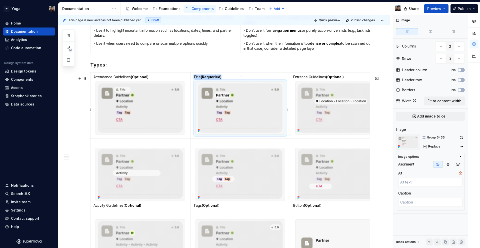
click at [228, 104] on img at bounding box center [240, 108] width 89 height 53
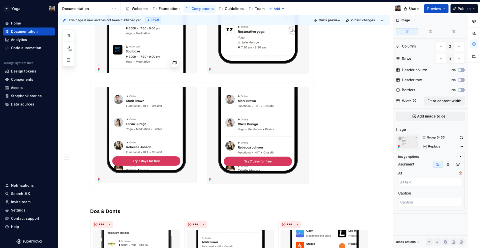
scroll to position [885, 0]
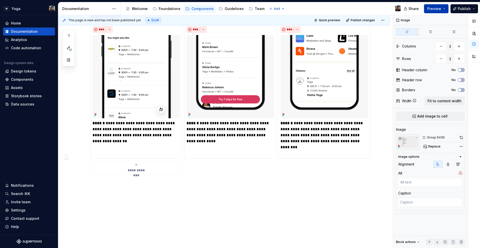
click at [434, 10] on span "Preview" at bounding box center [434, 8] width 14 height 5
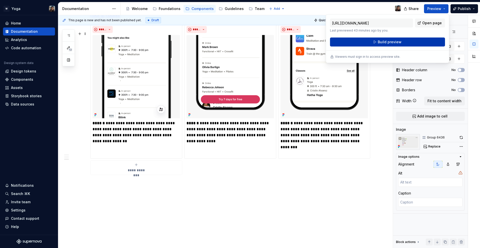
click at [367, 44] on button "Build preview" at bounding box center [387, 42] width 115 height 9
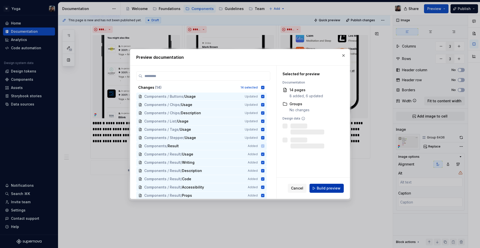
click at [324, 185] on button "Build preview" at bounding box center [327, 188] width 34 height 9
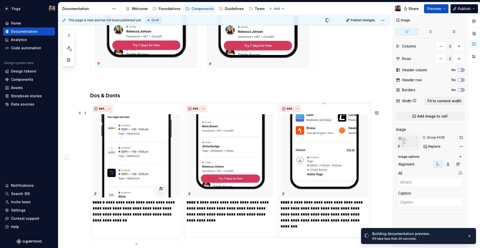
scroll to position [899, 0]
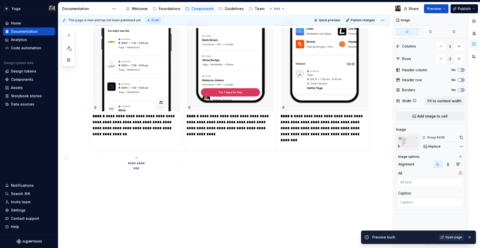
click at [451, 238] on span "Open page" at bounding box center [454, 237] width 17 height 4
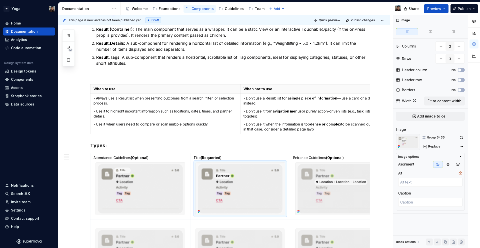
scroll to position [105, 0]
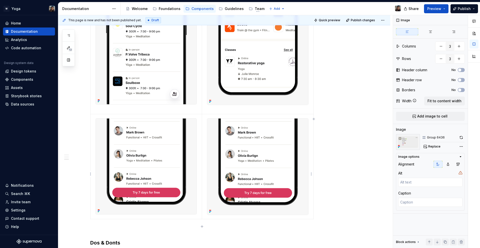
type textarea "*"
click at [204, 133] on td at bounding box center [258, 166] width 112 height 105
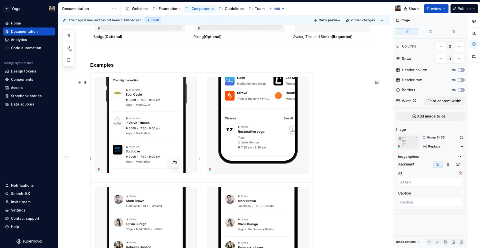
scroll to position [566, 0]
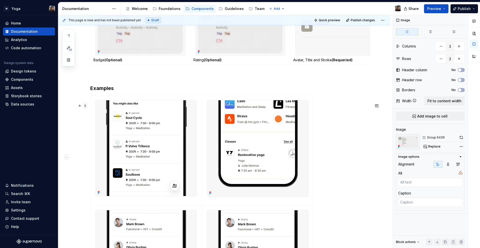
click at [85, 106] on span at bounding box center [85, 105] width 4 height 7
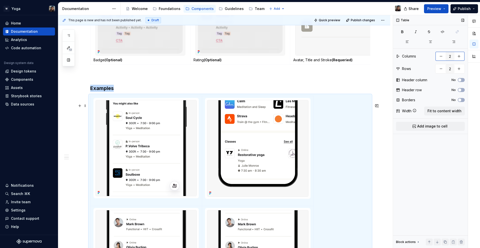
click at [458, 58] on button "button" at bounding box center [459, 56] width 9 height 9
type input "3"
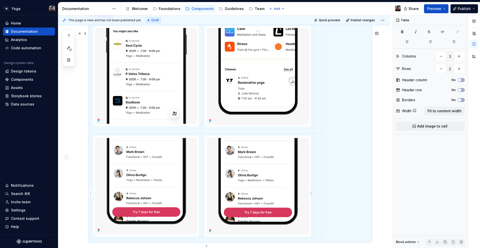
click at [170, 168] on img at bounding box center [146, 186] width 101 height 96
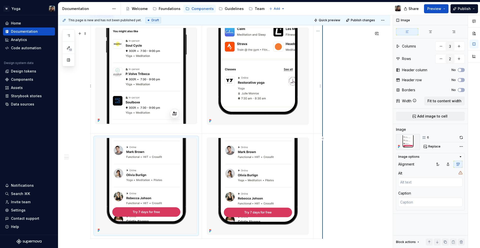
click at [321, 108] on td at bounding box center [318, 79] width 9 height 110
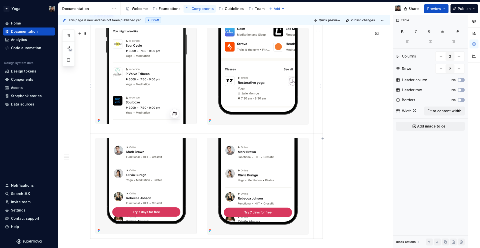
click at [320, 105] on td at bounding box center [318, 79] width 9 height 110
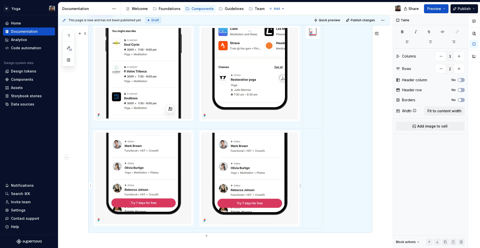
click at [253, 166] on img at bounding box center [250, 178] width 96 height 91
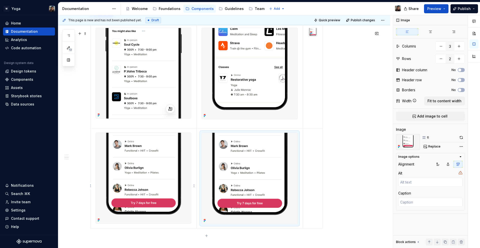
click at [152, 163] on img at bounding box center [143, 178] width 95 height 91
click at [245, 163] on img at bounding box center [250, 178] width 96 height 91
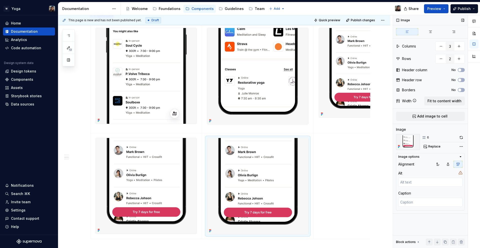
drag, startPoint x: 322, startPoint y: 52, endPoint x: 420, endPoint y: 97, distance: 107.3
click at [164, 167] on img at bounding box center [146, 186] width 101 height 96
type textarea "*"
click at [460, 148] on div "Comments Open comments No comments yet Select ‘Comment’ from the block context …" at bounding box center [436, 131] width 87 height 233
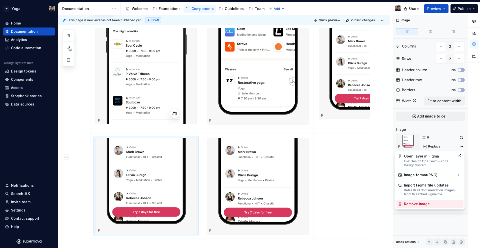
click at [422, 208] on div "Remove image" at bounding box center [430, 204] width 68 height 8
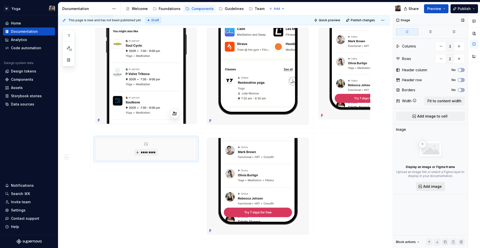
click at [427, 185] on span "Add image" at bounding box center [432, 186] width 19 height 5
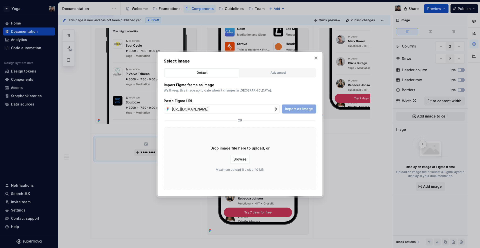
scroll to position [0, 150]
type input "[URL][DOMAIN_NAME]"
click at [298, 104] on div "Paste Figma URL [URL][DOMAIN_NAME] Import as image" at bounding box center [240, 106] width 153 height 15
click at [297, 106] on button "Import as image" at bounding box center [299, 109] width 35 height 9
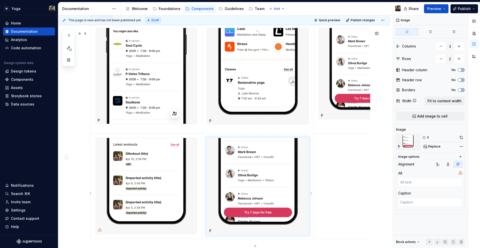
click at [272, 178] on img at bounding box center [257, 186] width 101 height 96
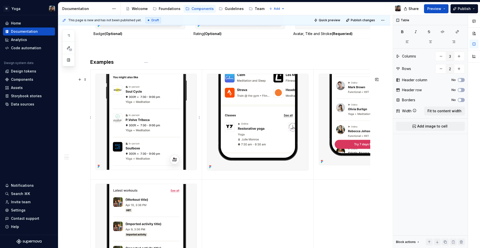
scroll to position [549, 0]
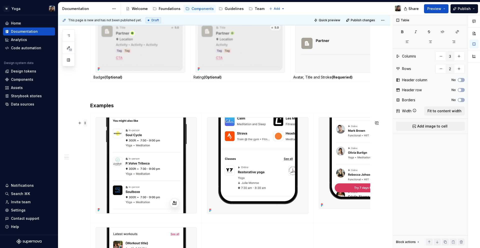
click at [85, 124] on span at bounding box center [85, 123] width 4 height 7
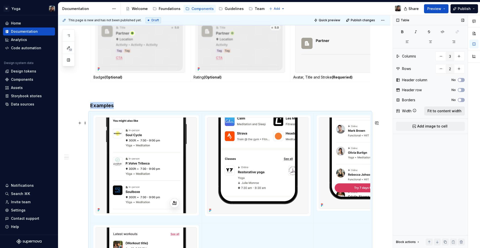
click at [455, 107] on button "Fit to content width" at bounding box center [444, 111] width 41 height 9
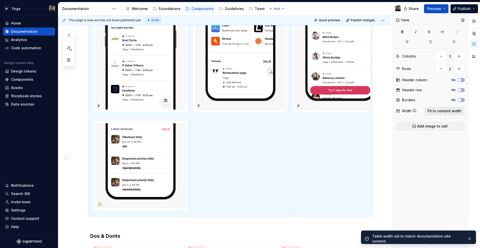
click at [451, 110] on span "Fit to content width" at bounding box center [445, 111] width 34 height 5
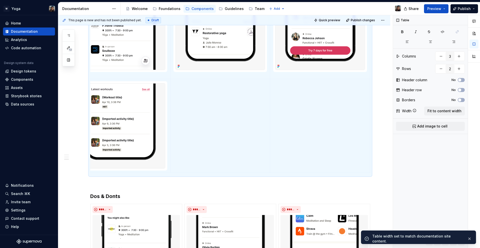
scroll to position [0, 0]
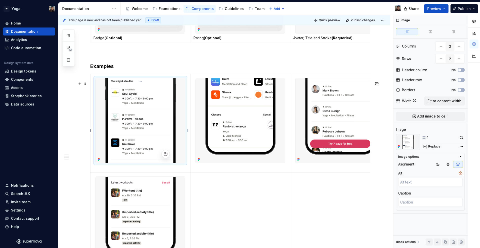
click at [158, 153] on img at bounding box center [140, 120] width 89 height 85
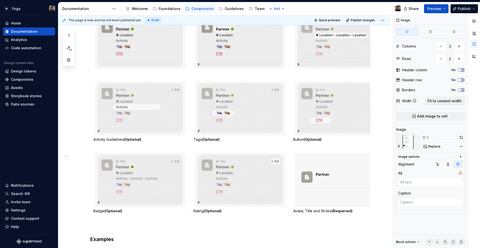
scroll to position [367, 0]
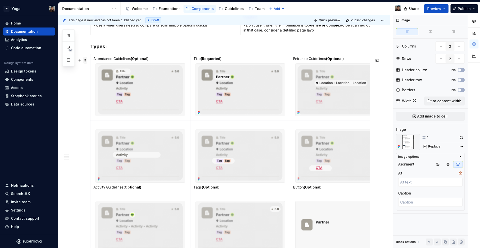
click at [85, 61] on span at bounding box center [85, 60] width 4 height 7
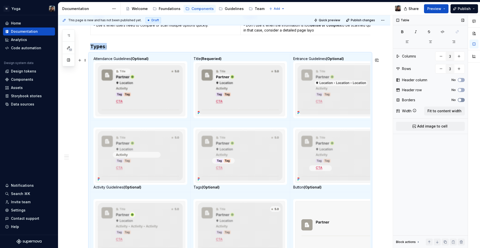
scroll to position [392, 0]
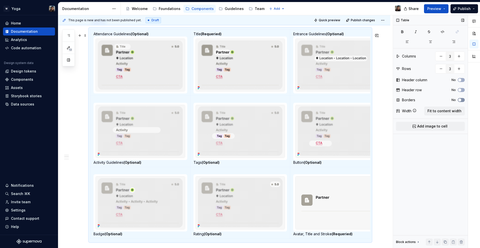
click at [458, 100] on icon "button" at bounding box center [460, 100] width 4 height 3
click at [148, 165] on p "Activity Guidelines (Optional)" at bounding box center [141, 162] width 94 height 5
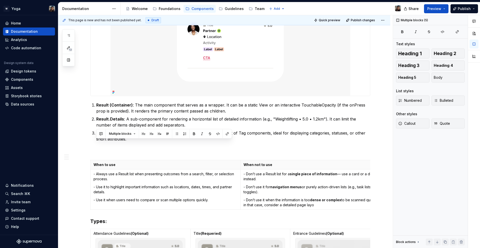
drag, startPoint x: 151, startPoint y: 38, endPoint x: 141, endPoint y: 72, distance: 35.2
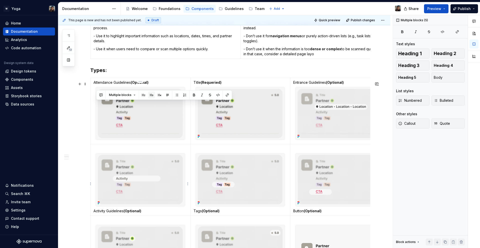
scroll to position [344, 0]
click at [144, 79] on div "Result A Result list is a UI component that presents a structured overview of i…" at bounding box center [230, 239] width 280 height 905
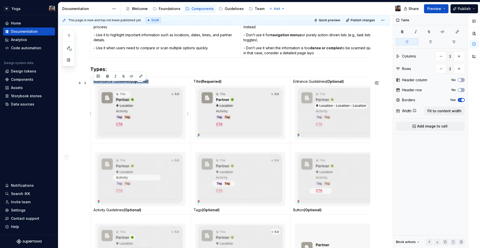
drag, startPoint x: 149, startPoint y: 84, endPoint x: 94, endPoint y: 85, distance: 55.0
click at [94, 84] on p "Attendance Guidelines (Optional)" at bounding box center [141, 81] width 94 height 5
type textarea "*"
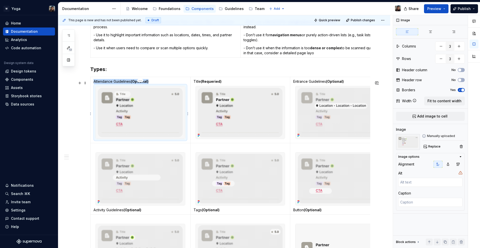
click at [184, 139] on img at bounding box center [140, 112] width 89 height 53
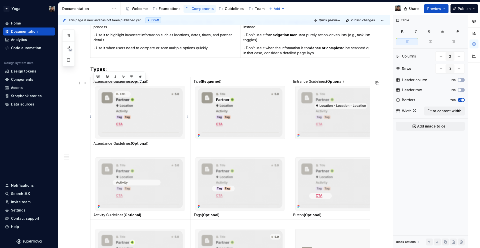
drag, startPoint x: 153, startPoint y: 85, endPoint x: 91, endPoint y: 86, distance: 62.3
click at [91, 86] on td "Attendance Guidelines (Optional) Attendance Guidelines (Optional)" at bounding box center [141, 113] width 100 height 72
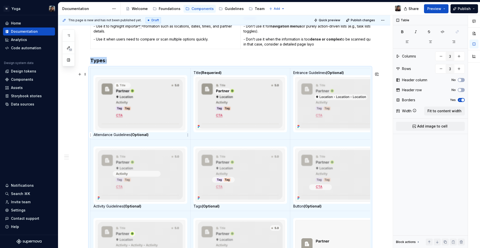
scroll to position [309, 0]
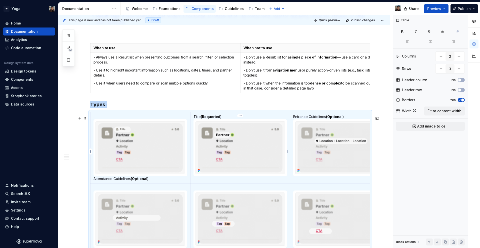
click at [220, 119] on strong "(Requeried)" at bounding box center [211, 117] width 21 height 4
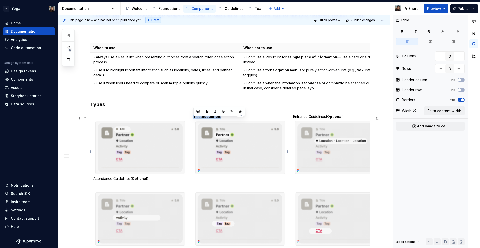
drag, startPoint x: 225, startPoint y: 121, endPoint x: 194, endPoint y: 120, distance: 31.0
click at [194, 119] on p "Title (Requeried)" at bounding box center [241, 116] width 94 height 5
click at [251, 149] on img at bounding box center [240, 148] width 89 height 53
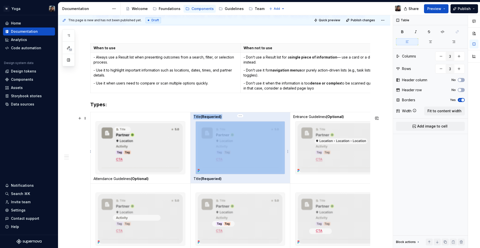
drag, startPoint x: 223, startPoint y: 119, endPoint x: 193, endPoint y: 120, distance: 30.5
click at [192, 120] on td "Title (Requeried) Title (Requeried)" at bounding box center [240, 148] width 100 height 72
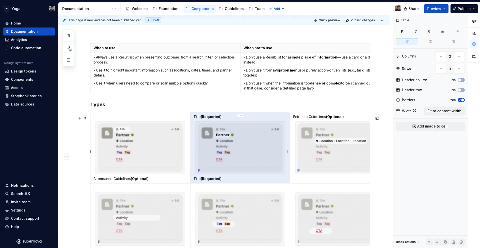
click at [193, 120] on td "Title (Requeried) Title (Requeried)" at bounding box center [240, 148] width 100 height 72
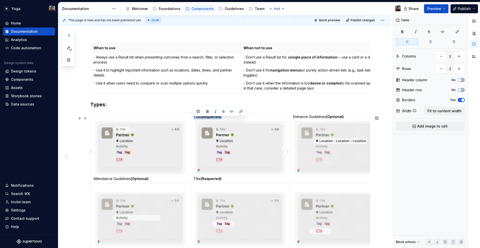
drag, startPoint x: 194, startPoint y: 120, endPoint x: 222, endPoint y: 123, distance: 28.2
click at [222, 123] on td "Title (Requeried) Title (Requeried)" at bounding box center [240, 148] width 100 height 72
drag, startPoint x: 348, startPoint y: 121, endPoint x: 293, endPoint y: 120, distance: 55.8
click at [292, 120] on td "Entrance Guidelines (Optional)" at bounding box center [340, 148] width 100 height 72
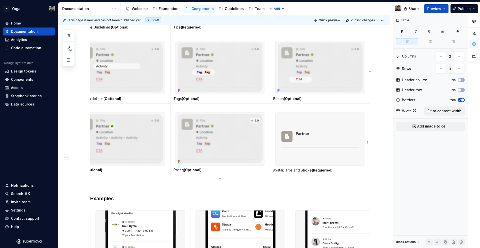
scroll to position [271, 0]
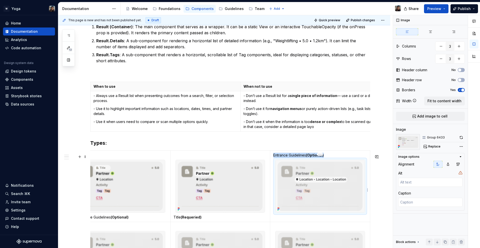
click at [328, 187] on img at bounding box center [320, 186] width 89 height 53
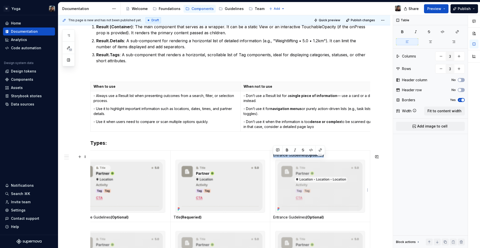
drag, startPoint x: 328, startPoint y: 160, endPoint x: 274, endPoint y: 160, distance: 54.0
click at [274, 158] on p "Entrance Guidelines (Optional)" at bounding box center [320, 155] width 94 height 5
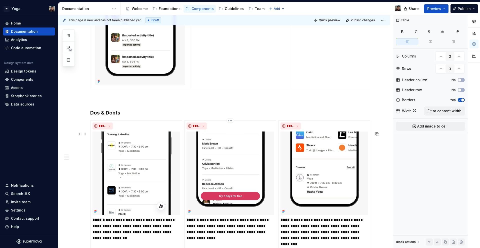
scroll to position [861, 0]
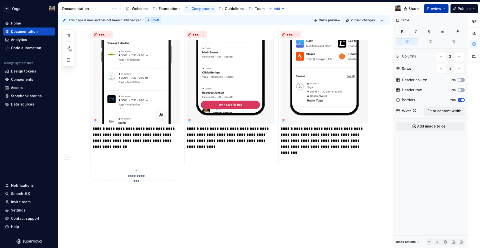
click at [432, 10] on span "Preview" at bounding box center [434, 8] width 14 height 5
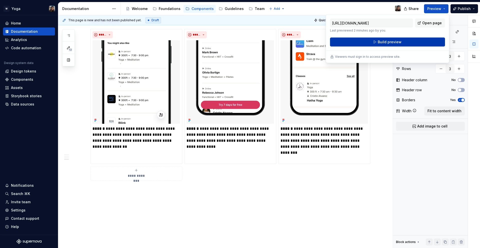
click at [403, 39] on button "Build preview" at bounding box center [387, 42] width 115 height 9
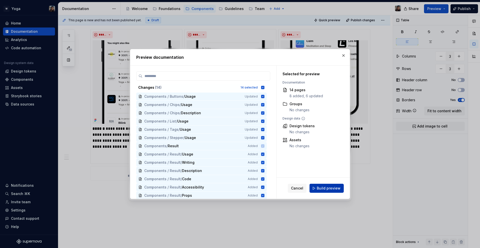
drag, startPoint x: 329, startPoint y: 193, endPoint x: 329, endPoint y: 190, distance: 3.8
click at [329, 193] on div "Cancel Build preview" at bounding box center [313, 188] width 73 height 21
click at [329, 190] on span "Build preview" at bounding box center [329, 188] width 24 height 5
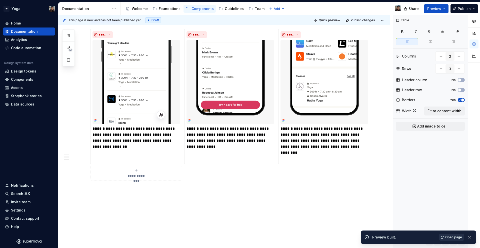
click at [455, 240] on link "Open page" at bounding box center [451, 237] width 25 height 7
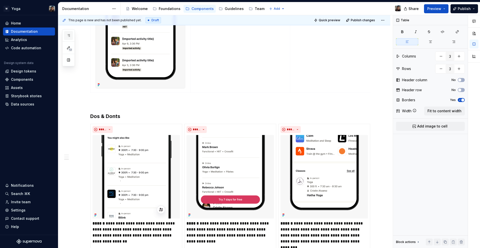
scroll to position [761, 0]
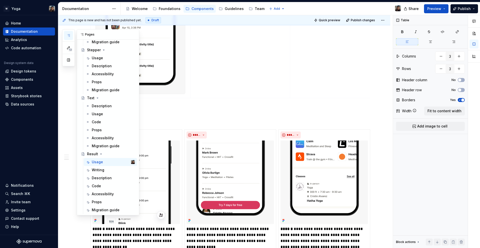
click at [70, 34] on icon "button" at bounding box center [69, 36] width 4 height 4
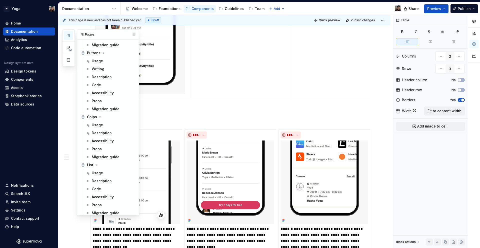
scroll to position [0, 0]
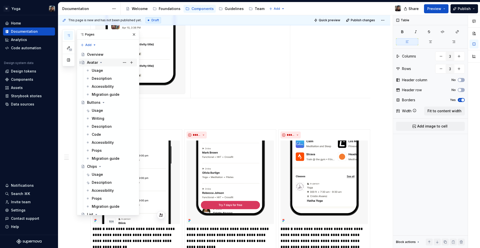
click at [94, 63] on div "Avatar" at bounding box center [92, 62] width 11 height 5
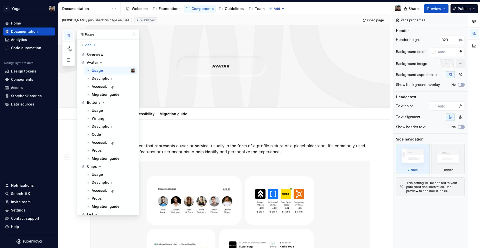
click at [213, 135] on h3 "Avatar" at bounding box center [230, 135] width 280 height 7
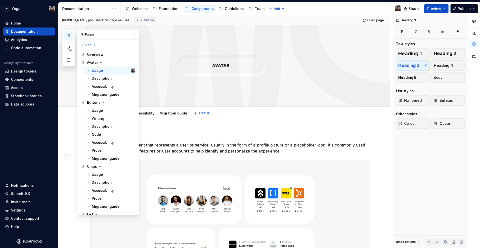
scroll to position [1, 0]
click at [131, 35] on button "button" at bounding box center [134, 34] width 7 height 7
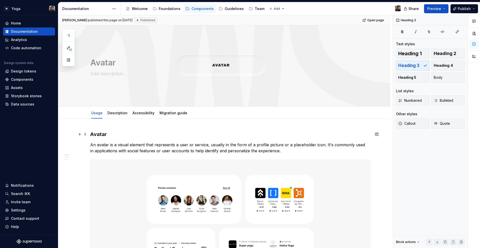
scroll to position [16, 0]
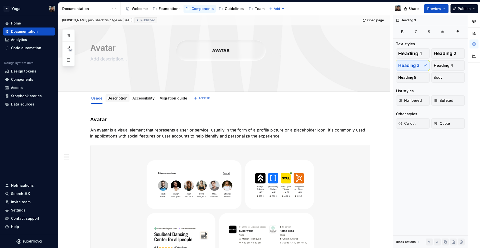
click at [113, 102] on div "Description" at bounding box center [118, 98] width 24 height 8
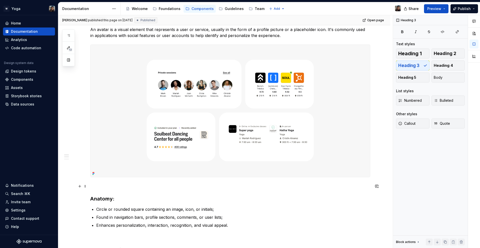
scroll to position [32, 0]
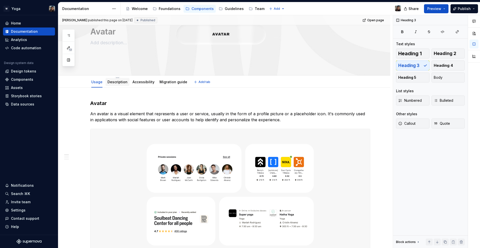
click at [113, 85] on div "Description" at bounding box center [118, 82] width 20 height 6
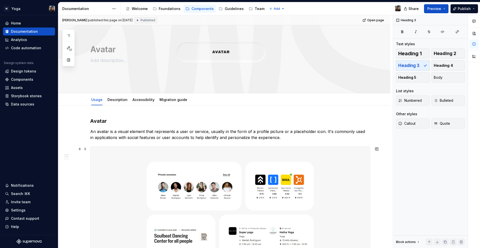
scroll to position [12, 0]
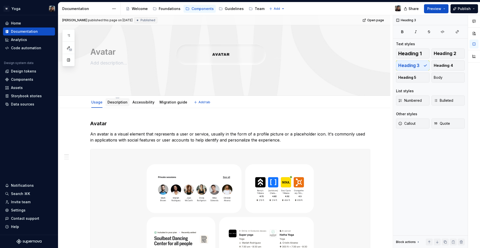
click at [119, 104] on div "Description" at bounding box center [118, 102] width 20 height 5
click at [119, 103] on link "Description" at bounding box center [118, 102] width 20 height 4
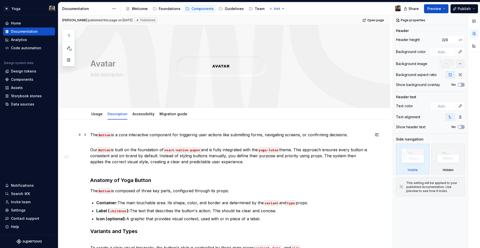
scroll to position [81, 0]
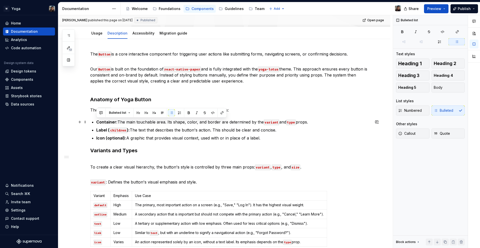
drag, startPoint x: 262, startPoint y: 139, endPoint x: 96, endPoint y: 123, distance: 166.9
click at [96, 123] on ul "Container: The main touchable area. Its shape, color, and border are determined…" at bounding box center [233, 130] width 274 height 22
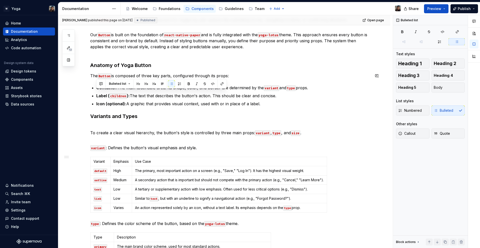
scroll to position [40, 0]
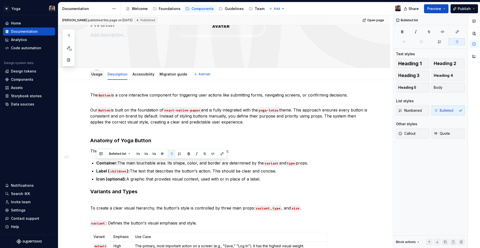
click at [97, 77] on div "Usage" at bounding box center [96, 74] width 11 height 6
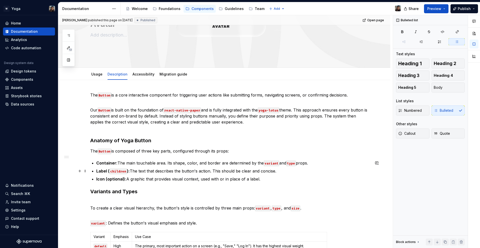
click at [233, 174] on p "Label ( children ): The text that describes the button's action. This should be…" at bounding box center [233, 171] width 274 height 6
click at [93, 79] on div at bounding box center [96, 79] width 15 height 1
click at [94, 77] on div "Usage" at bounding box center [96, 74] width 15 height 8
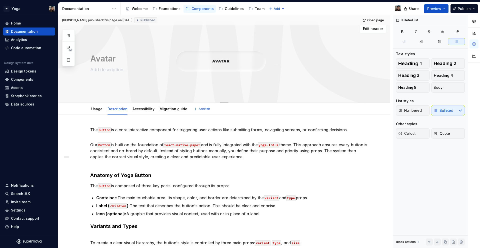
scroll to position [0, 0]
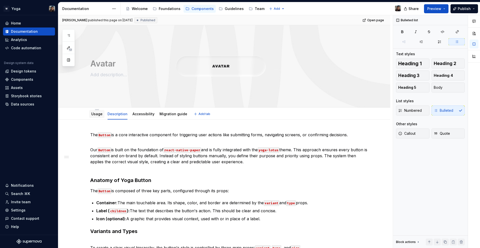
click at [99, 113] on link "Usage" at bounding box center [96, 114] width 11 height 4
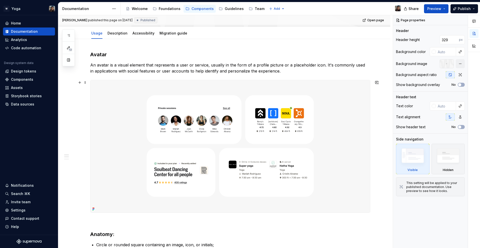
scroll to position [162, 0]
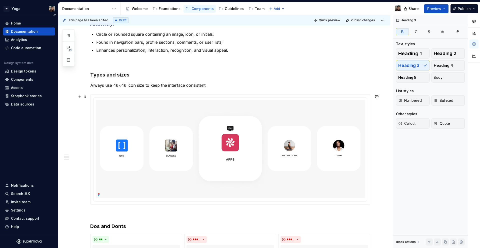
scroll to position [280, 0]
type textarea "*"
